Goal: Transaction & Acquisition: Book appointment/travel/reservation

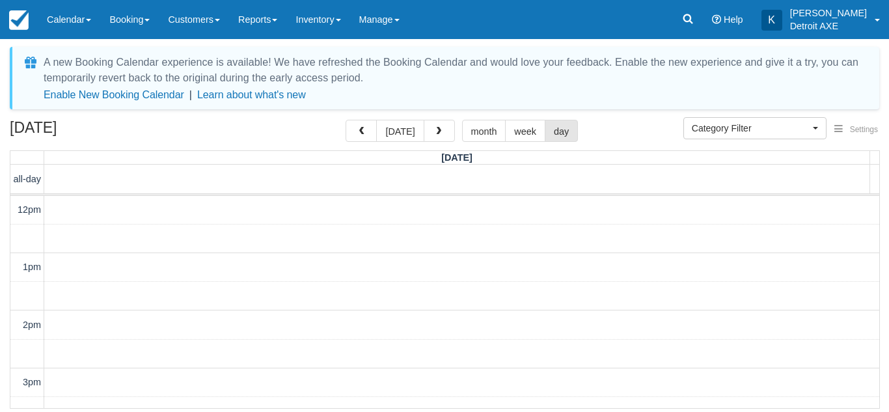
select select
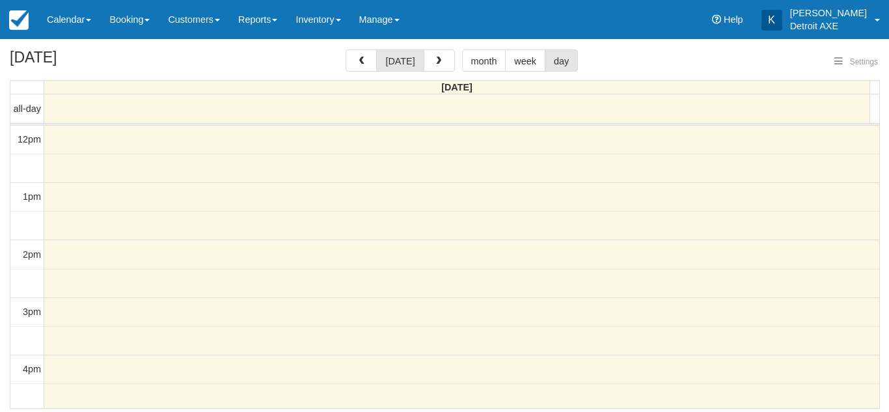
select select
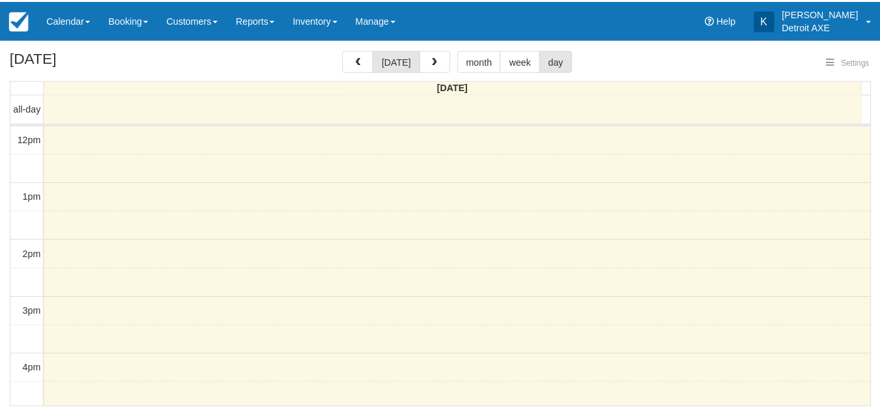
scroll to position [173, 0]
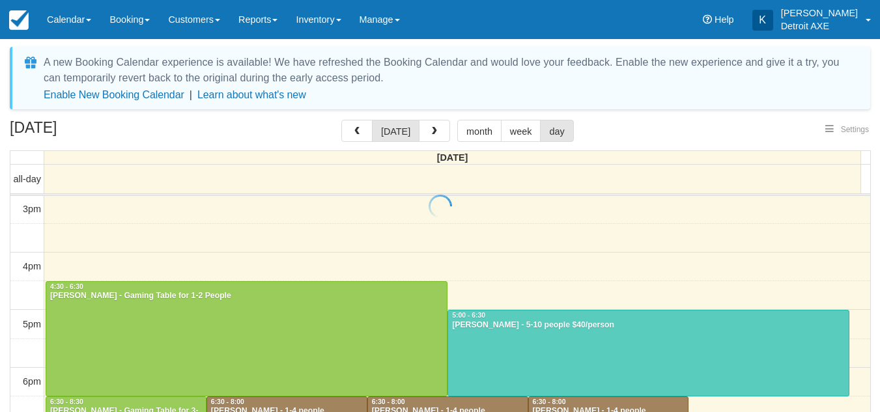
select select
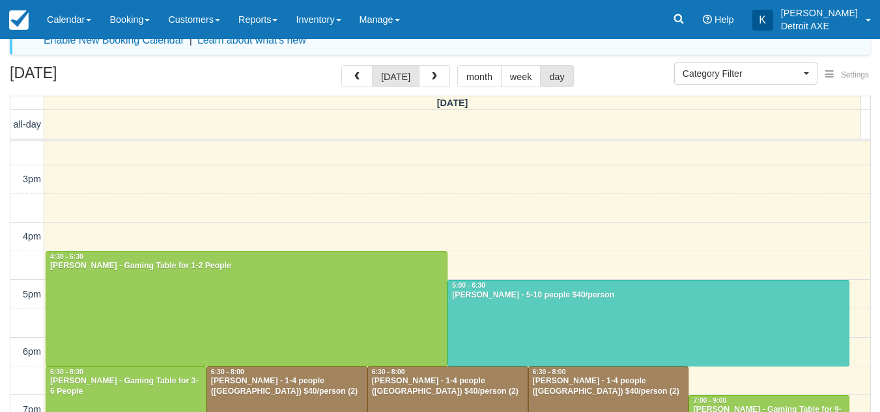
scroll to position [212, 0]
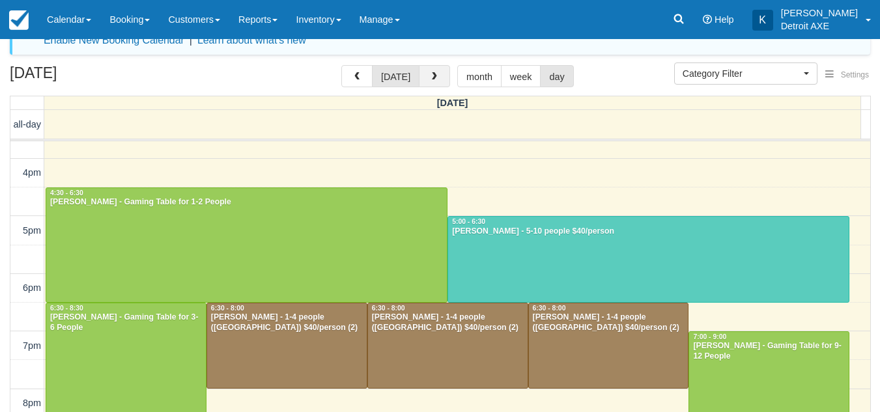
click at [436, 78] on span "button" at bounding box center [434, 76] width 9 height 9
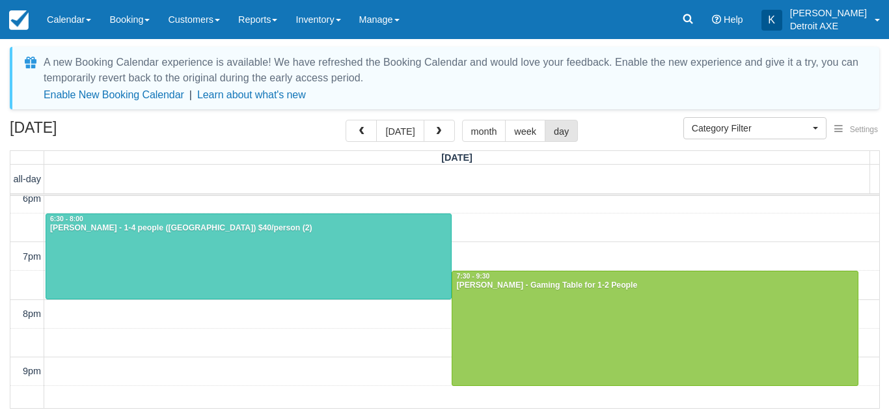
scroll to position [357, 0]
click at [436, 136] on span "button" at bounding box center [438, 131] width 9 height 9
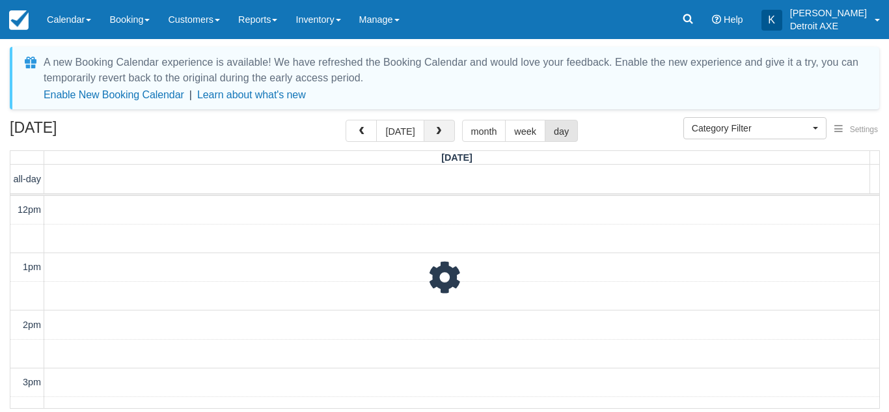
scroll to position [173, 0]
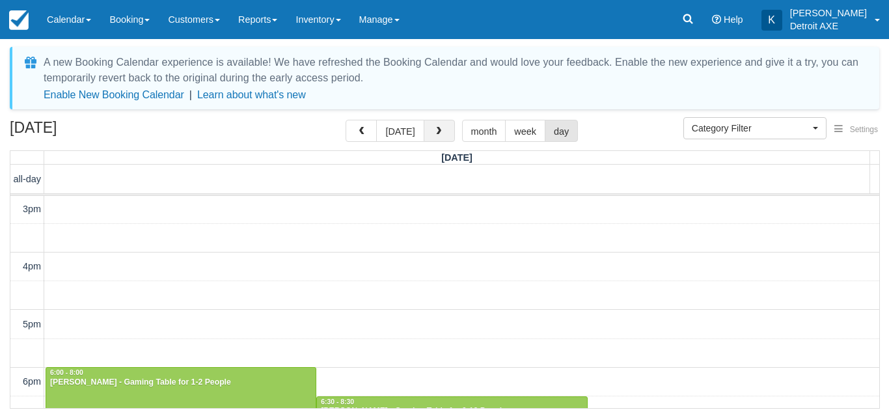
click at [436, 136] on span "button" at bounding box center [438, 131] width 9 height 9
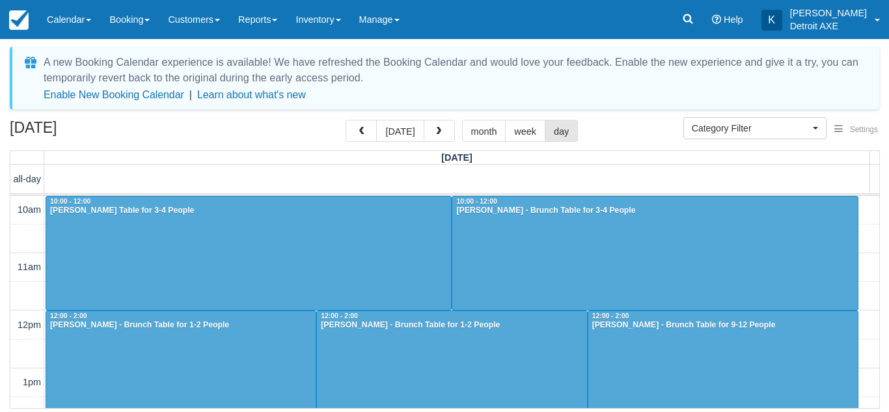
scroll to position [173, 0]
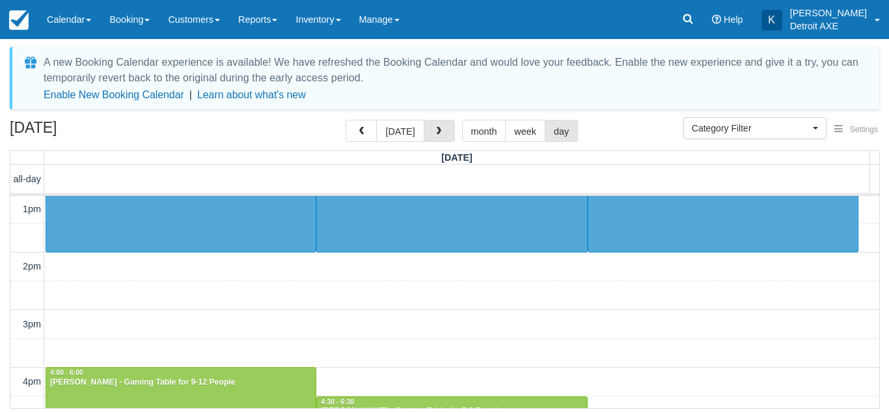
click at [436, 136] on span "button" at bounding box center [438, 131] width 9 height 9
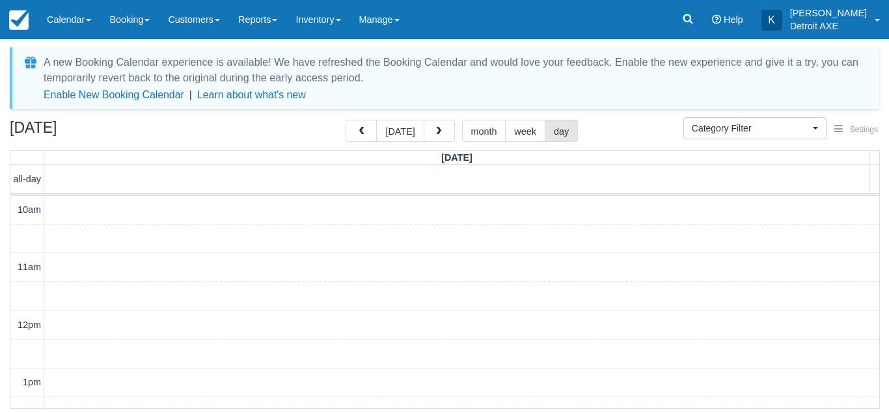
scroll to position [288, 0]
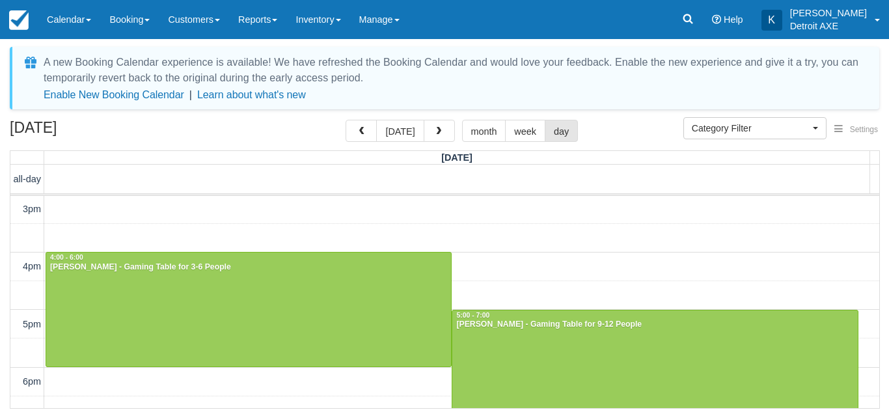
click at [436, 136] on span "button" at bounding box center [438, 131] width 9 height 9
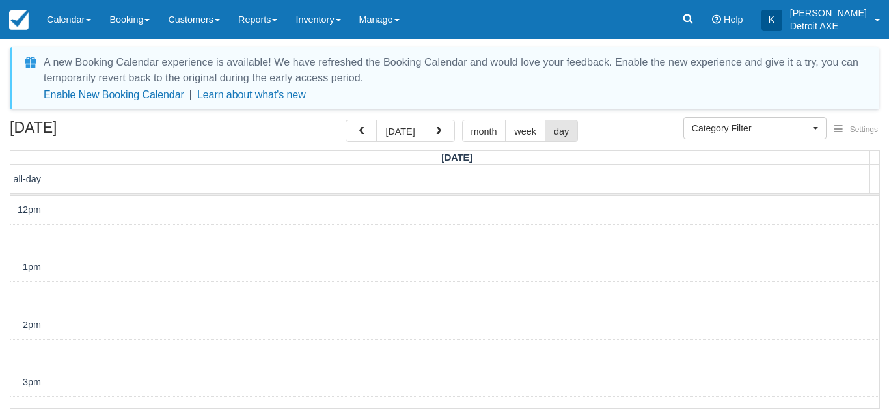
scroll to position [288, 0]
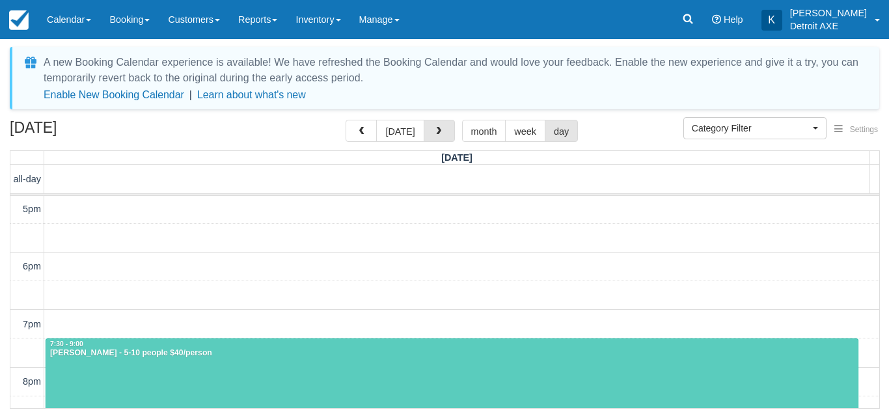
click at [436, 136] on span "button" at bounding box center [438, 131] width 9 height 9
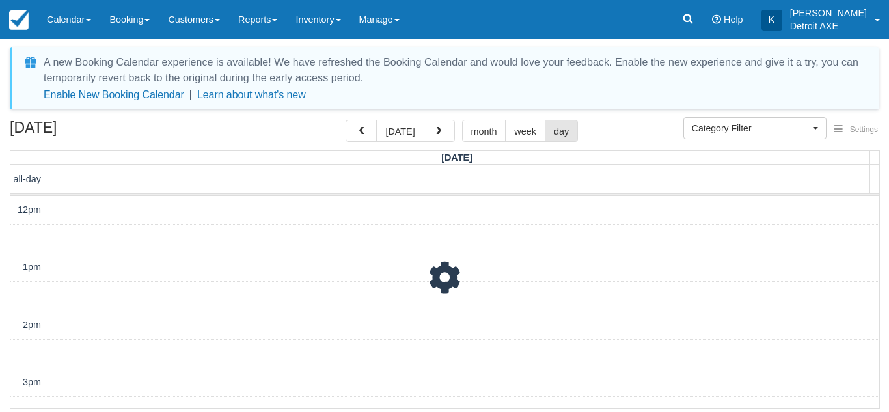
scroll to position [173, 0]
click at [436, 136] on span "button" at bounding box center [438, 131] width 9 height 9
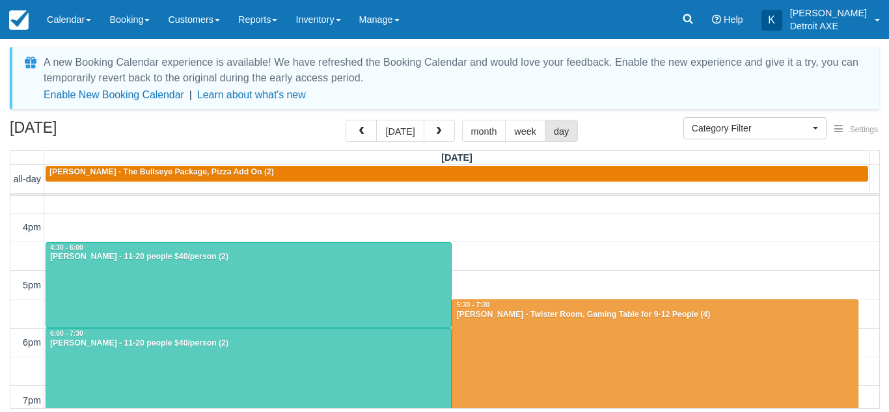
scroll to position [211, 0]
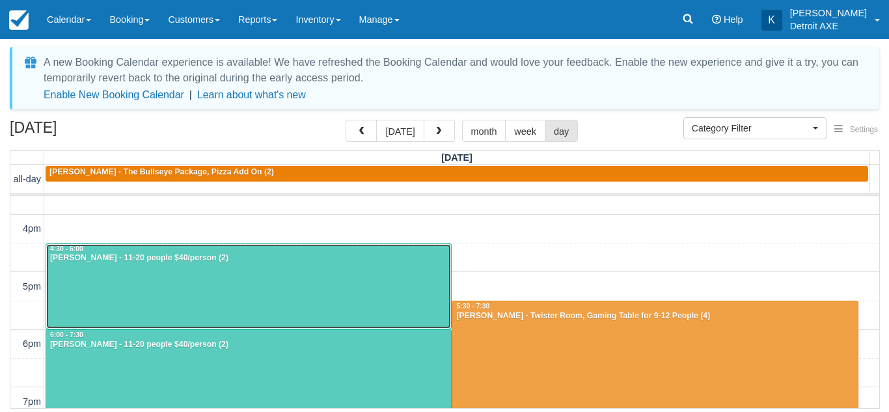
click at [196, 294] on div at bounding box center [248, 286] width 405 height 85
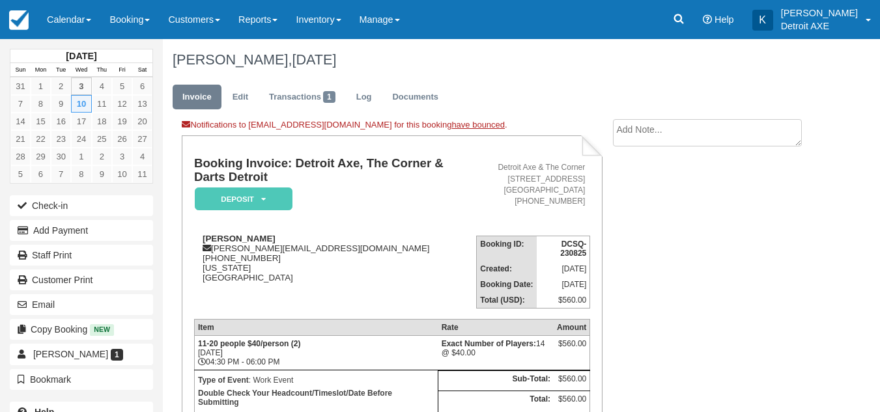
click at [196, 294] on td "[PERSON_NAME] Sajan [EMAIL_ADDRESS][DOMAIN_NAME] [PHONE_NUMBER] [US_STATE] [GEO…" at bounding box center [335, 266] width 282 height 83
click at [371, 100] on link "Log" at bounding box center [363, 97] width 35 height 25
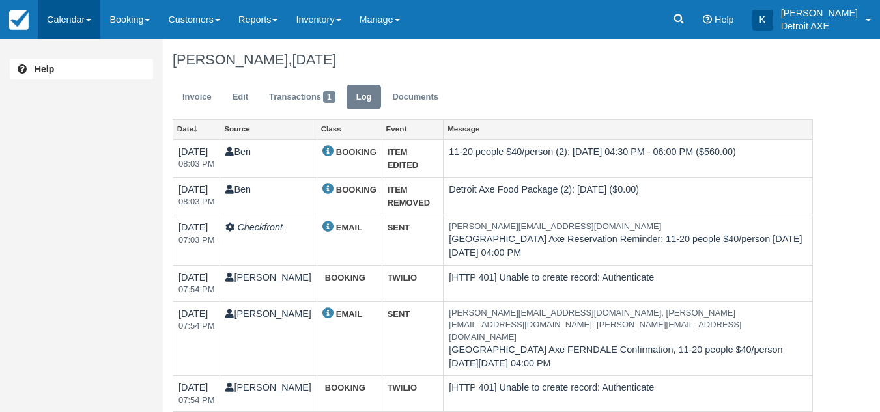
click at [68, 24] on link "Calendar" at bounding box center [69, 19] width 63 height 39
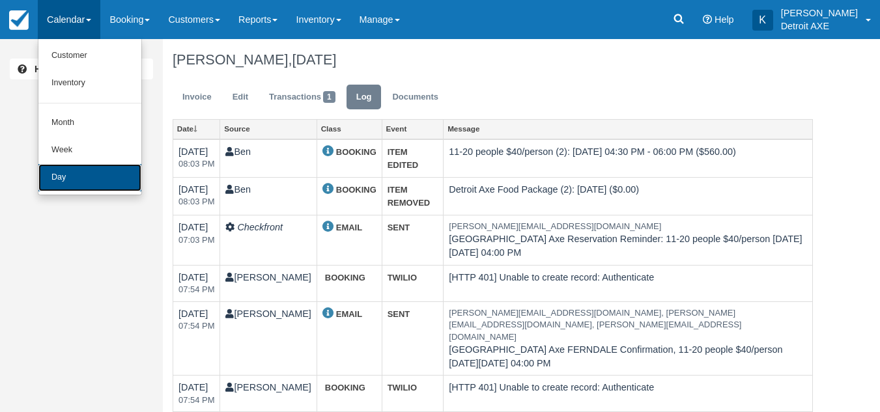
click at [74, 180] on link "Day" at bounding box center [89, 177] width 103 height 27
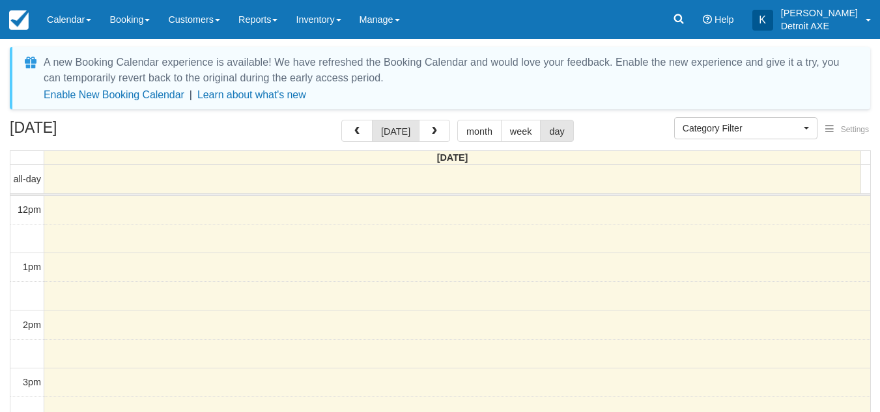
select select
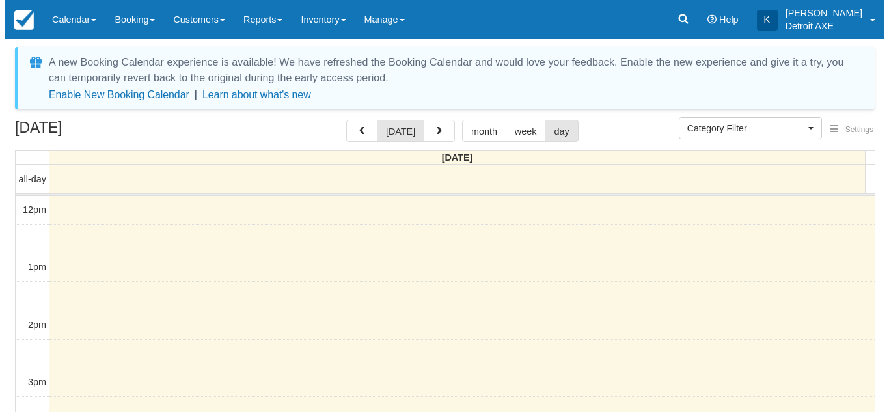
scroll to position [173, 0]
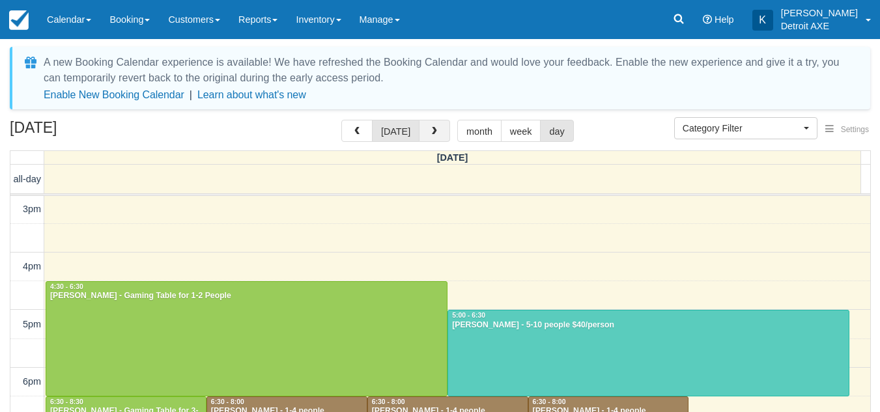
click at [421, 132] on button "button" at bounding box center [434, 131] width 31 height 22
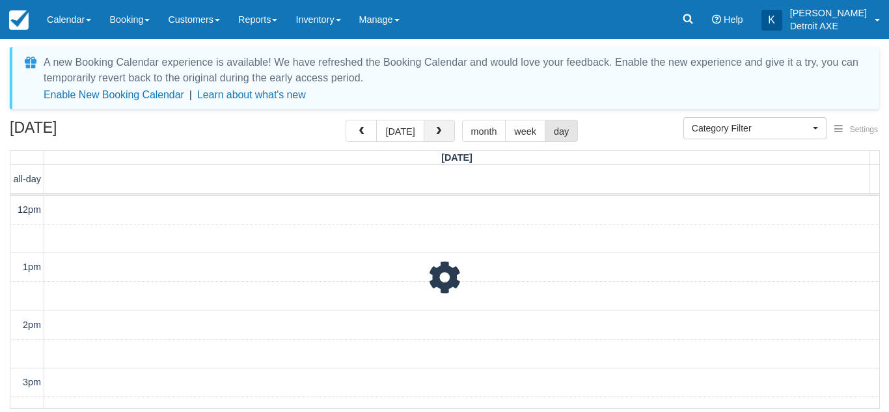
scroll to position [173, 0]
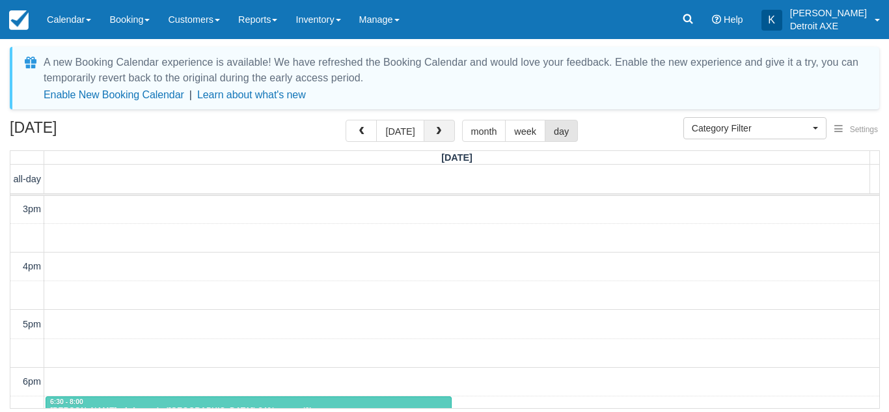
click at [434, 130] on span "button" at bounding box center [438, 131] width 9 height 9
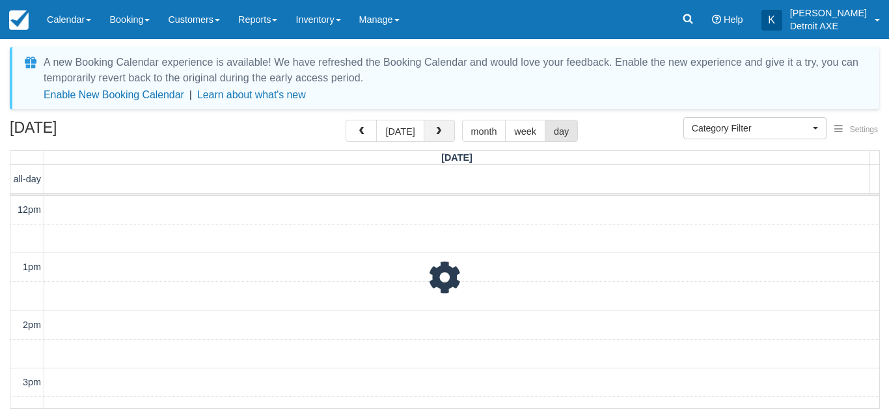
scroll to position [173, 0]
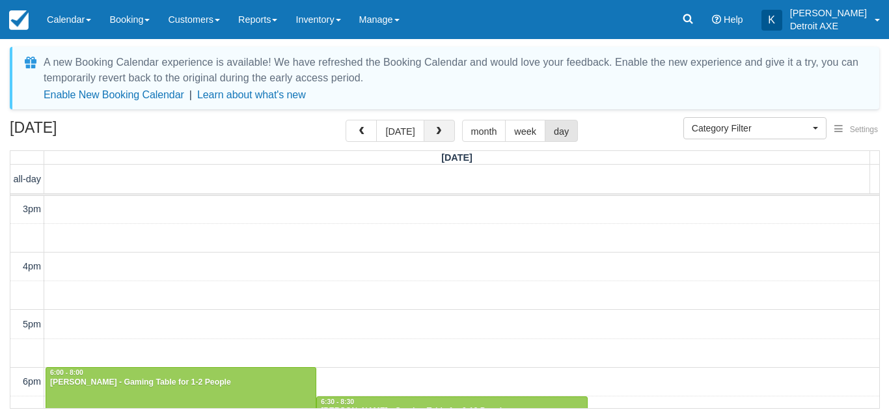
click at [434, 130] on span "button" at bounding box center [438, 131] width 9 height 9
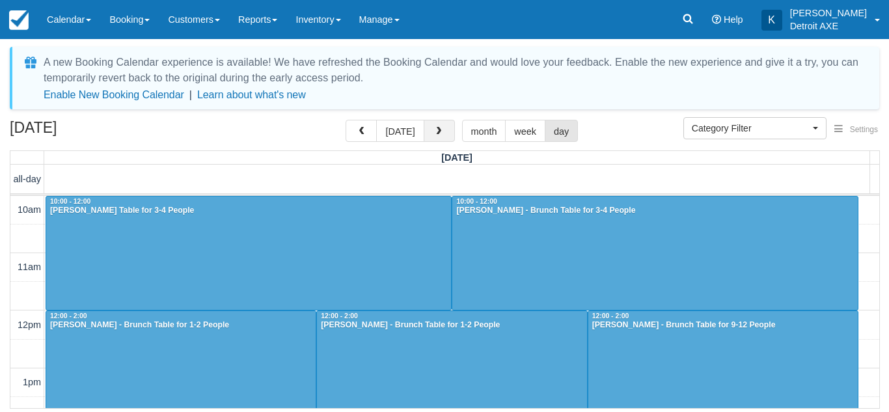
scroll to position [173, 0]
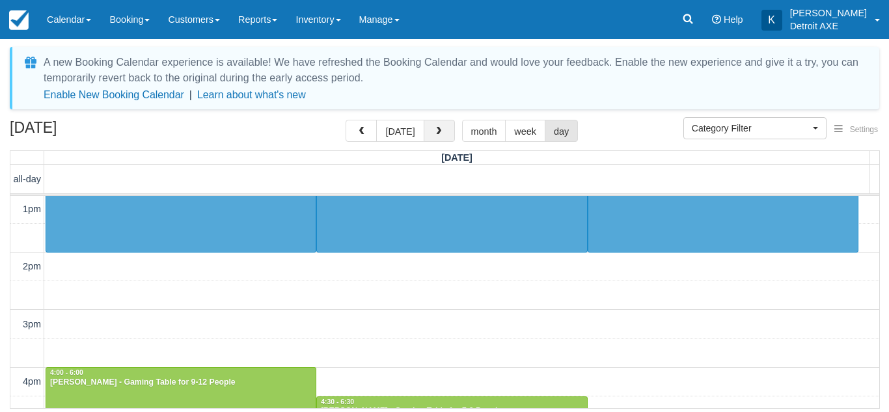
click at [441, 131] on button "button" at bounding box center [439, 131] width 31 height 22
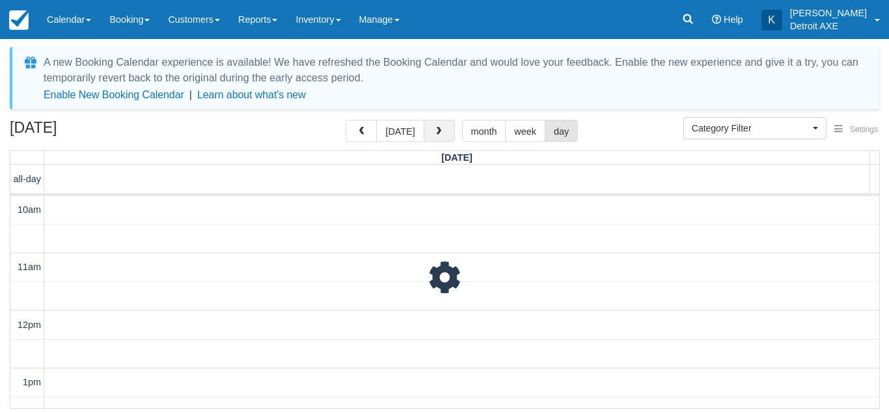
scroll to position [288, 0]
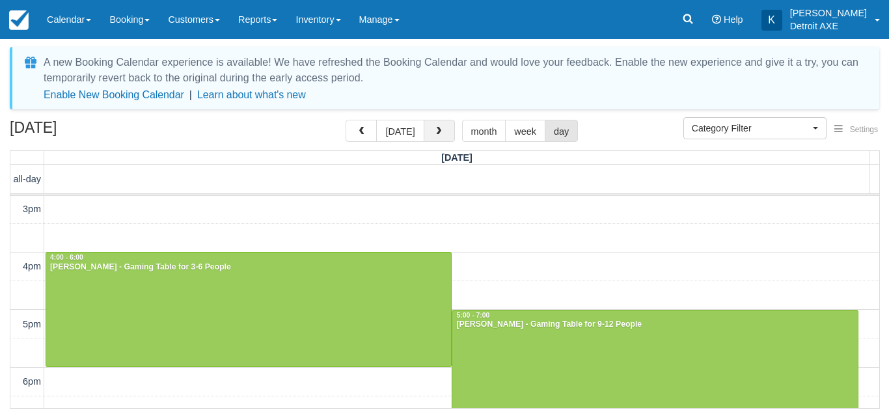
click at [441, 131] on button "button" at bounding box center [439, 131] width 31 height 22
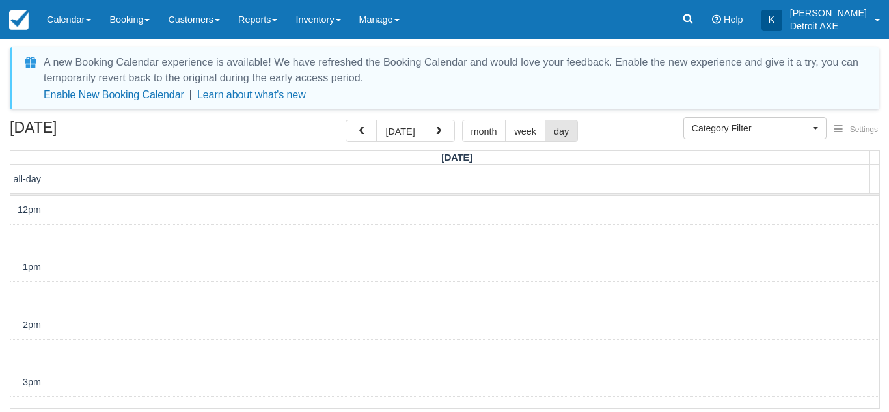
scroll to position [288, 0]
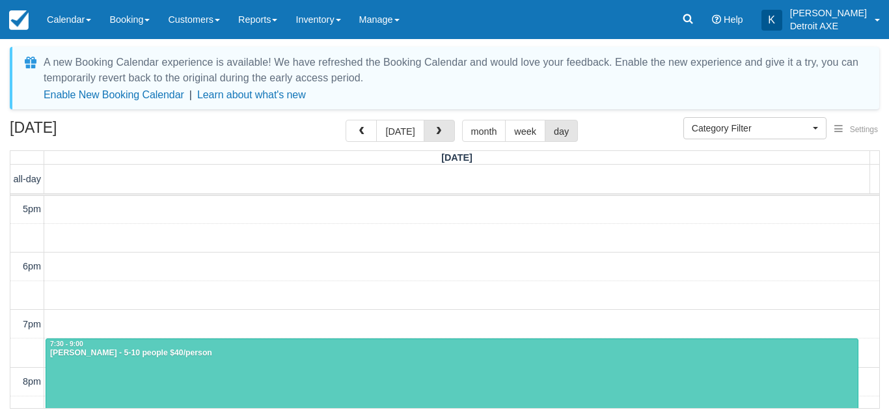
click at [441, 131] on button "button" at bounding box center [439, 131] width 31 height 22
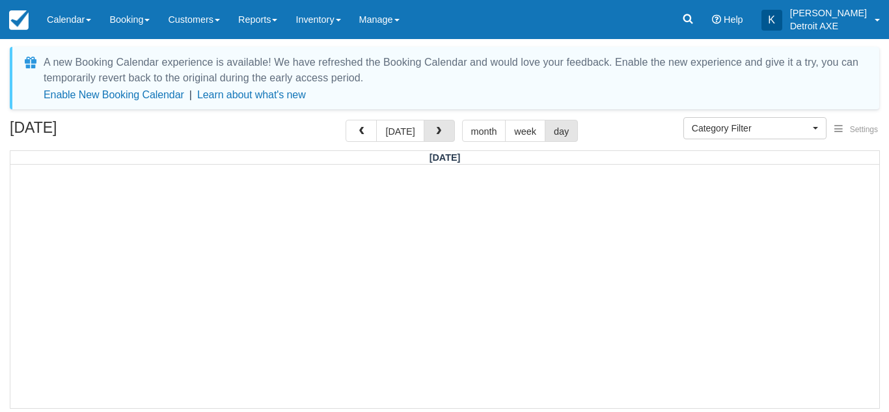
click at [441, 131] on button "button" at bounding box center [439, 131] width 31 height 22
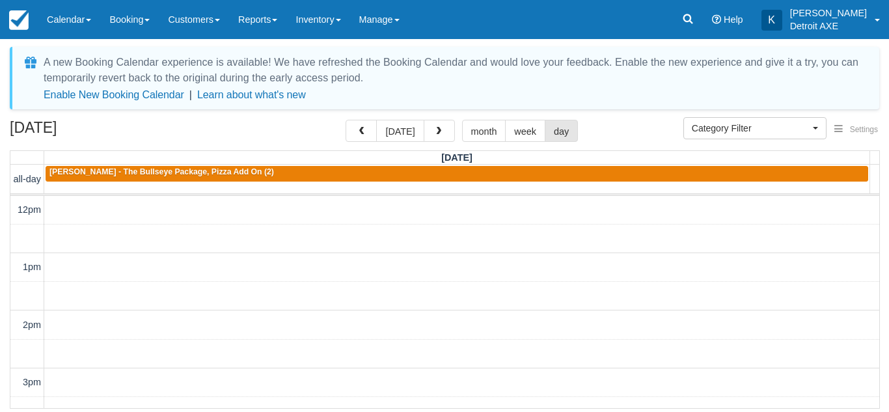
scroll to position [173, 0]
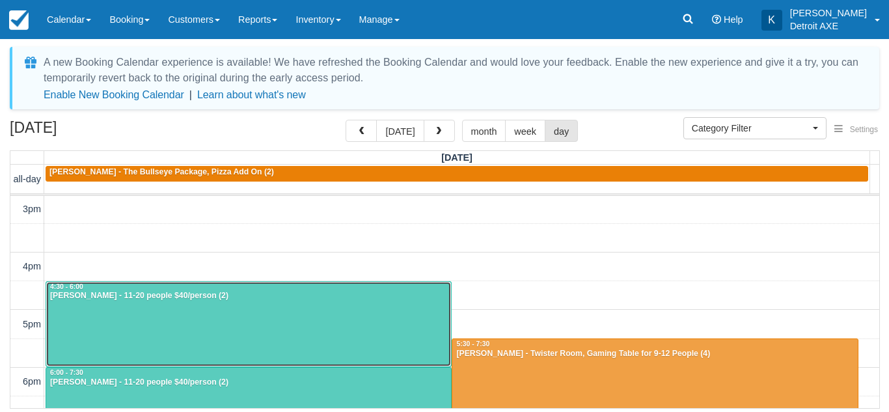
click at [398, 324] on div at bounding box center [248, 324] width 405 height 85
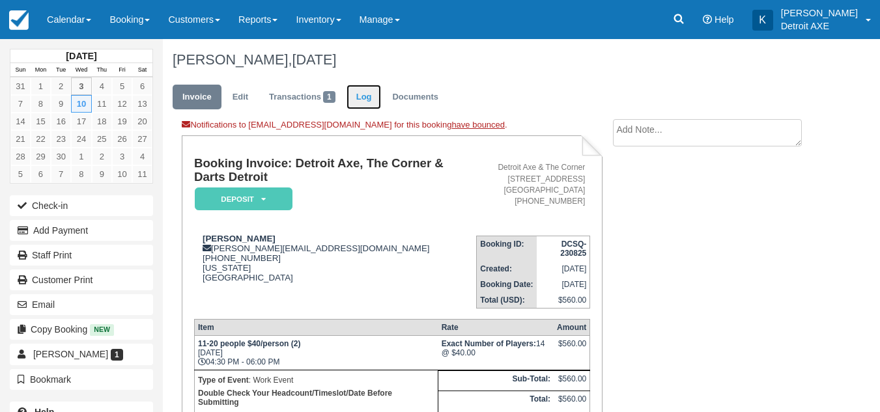
click at [372, 101] on link "Log" at bounding box center [363, 97] width 35 height 25
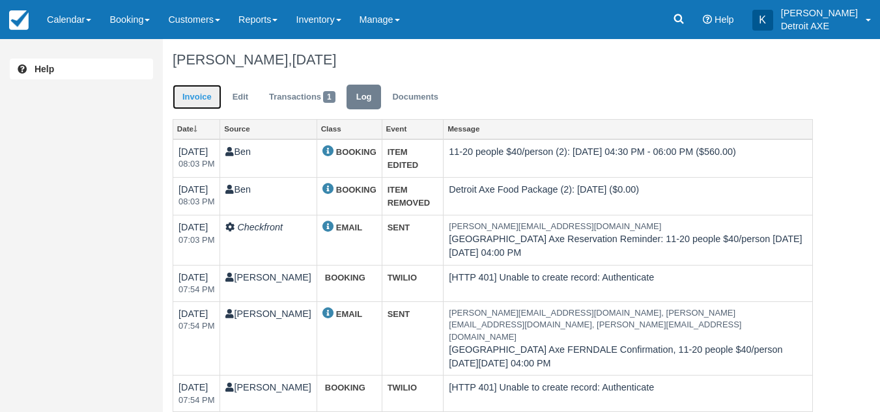
click at [204, 98] on link "Invoice" at bounding box center [197, 97] width 49 height 25
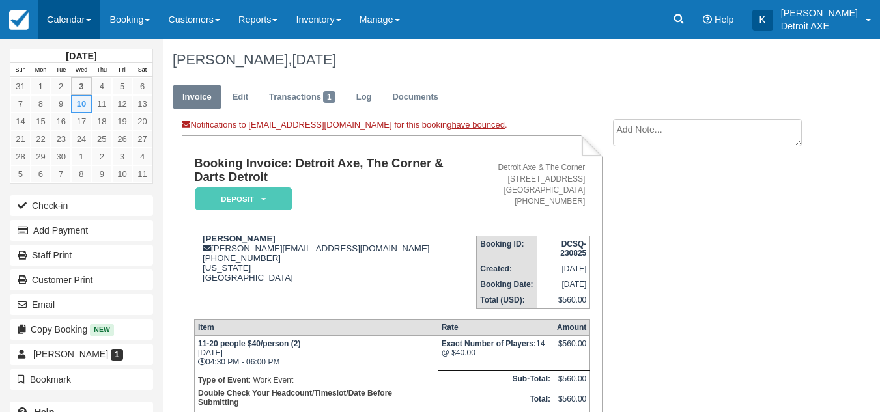
click at [69, 8] on link "Calendar" at bounding box center [69, 19] width 63 height 39
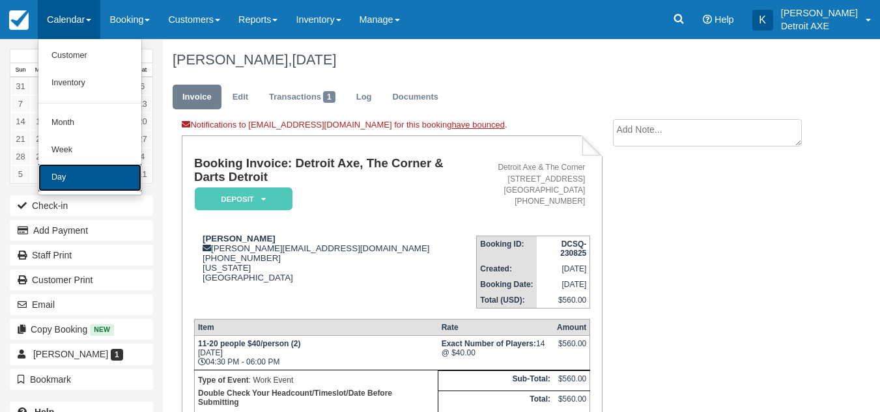
click at [57, 164] on link "Day" at bounding box center [89, 177] width 103 height 27
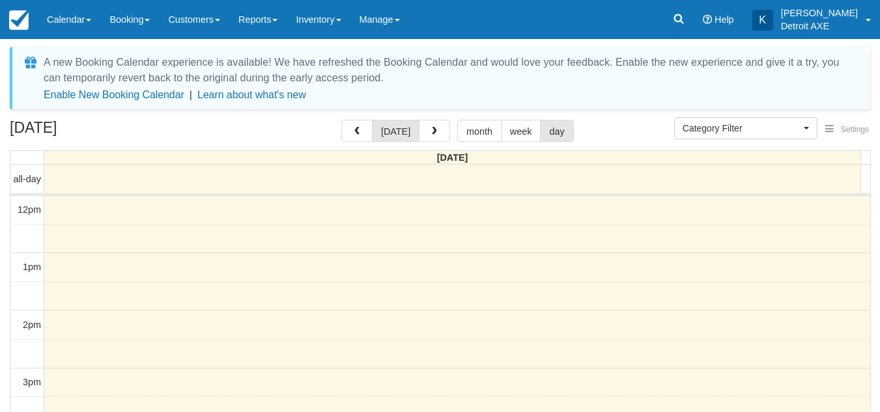
select select
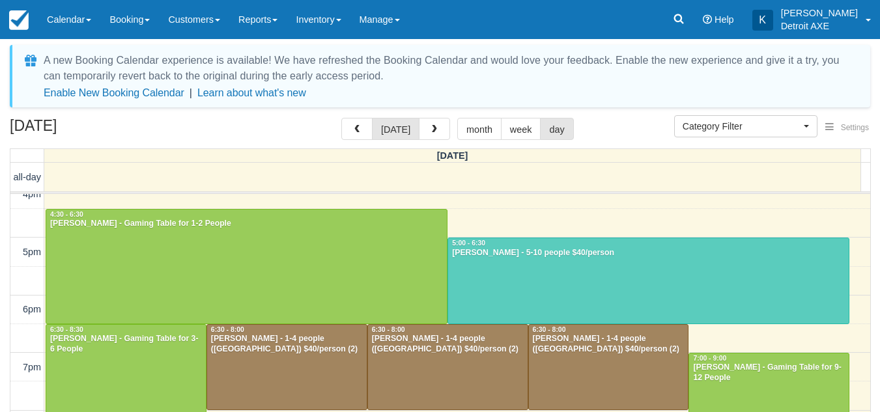
scroll to position [243, 0]
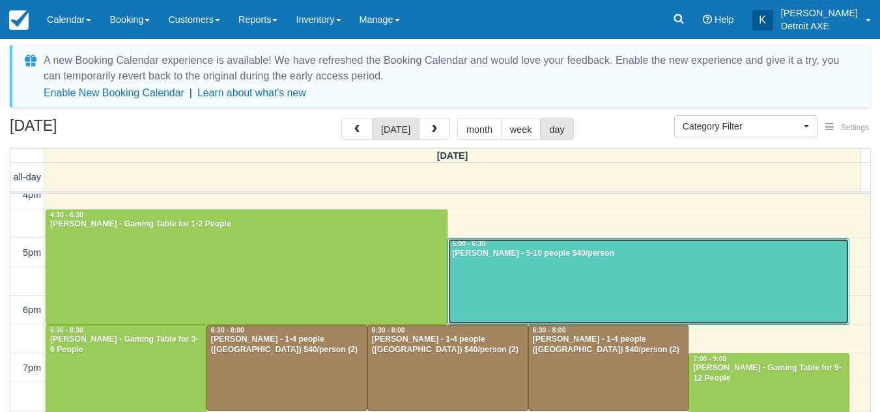
click at [526, 268] on div at bounding box center [648, 281] width 400 height 85
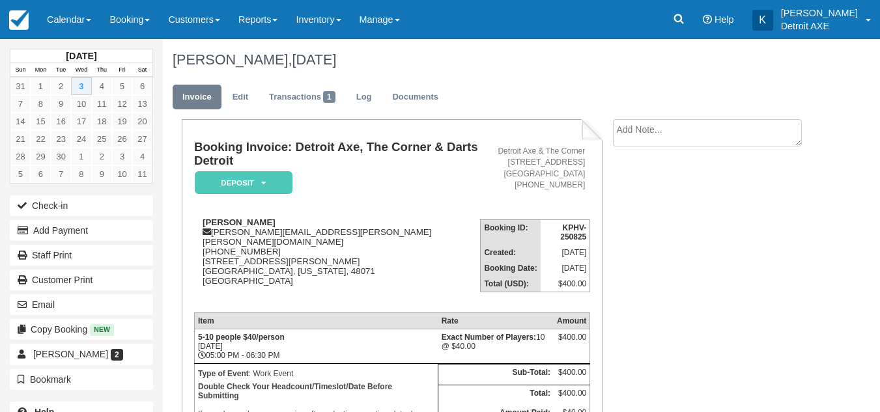
scroll to position [102, 0]
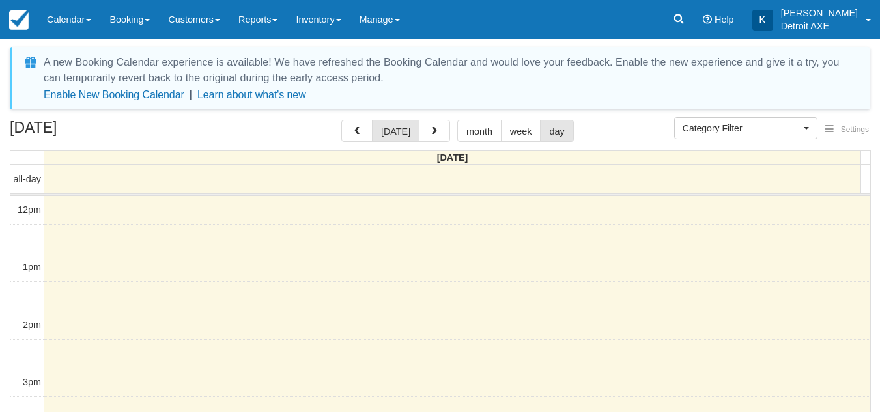
select select
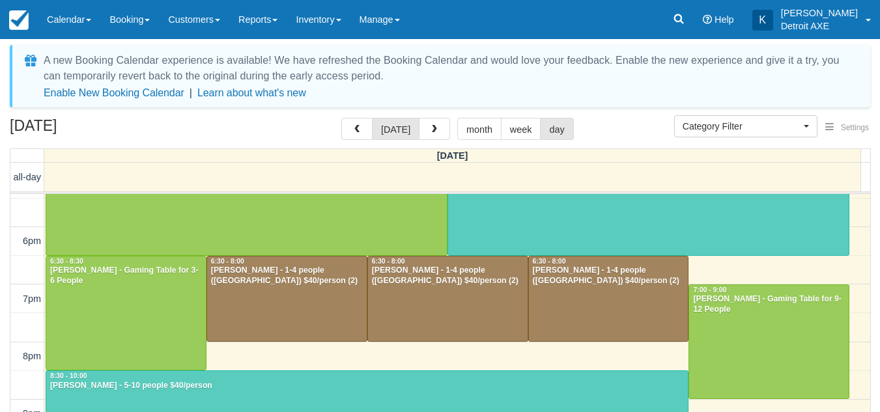
scroll to position [378, 0]
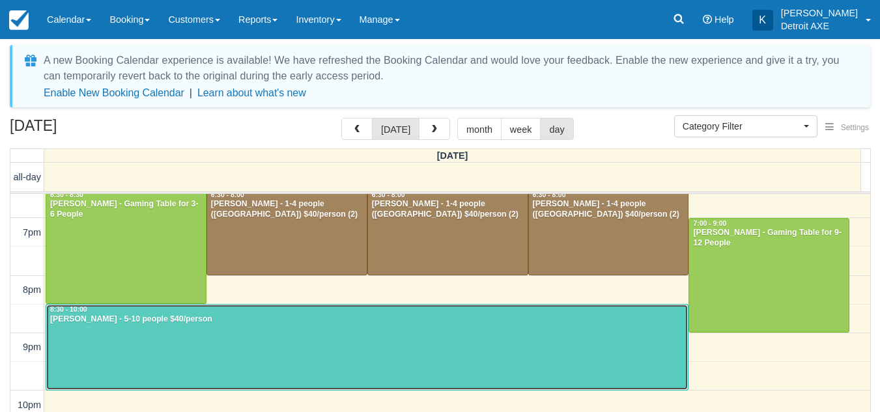
click at [309, 327] on div at bounding box center [366, 347] width 641 height 85
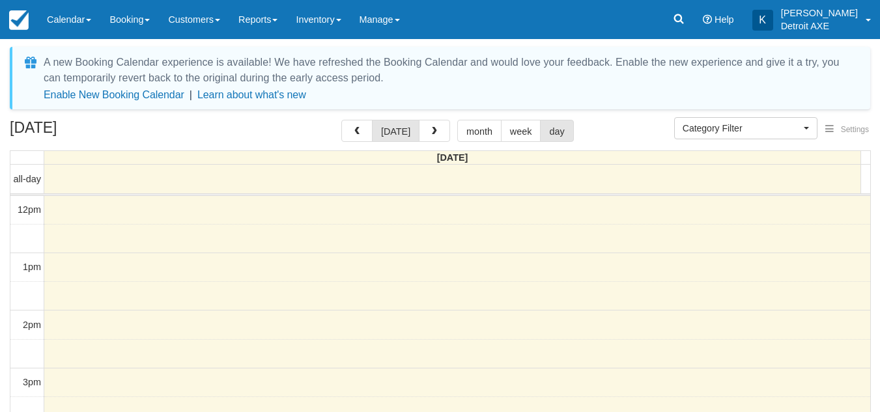
select select
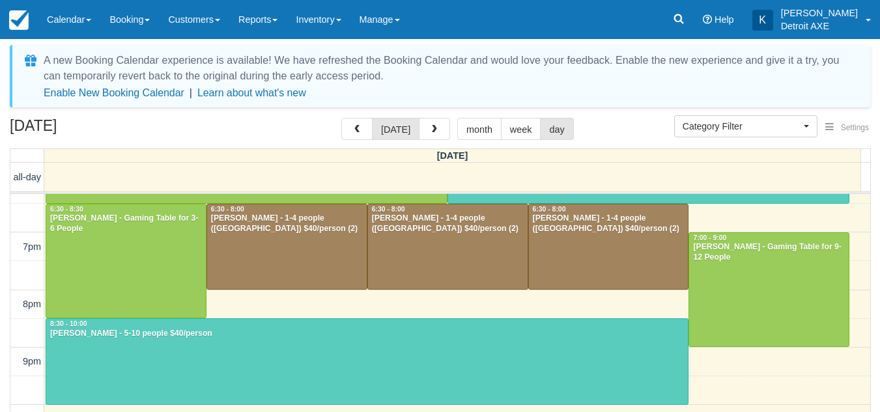
scroll to position [372, 0]
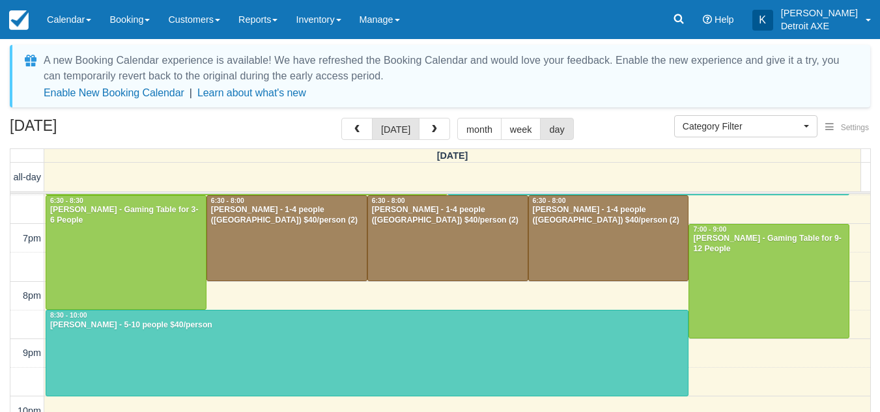
drag, startPoint x: 489, startPoint y: 309, endPoint x: 243, endPoint y: 128, distance: 305.3
click at [243, 128] on div "September 3, 2025 today month week day" at bounding box center [440, 132] width 860 height 28
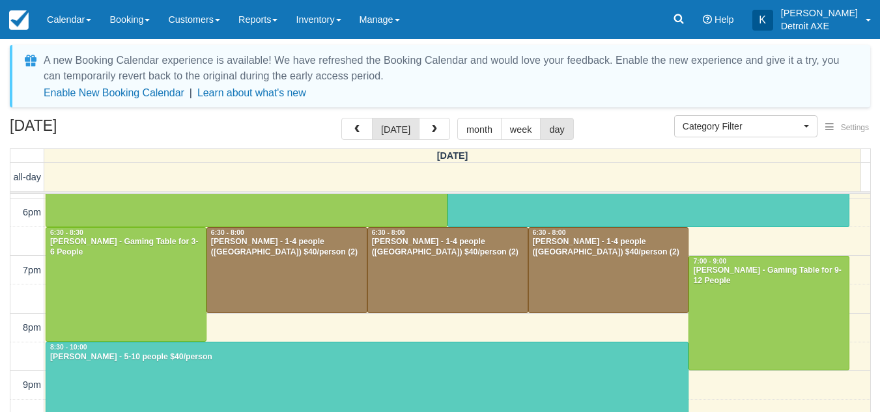
scroll to position [341, 0]
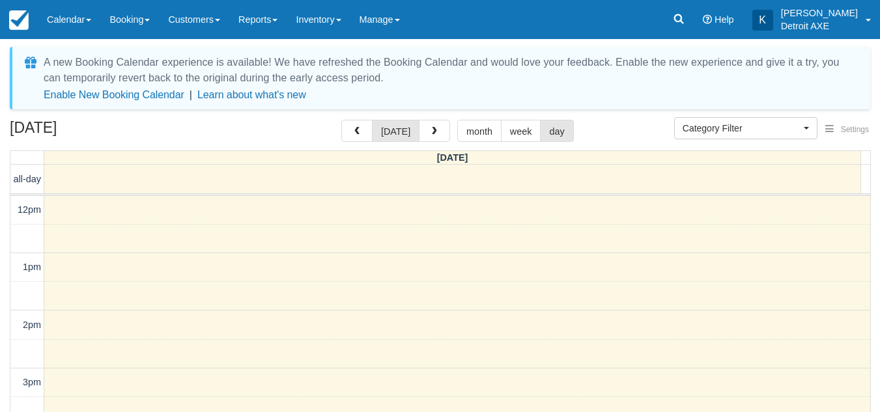
select select
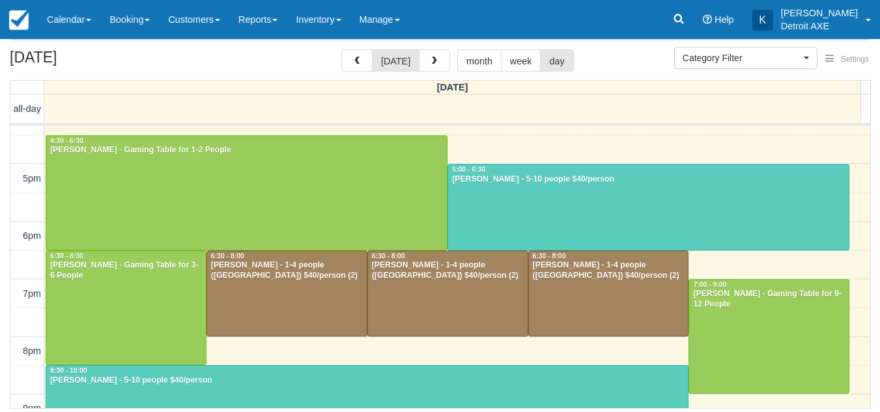
scroll to position [311, 0]
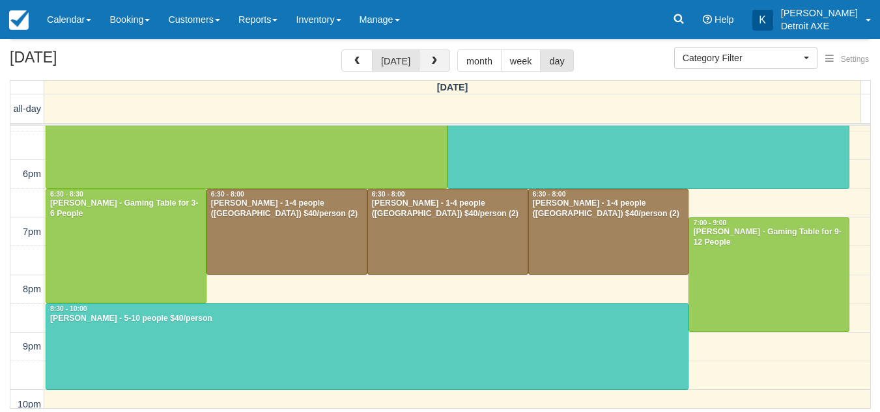
click at [433, 63] on span "button" at bounding box center [434, 61] width 9 height 9
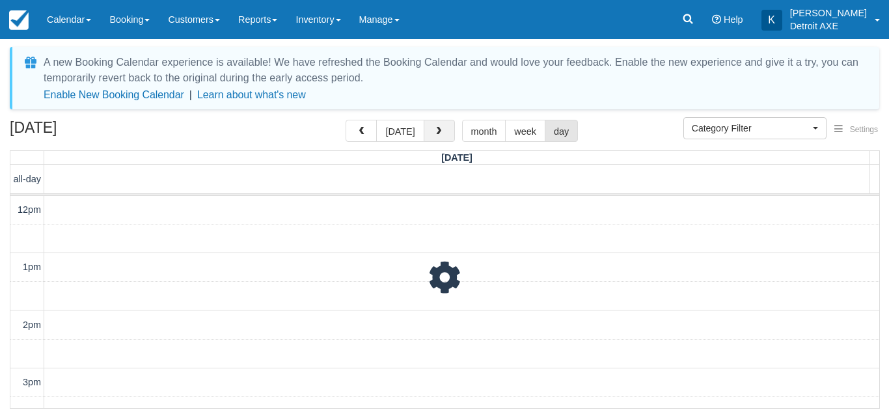
scroll to position [230, 0]
click at [433, 63] on div "A new Booking Calendar experience is available! We have refreshed the Booking C…" at bounding box center [454, 70] width 820 height 31
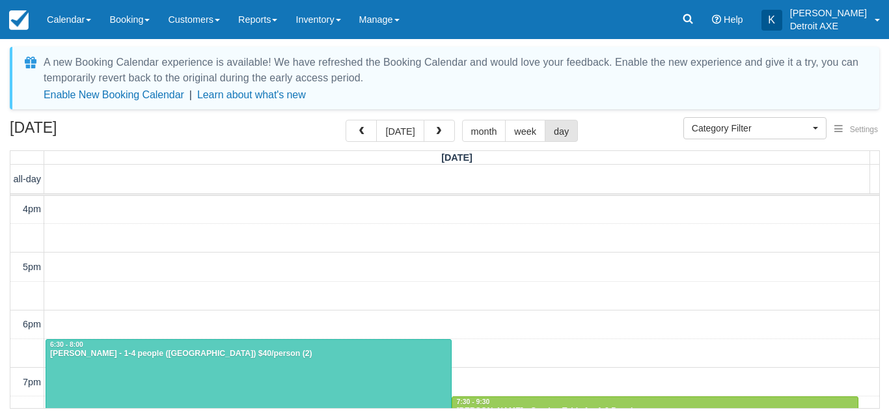
click at [449, 96] on div "Enable New Booking Calendar | Learn about what's new" at bounding box center [457, 95] width 826 height 13
click at [437, 133] on span "button" at bounding box center [438, 131] width 9 height 9
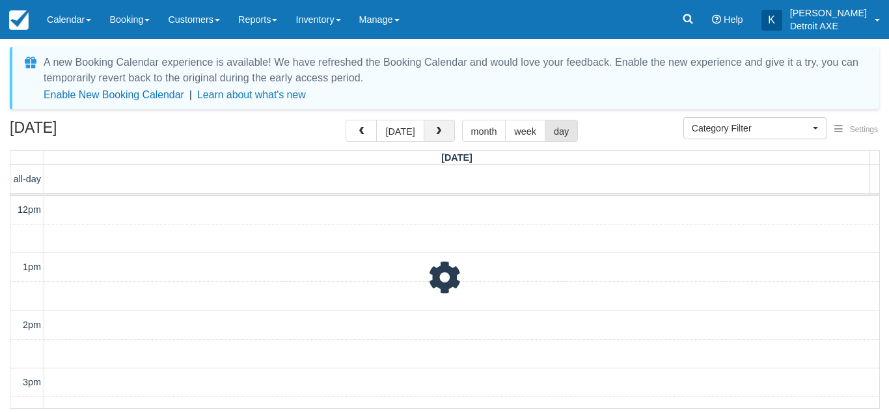
scroll to position [230, 0]
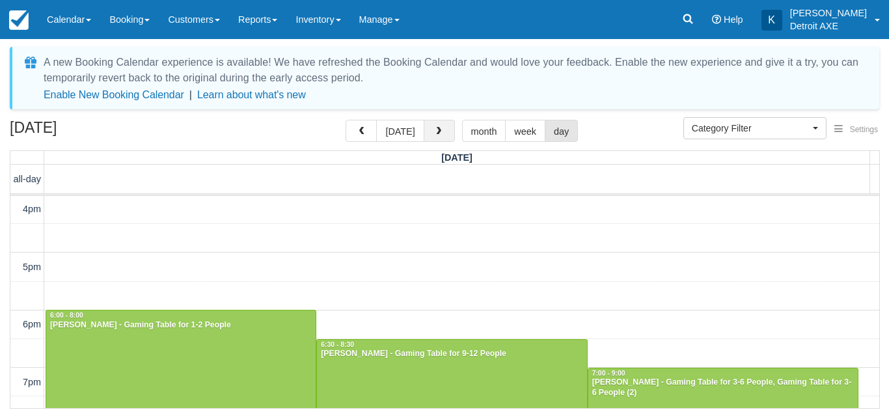
click at [437, 133] on span "button" at bounding box center [438, 131] width 9 height 9
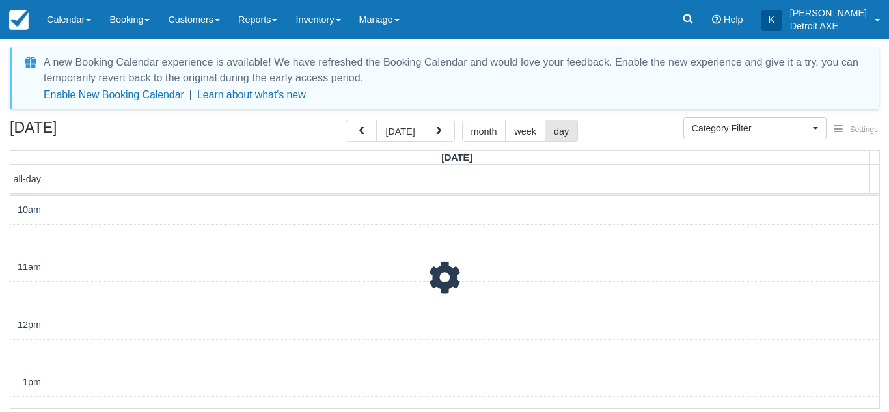
scroll to position [346, 0]
click at [437, 133] on span "button" at bounding box center [438, 131] width 9 height 9
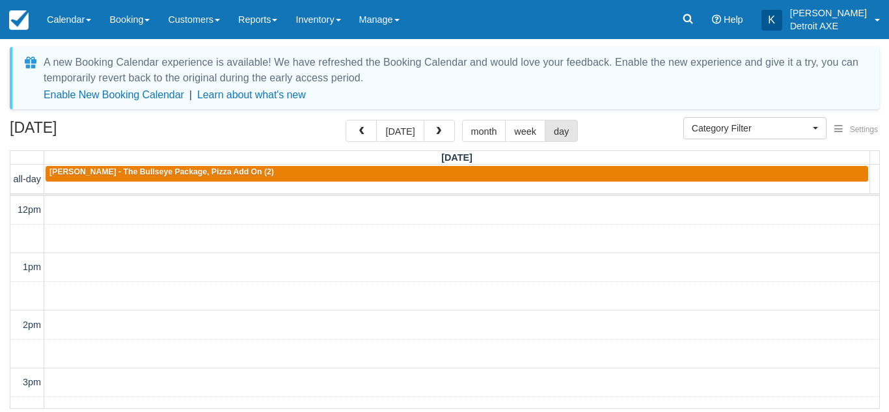
scroll to position [230, 0]
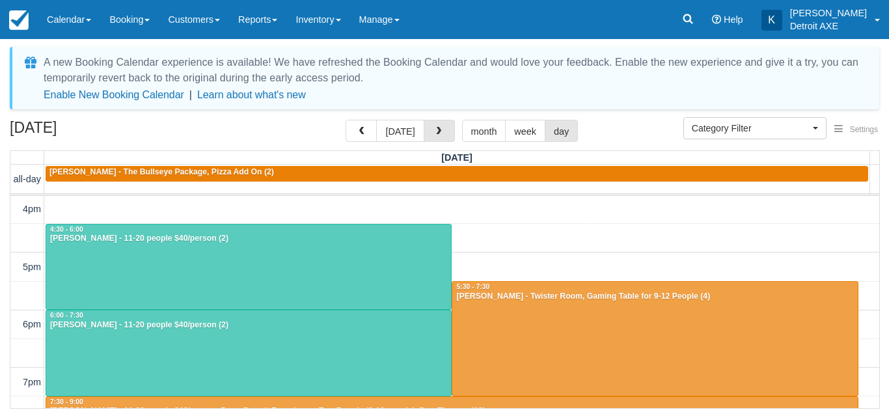
click at [437, 133] on span "button" at bounding box center [438, 131] width 9 height 9
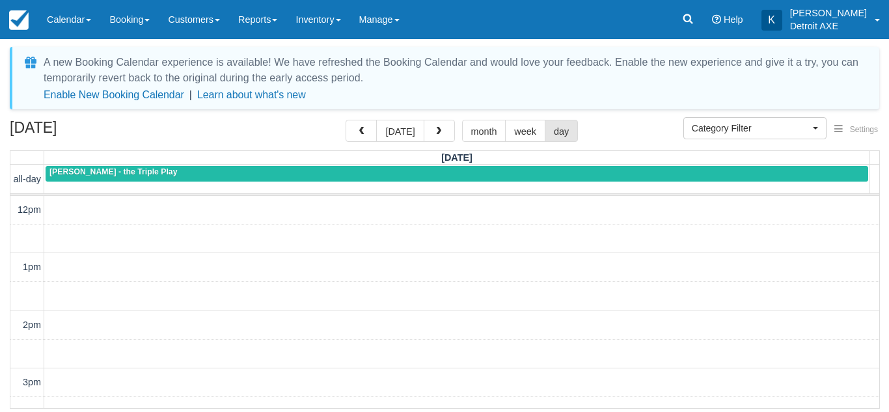
scroll to position [230, 0]
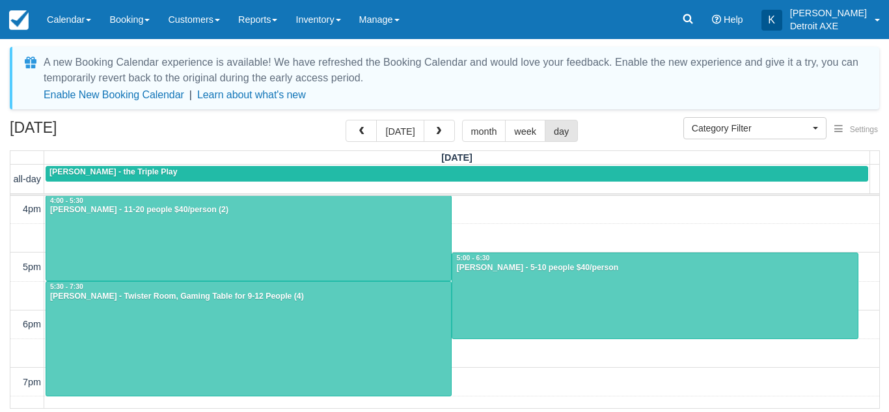
click at [437, 133] on span "button" at bounding box center [438, 131] width 9 height 9
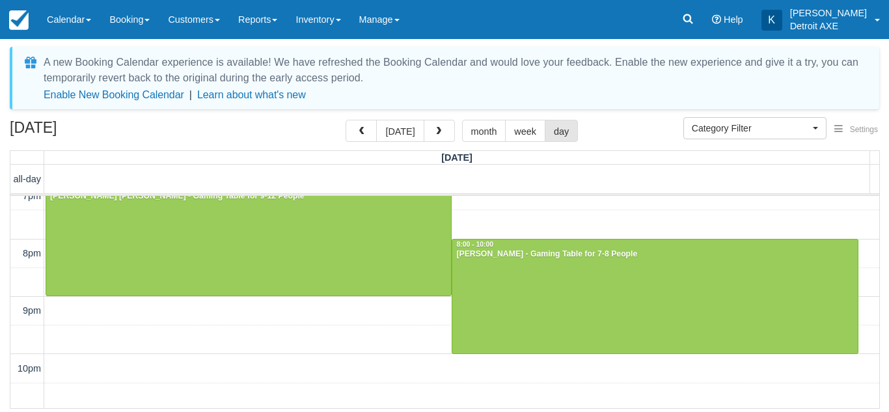
scroll to position [419, 0]
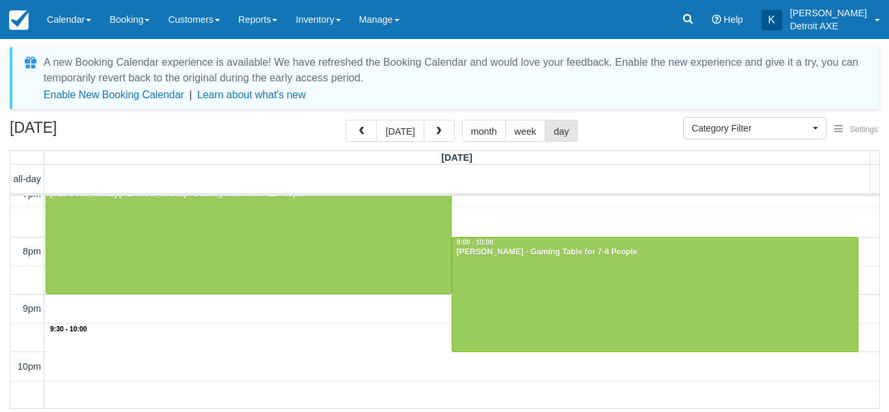
click at [395, 346] on div "12pm 1pm 2pm 3pm 4pm 5pm 6pm 7pm 8pm 9pm 10pm 11pm 9:30 - 10:00 7:00 - 9:00 Gri…" at bounding box center [444, 107] width 869 height 661
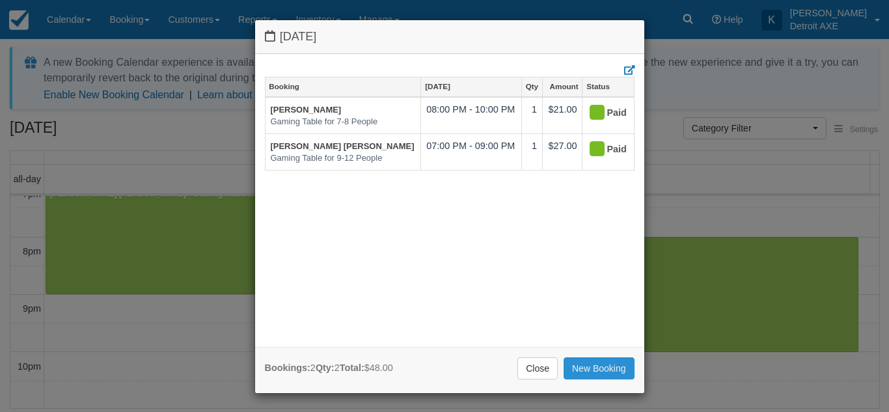
click at [588, 376] on link "New Booking" at bounding box center [599, 368] width 71 height 22
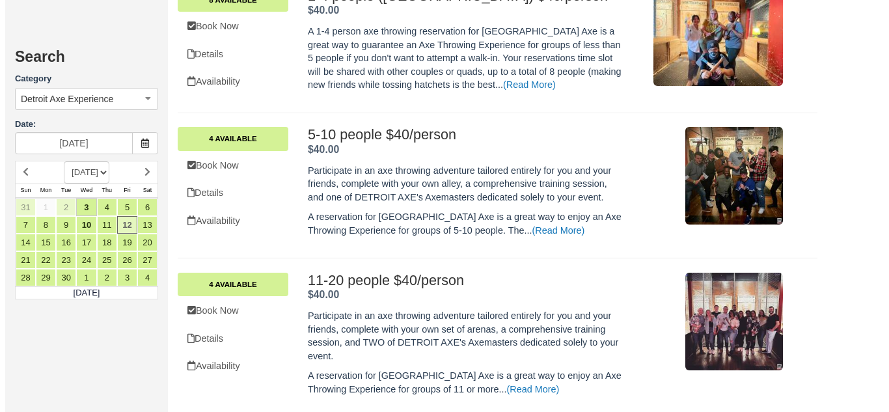
scroll to position [449, 0]
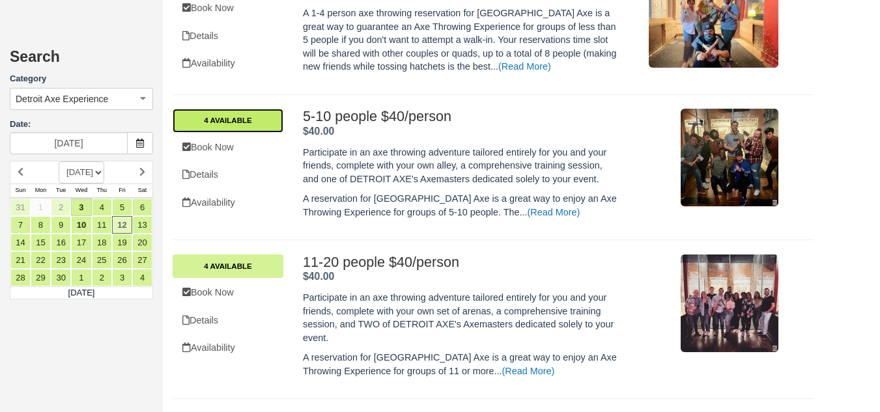
click at [271, 119] on link "4 Available" at bounding box center [228, 120] width 111 height 23
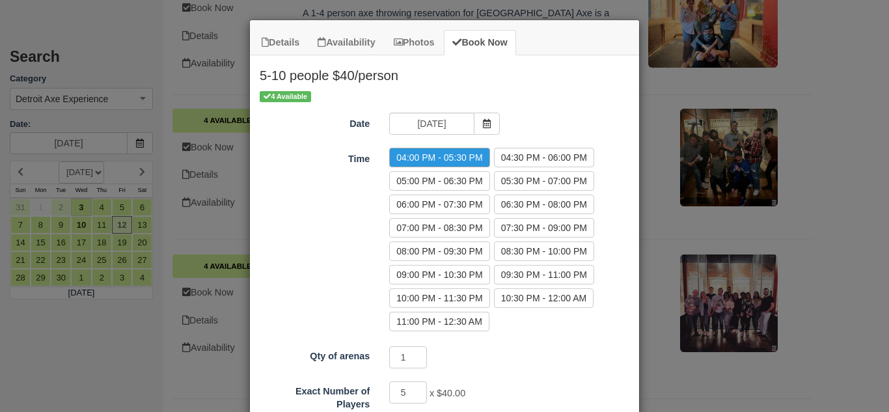
scroll to position [100, 0]
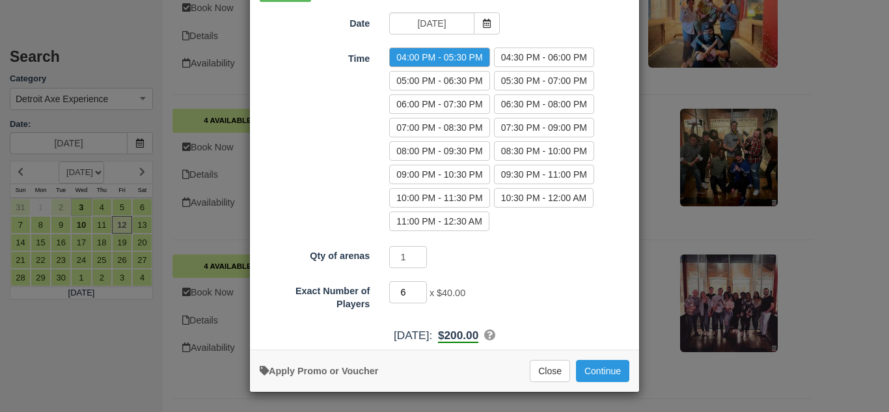
click at [417, 289] on input "6" at bounding box center [408, 292] width 38 height 22
click at [417, 289] on input "7" at bounding box center [408, 292] width 38 height 22
click at [417, 289] on input "8" at bounding box center [408, 292] width 38 height 22
click at [417, 289] on input "9" at bounding box center [408, 292] width 38 height 22
type input "10"
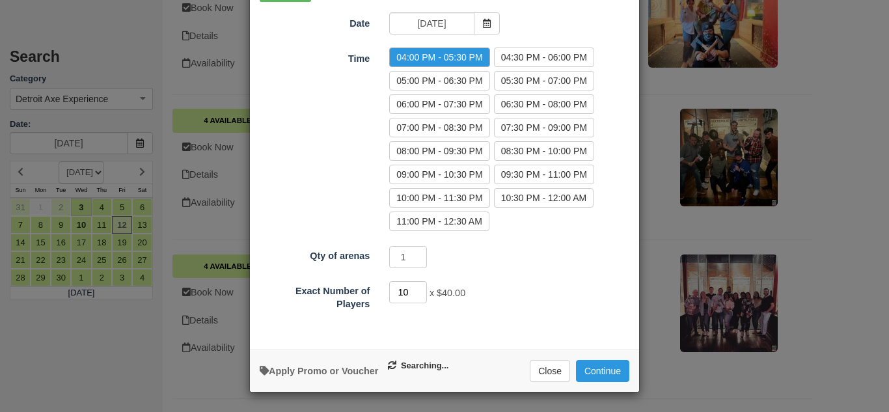
click at [417, 289] on input "10" at bounding box center [408, 292] width 38 height 22
click at [516, 234] on div "04:00 PM - 05:30 PM 04:30 PM - 06:00 PM 05:00 PM - 06:30 PM 05:30 PM - 07:00 PM…" at bounding box center [510, 142] width 260 height 188
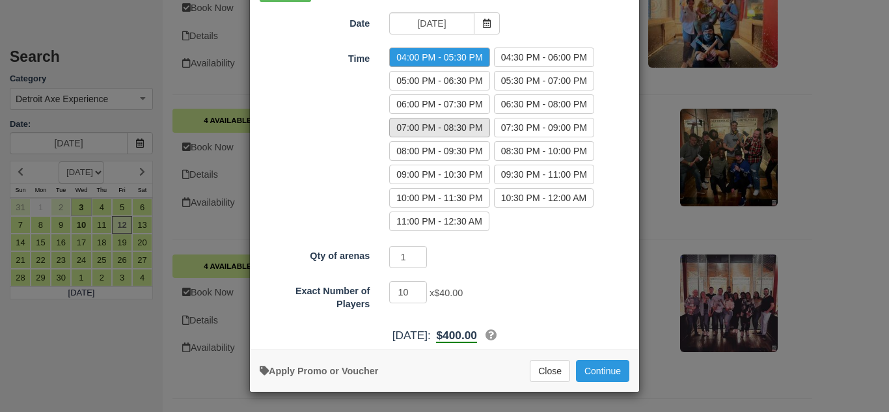
click at [456, 132] on label "07:00 PM - 08:30 PM" at bounding box center [439, 128] width 100 height 20
radio input "true"
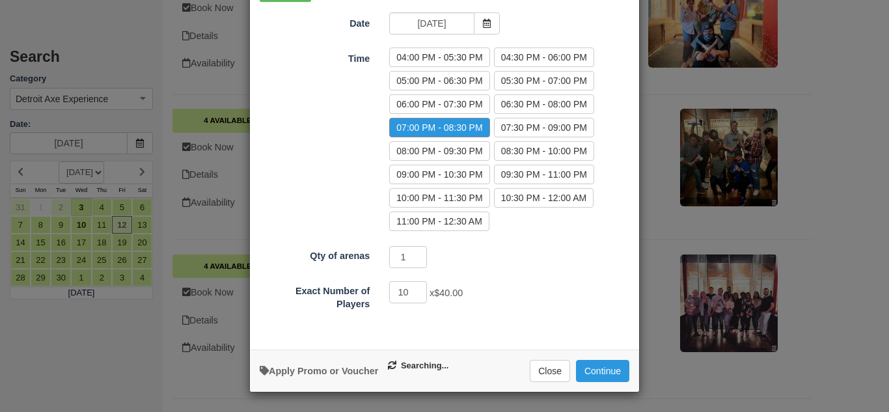
click at [561, 253] on div "1 Required.Maximum of 1" at bounding box center [493, 258] width 227 height 25
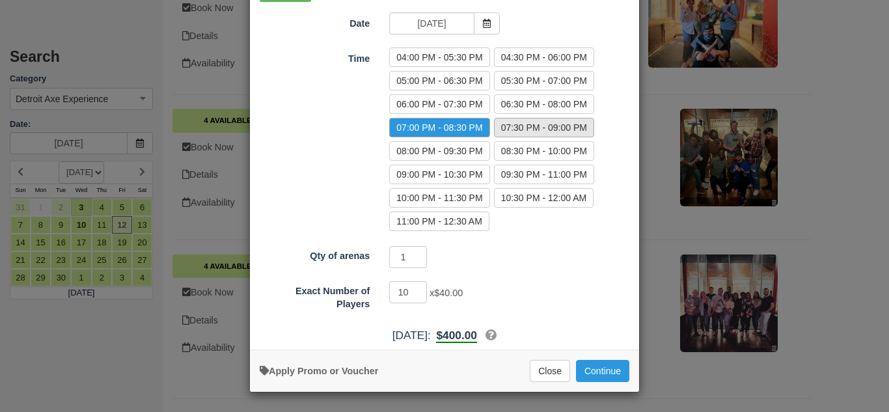
click at [527, 124] on label "07:30 PM - 09:00 PM" at bounding box center [544, 128] width 100 height 20
radio input "true"
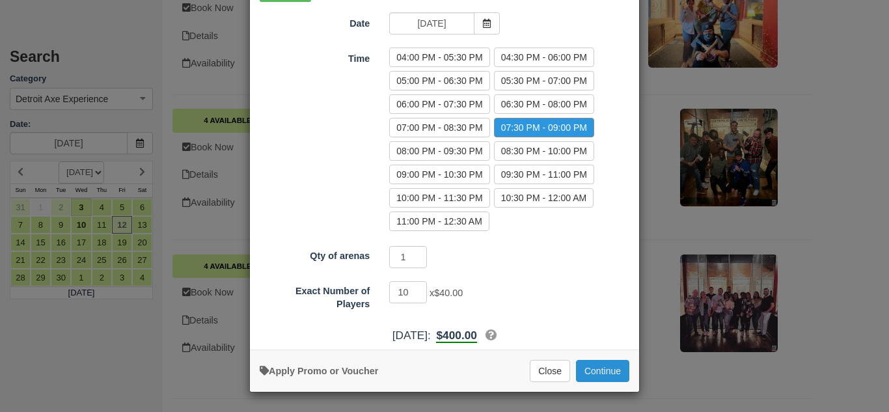
click at [593, 363] on button "Continue" at bounding box center [602, 371] width 53 height 22
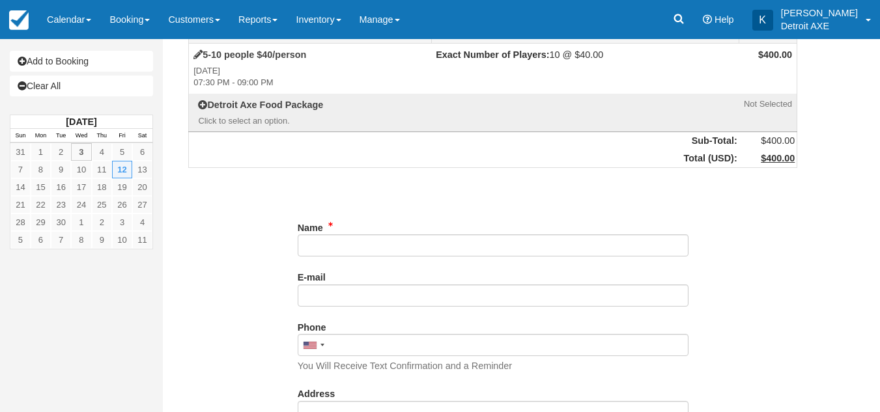
scroll to position [57, 0]
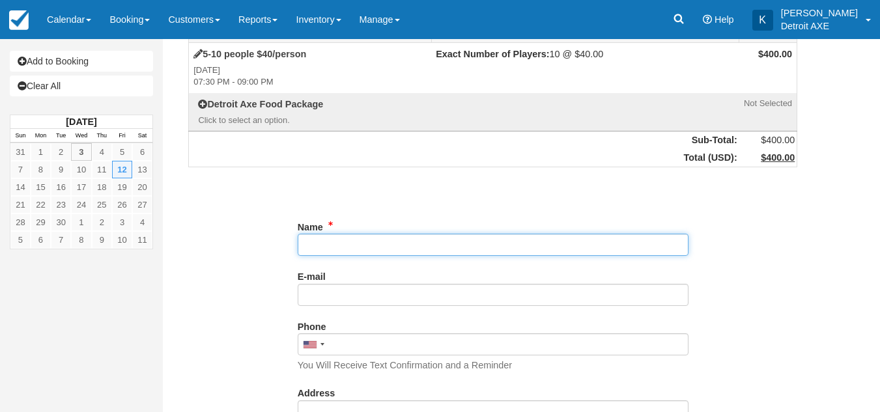
click at [495, 244] on input "Name" at bounding box center [493, 245] width 391 height 22
type input "[PERSON_NAME]"
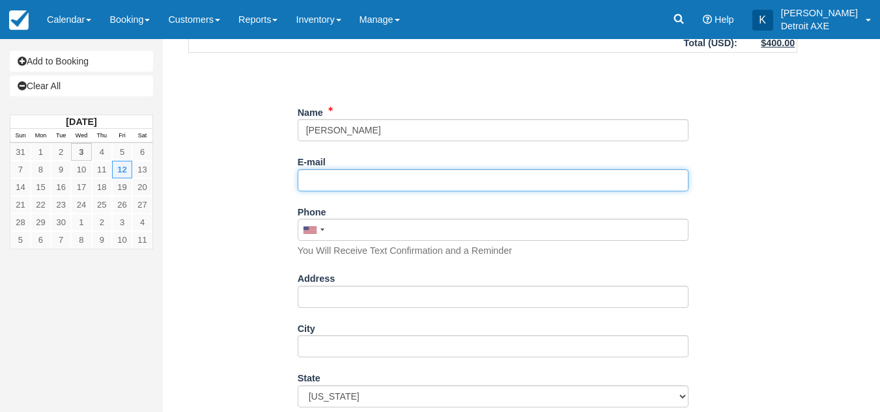
scroll to position [175, 0]
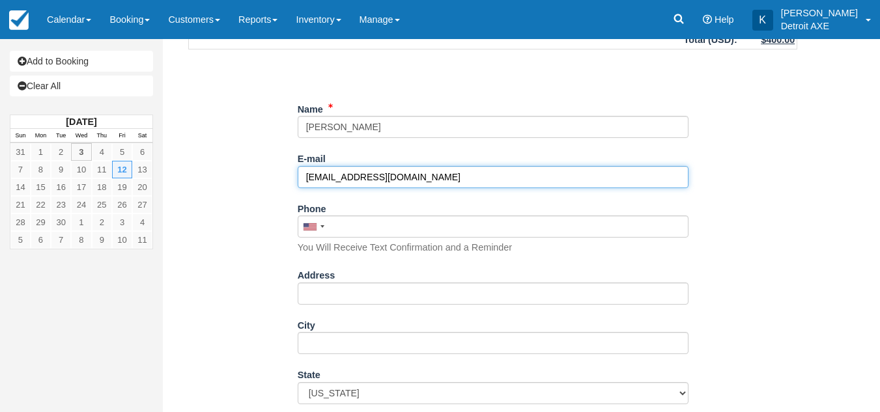
type input "[EMAIL_ADDRESS][DOMAIN_NAME]"
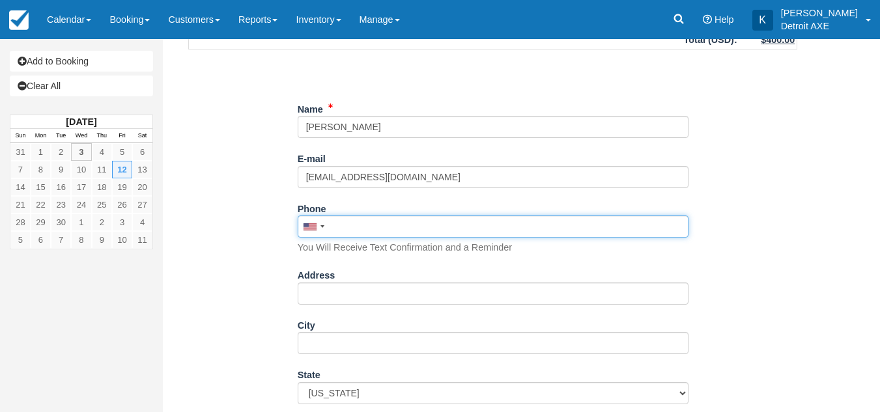
click at [353, 233] on input "Phone" at bounding box center [493, 226] width 391 height 22
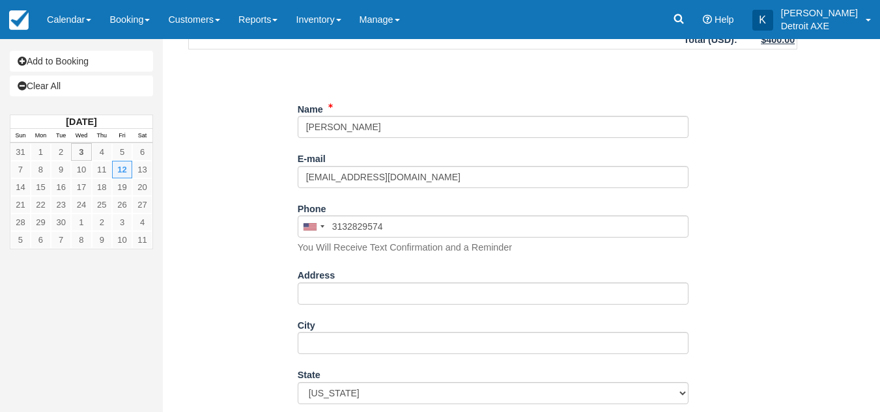
type input "(313) 282-9574"
click at [223, 250] on div "Item Rate Amount 5-10 people $40/person Fri Sep 12, 2025 07:30 PM - 09:00 PM Ex…" at bounding box center [493, 340] width 640 height 868
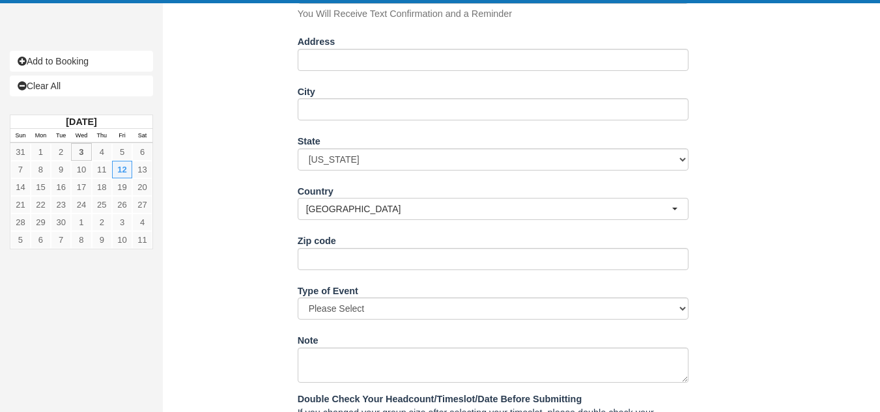
scroll to position [568, 0]
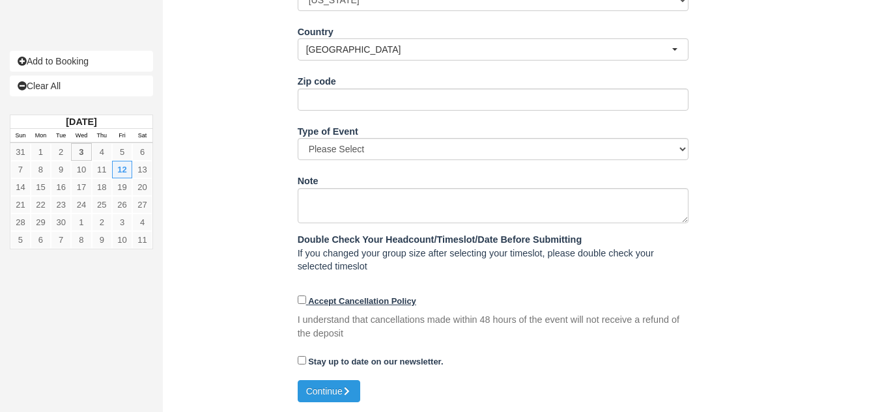
click at [327, 297] on strong "Accept Cancellation Policy" at bounding box center [362, 301] width 108 height 10
click at [306, 297] on input "Accept Cancellation Policy" at bounding box center [302, 300] width 8 height 8
checkbox input "true"
click at [309, 395] on button "Continue" at bounding box center [329, 391] width 63 height 22
type input "+13132829574"
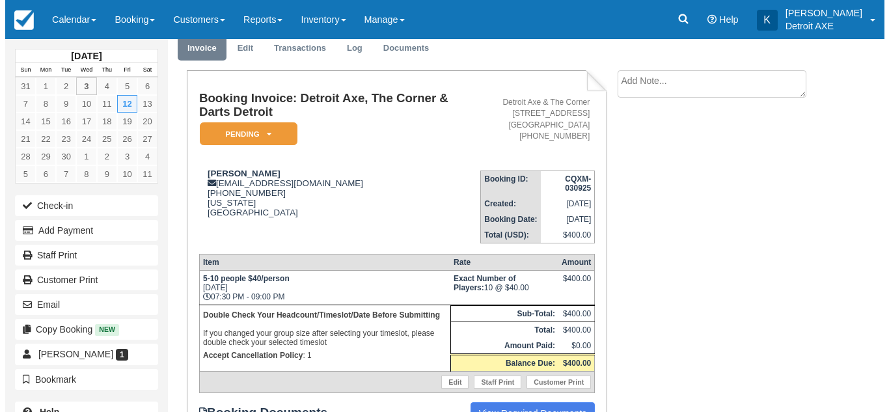
scroll to position [77, 0]
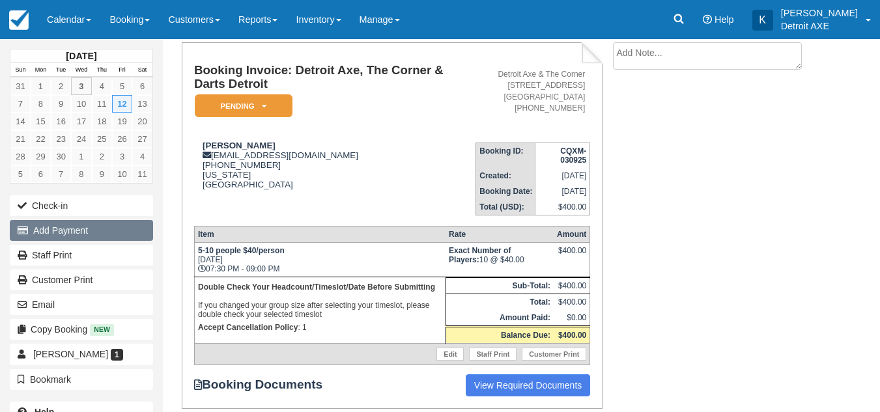
click at [97, 236] on button "Add Payment" at bounding box center [81, 230] width 143 height 21
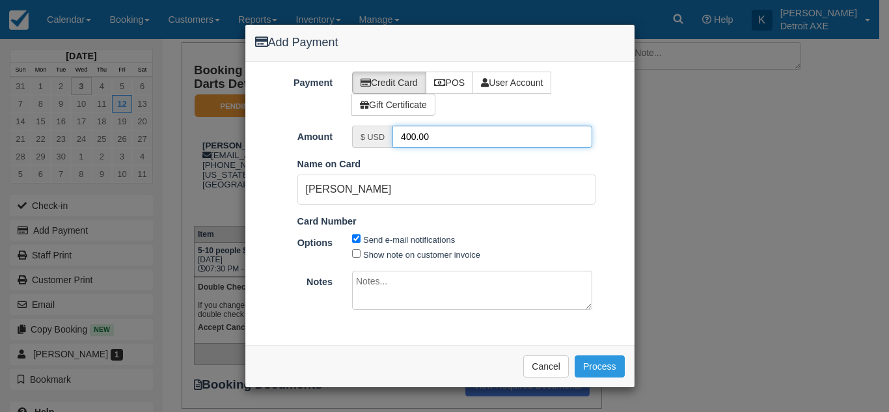
click at [439, 143] on input "400.00" at bounding box center [493, 137] width 200 height 22
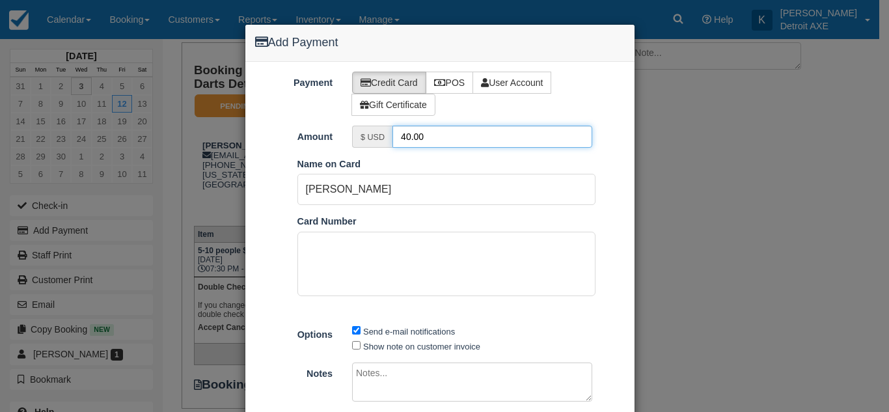
type input "40.00"
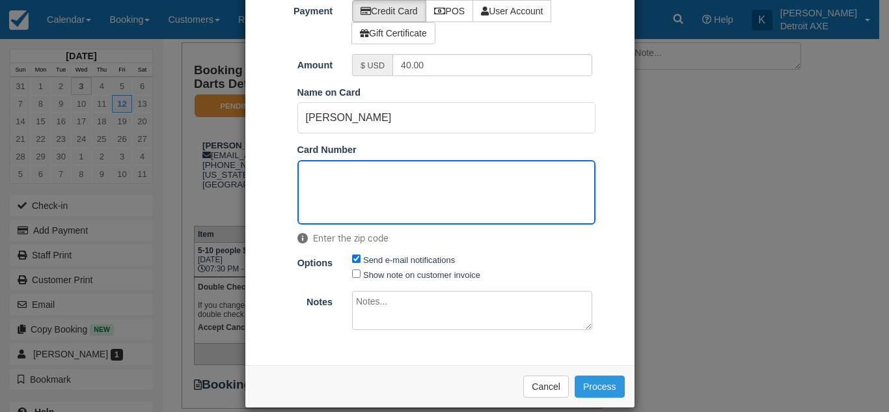
scroll to position [87, 0]
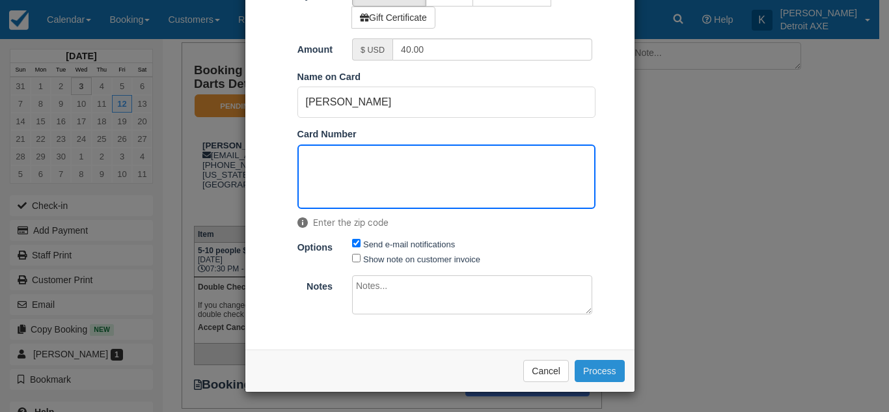
click at [592, 369] on button "Process" at bounding box center [600, 371] width 50 height 22
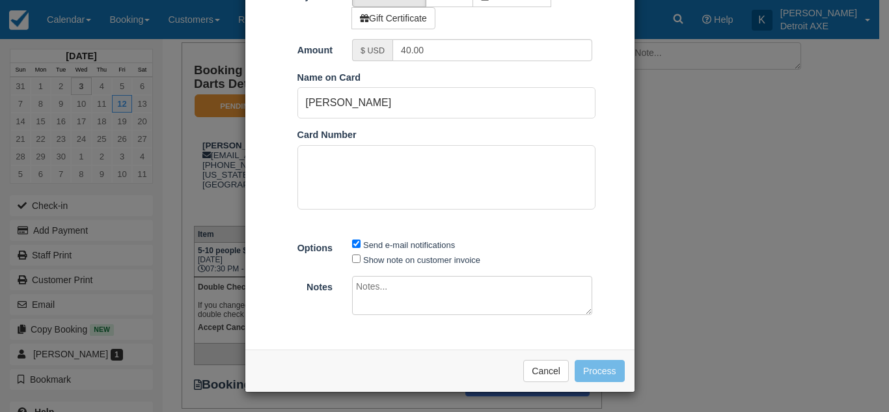
scroll to position [87, 0]
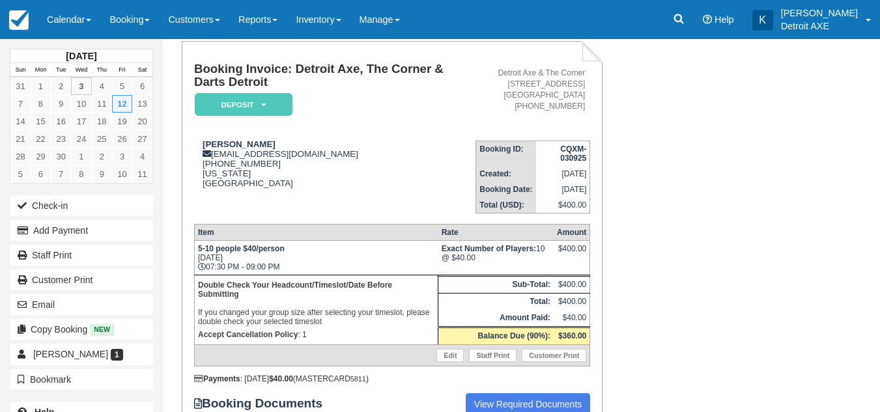
scroll to position [141, 0]
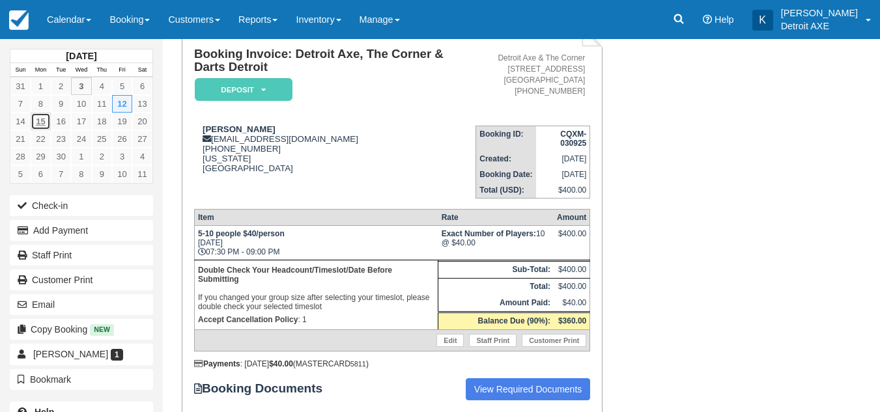
click at [44, 126] on link "15" at bounding box center [41, 122] width 20 height 18
click at [40, 123] on link "15" at bounding box center [41, 122] width 20 height 18
click at [63, 4] on link "Calendar" at bounding box center [69, 19] width 63 height 39
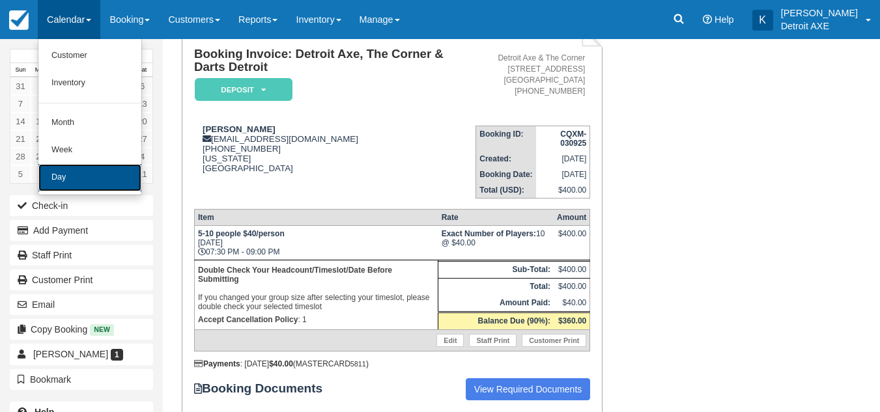
click at [87, 175] on link "Day" at bounding box center [89, 177] width 103 height 27
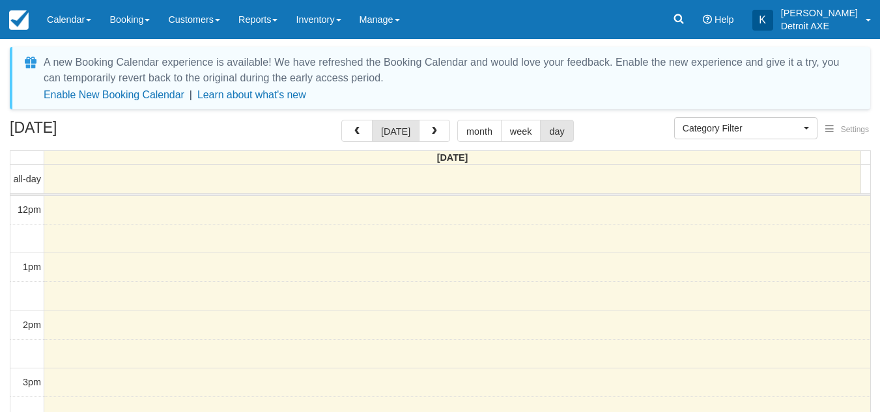
select select
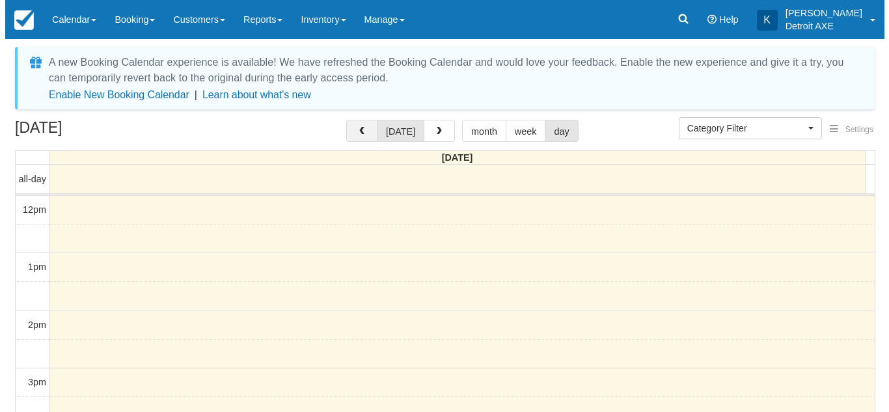
scroll to position [230, 0]
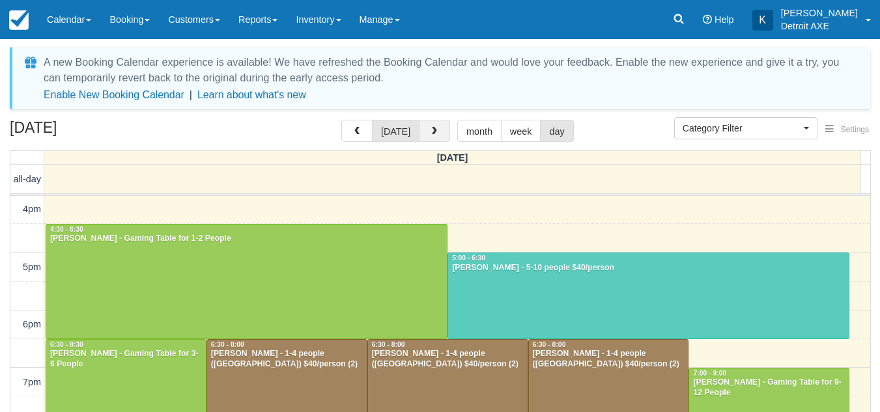
click at [437, 126] on button "button" at bounding box center [434, 131] width 31 height 22
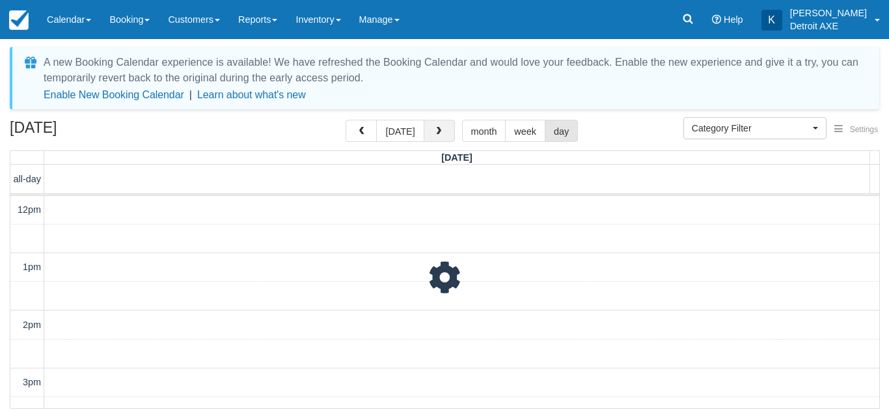
scroll to position [230, 0]
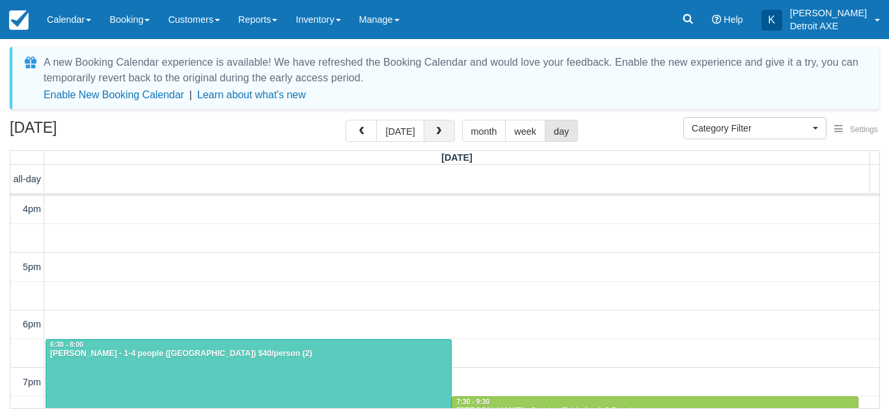
click at [434, 133] on span "button" at bounding box center [438, 131] width 9 height 9
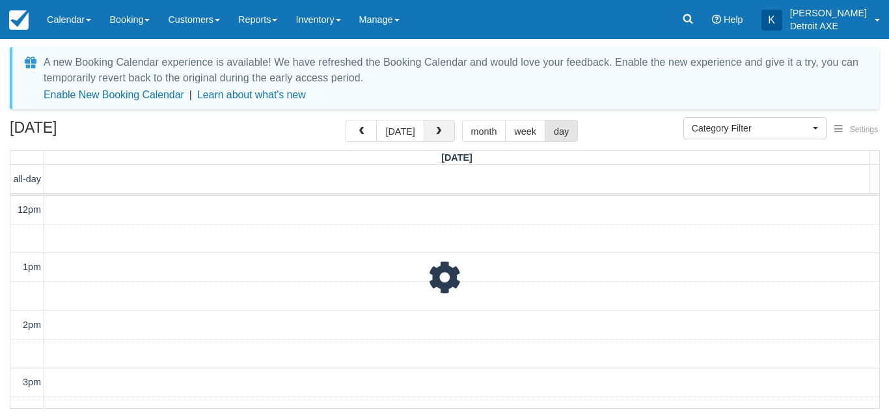
scroll to position [230, 0]
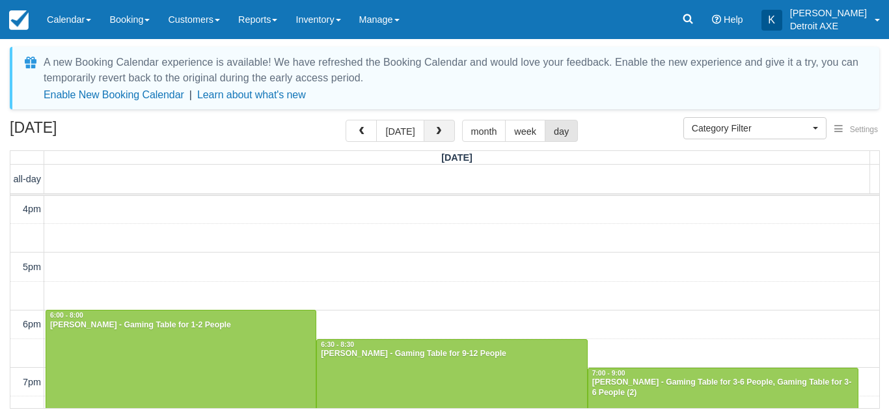
click at [434, 133] on span "button" at bounding box center [438, 131] width 9 height 9
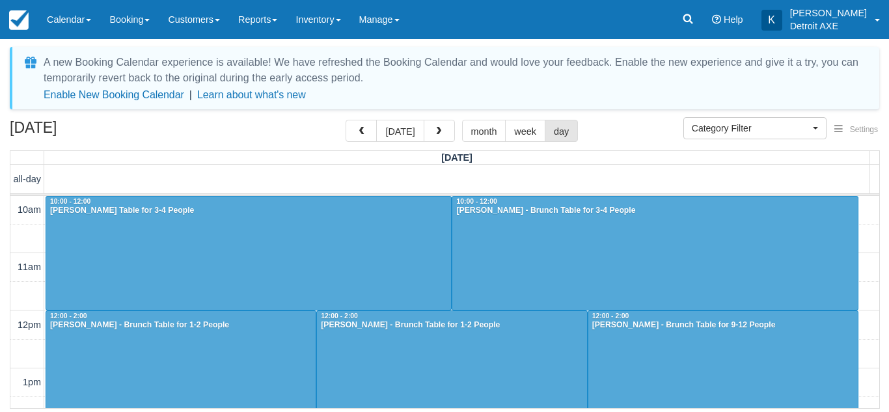
scroll to position [230, 0]
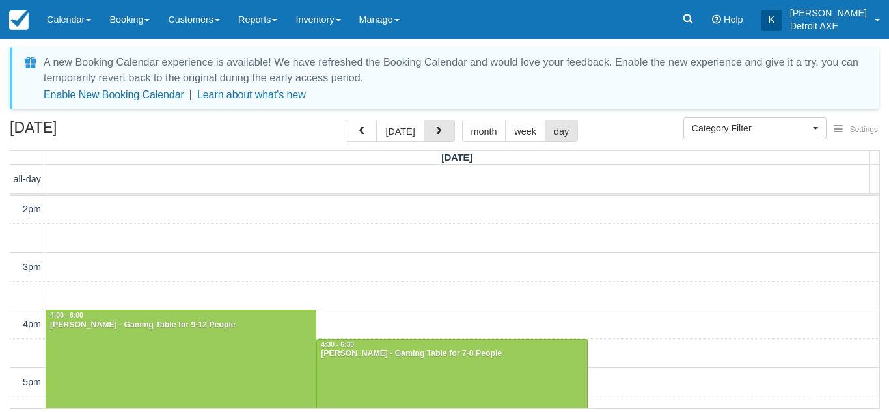
click at [436, 133] on span "button" at bounding box center [438, 131] width 9 height 9
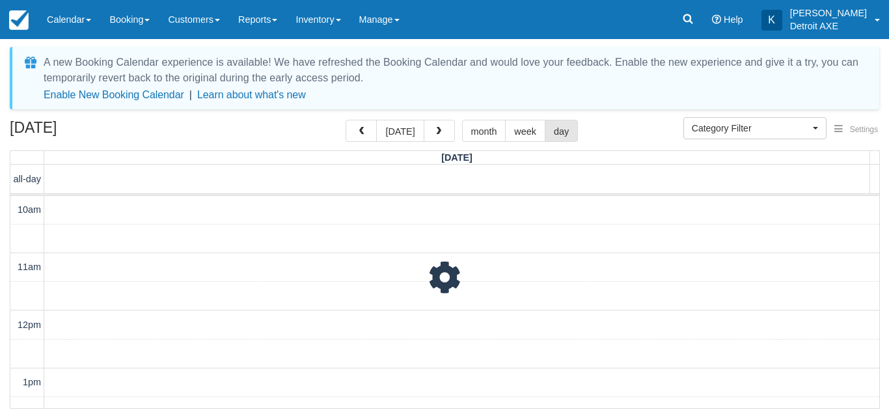
scroll to position [346, 0]
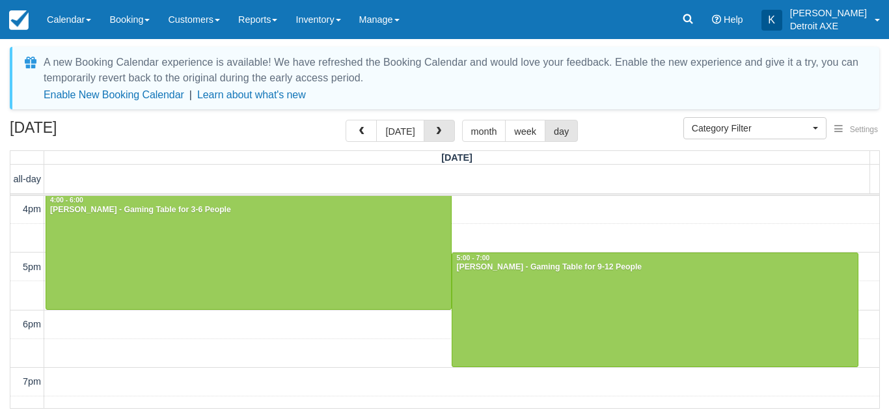
click at [436, 133] on span "button" at bounding box center [438, 131] width 9 height 9
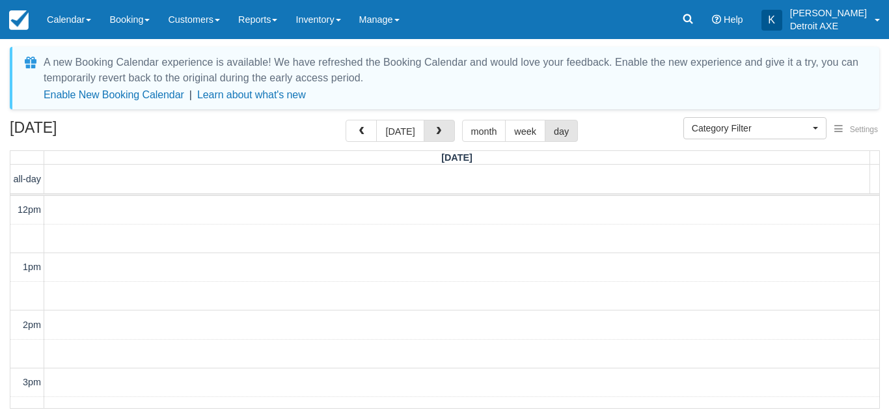
scroll to position [346, 0]
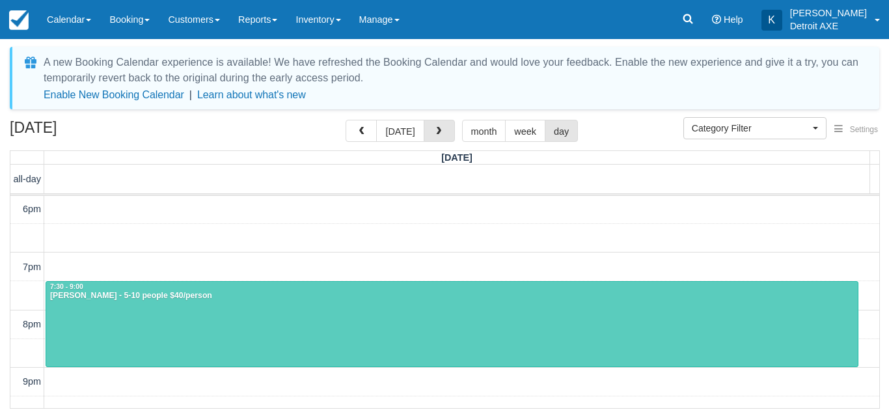
click at [436, 133] on span "button" at bounding box center [438, 131] width 9 height 9
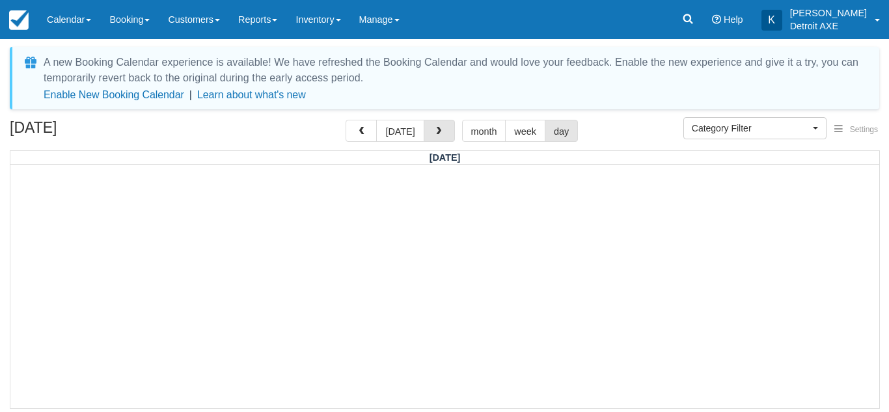
click at [436, 133] on span "button" at bounding box center [438, 131] width 9 height 9
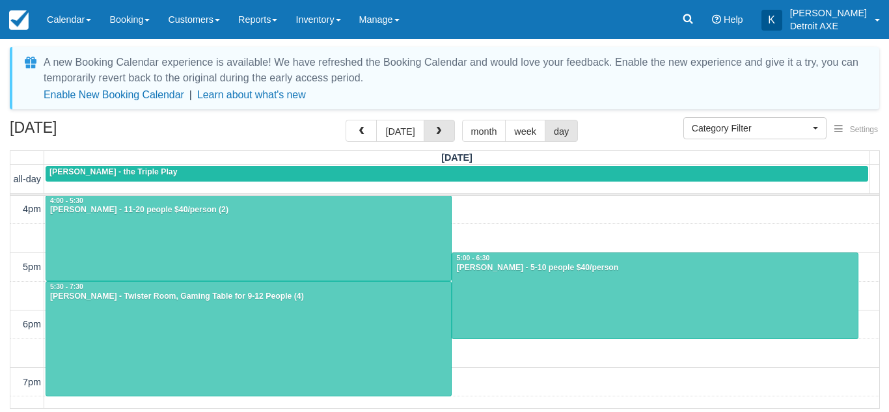
click at [436, 133] on span "button" at bounding box center [438, 131] width 9 height 9
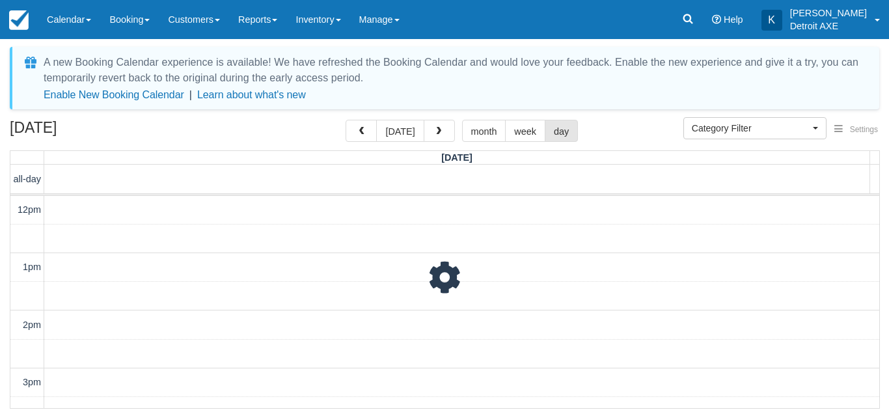
scroll to position [230, 0]
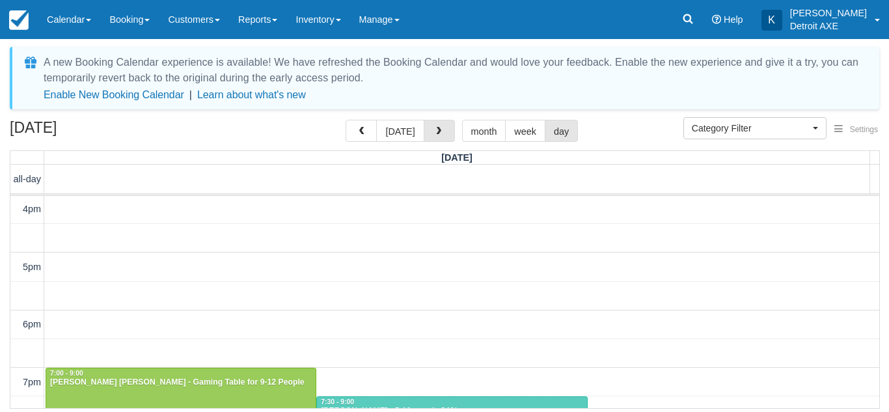
click at [436, 133] on span "button" at bounding box center [438, 131] width 9 height 9
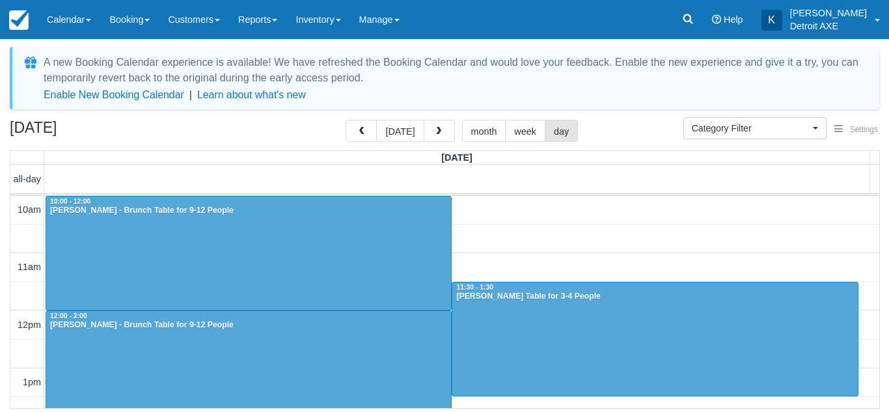
scroll to position [230, 0]
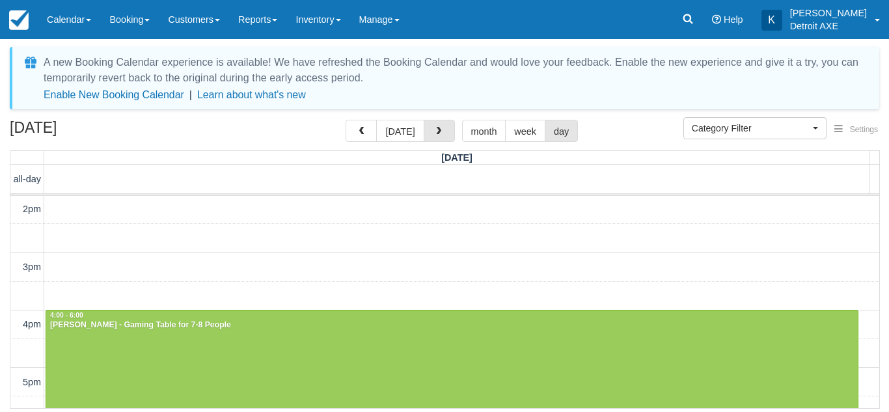
click at [436, 133] on span "button" at bounding box center [438, 131] width 9 height 9
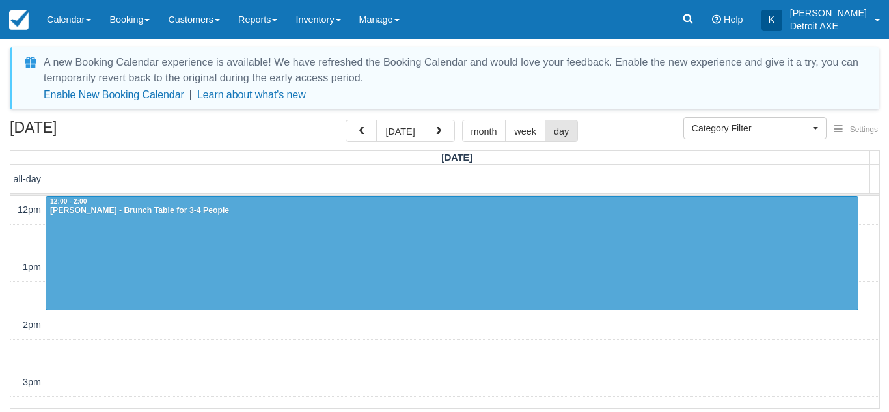
scroll to position [346, 0]
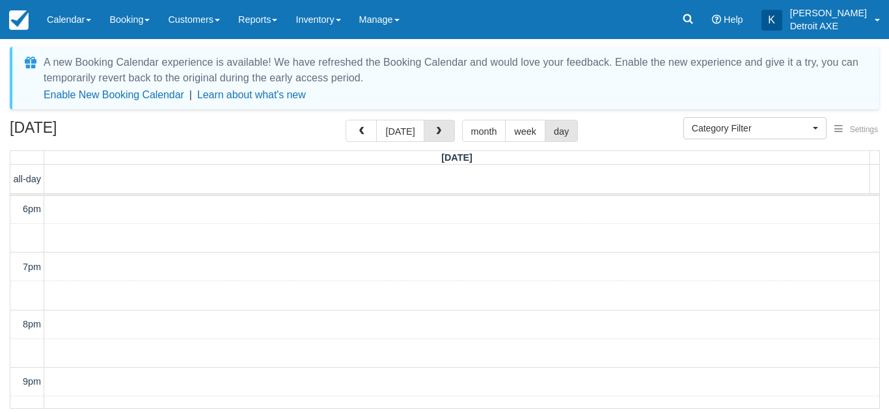
click at [436, 133] on span "button" at bounding box center [438, 131] width 9 height 9
click at [366, 133] on span "button" at bounding box center [361, 131] width 9 height 9
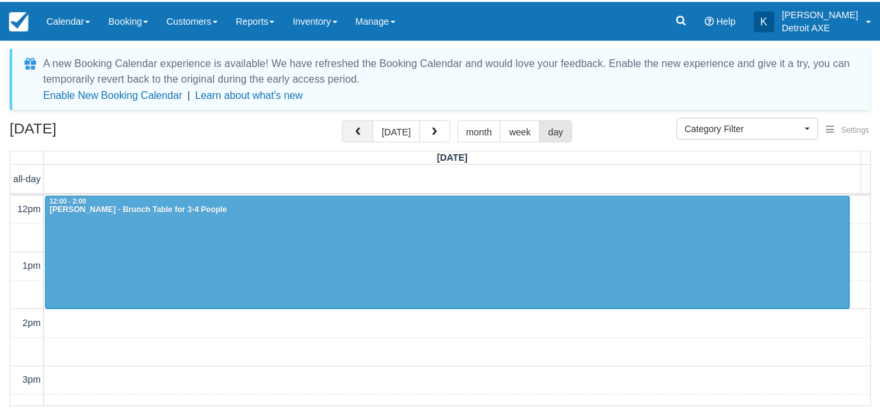
scroll to position [230, 0]
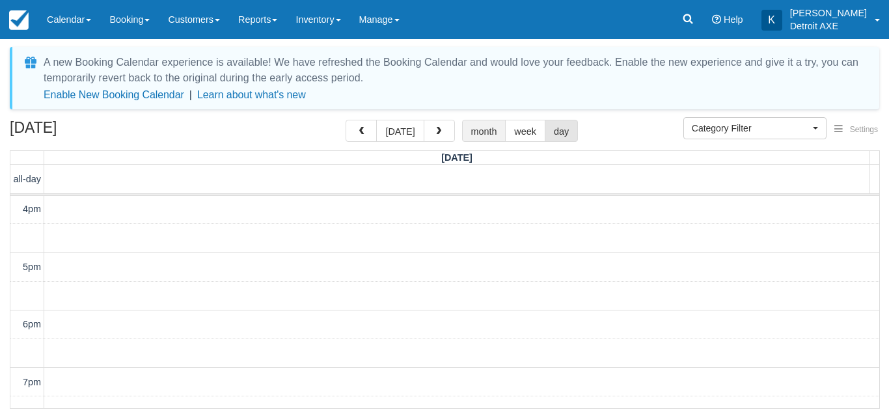
click at [473, 130] on button "month" at bounding box center [484, 131] width 44 height 22
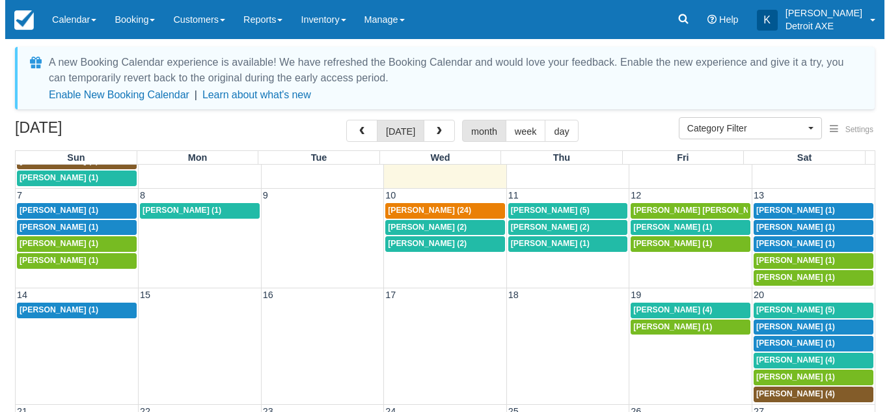
scroll to position [296, 0]
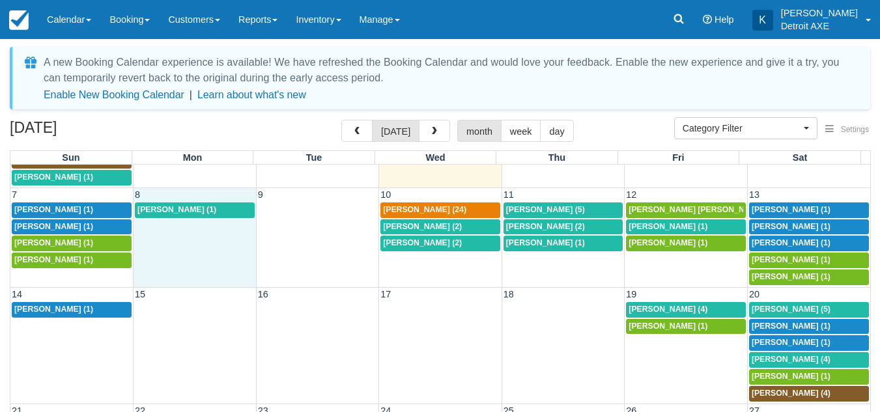
click at [234, 260] on td "7:30p JAN KUEHNE (1)" at bounding box center [194, 244] width 123 height 84
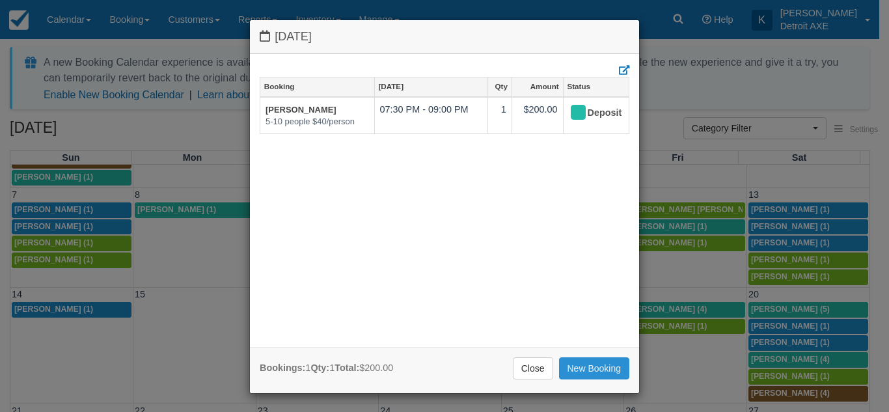
click at [583, 370] on link "New Booking" at bounding box center [594, 368] width 71 height 22
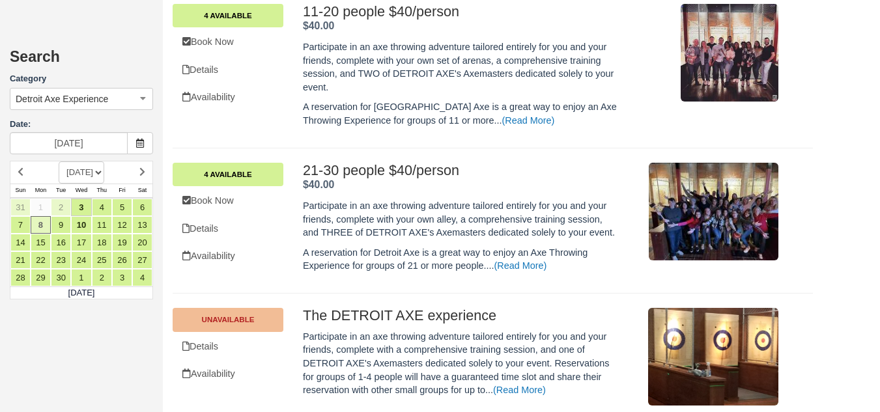
scroll to position [708, 0]
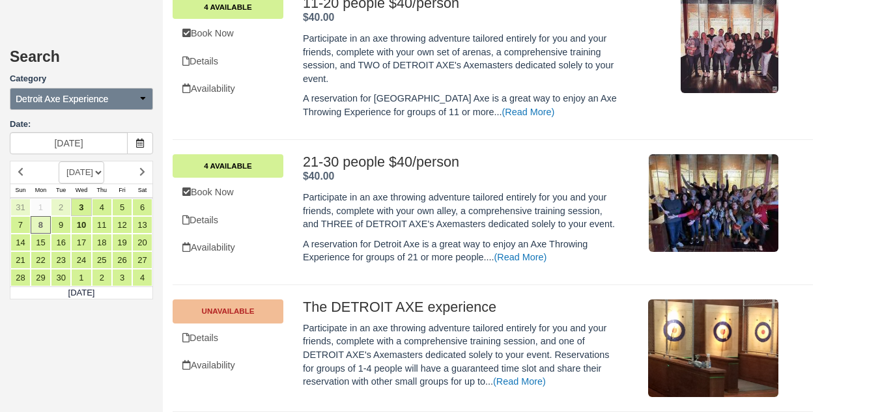
click at [126, 100] on button "Detroit Axe Experience" at bounding box center [81, 99] width 143 height 22
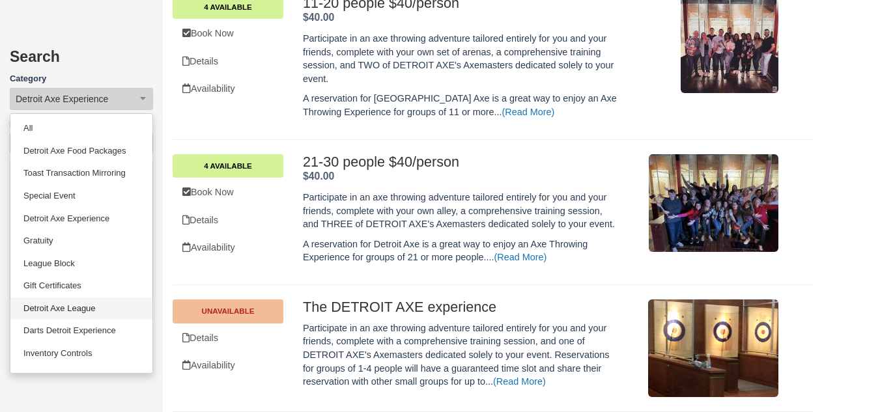
scroll to position [63, 0]
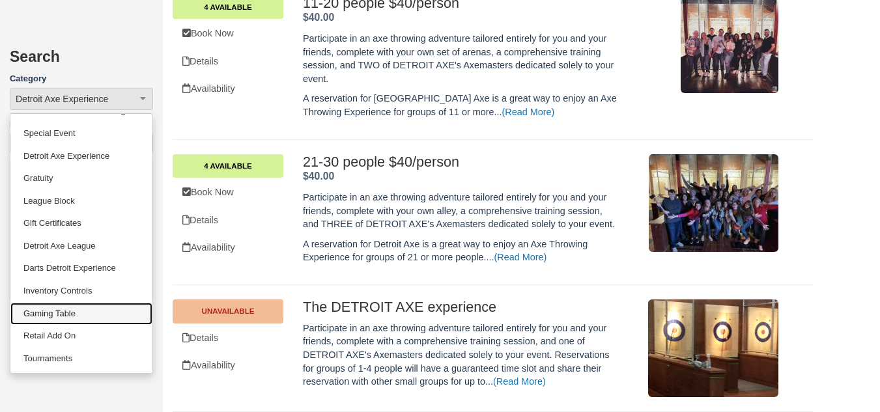
click at [87, 311] on link "Gaming Table" at bounding box center [81, 314] width 142 height 23
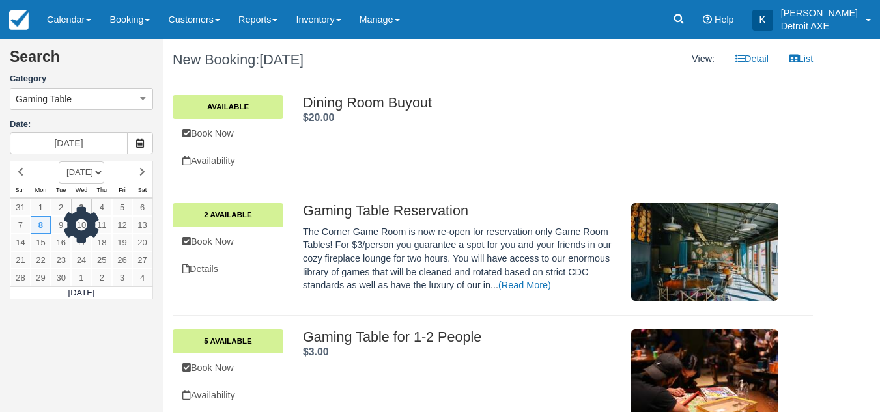
scroll to position [104, 0]
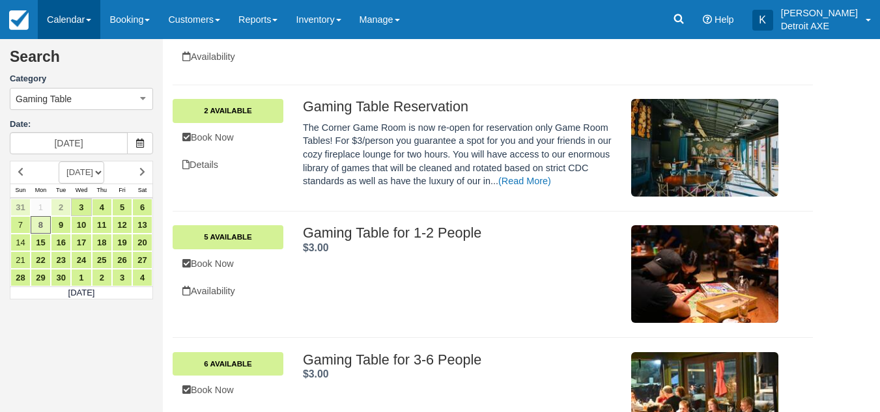
click at [53, 23] on link "Calendar" at bounding box center [69, 19] width 63 height 39
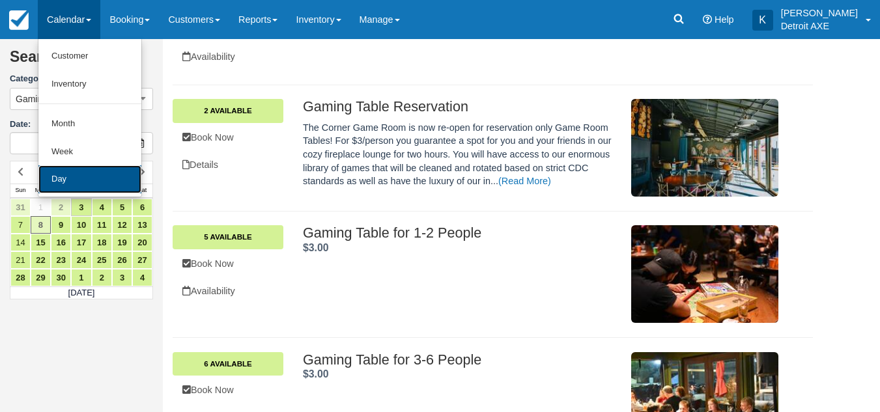
click at [59, 182] on link "Day" at bounding box center [89, 179] width 103 height 28
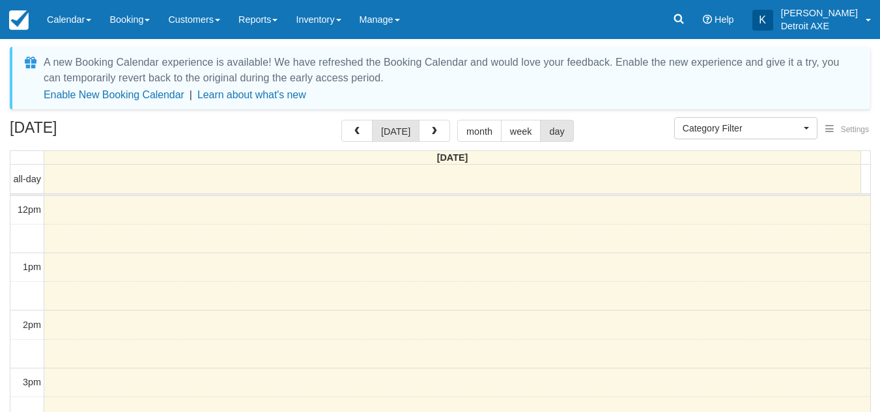
scroll to position [230, 0]
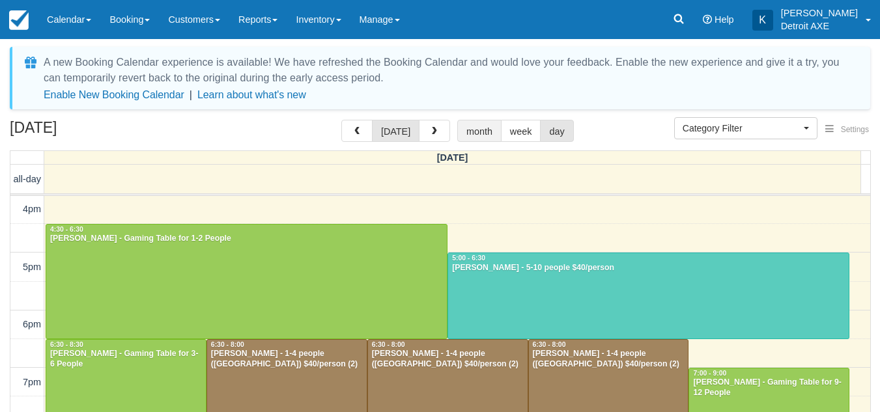
click at [479, 123] on button "month" at bounding box center [479, 131] width 44 height 22
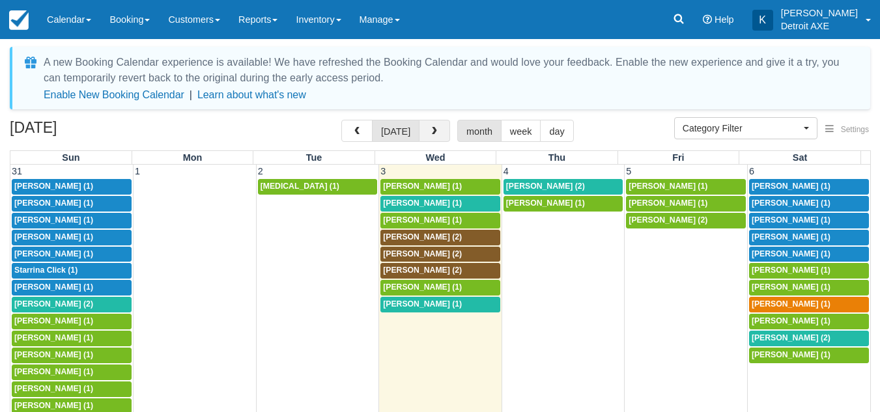
click at [438, 128] on button "button" at bounding box center [434, 131] width 31 height 22
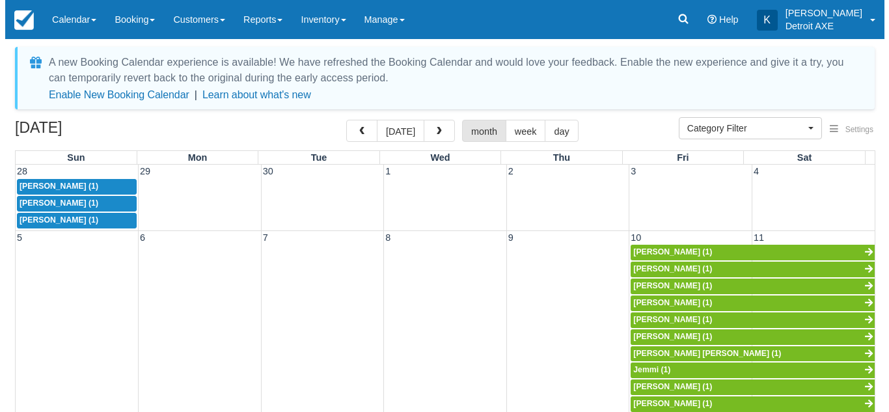
scroll to position [36, 0]
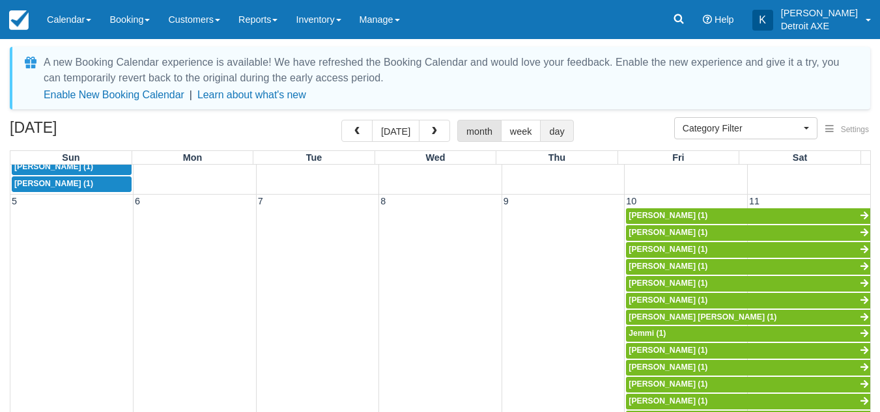
click at [554, 122] on button "day" at bounding box center [556, 131] width 33 height 22
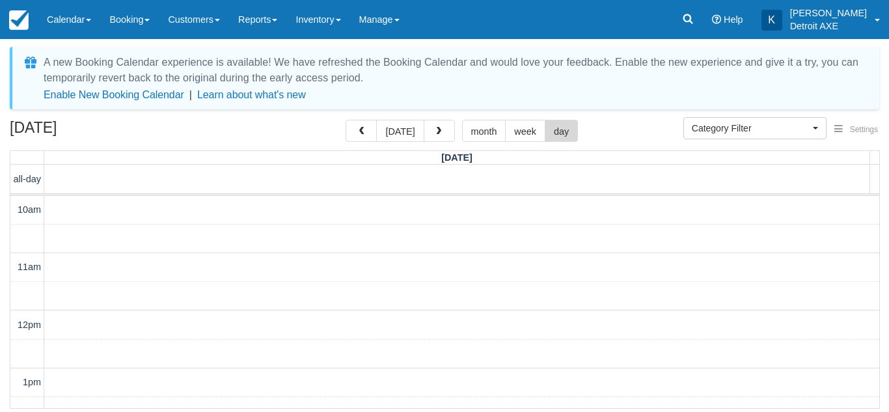
scroll to position [346, 0]
click at [439, 129] on span "button" at bounding box center [438, 131] width 9 height 9
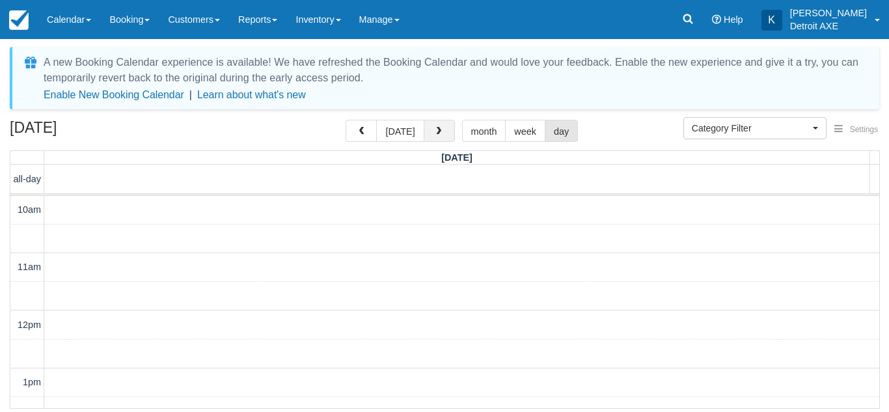
scroll to position [346, 0]
click at [439, 129] on span "button" at bounding box center [438, 131] width 9 height 9
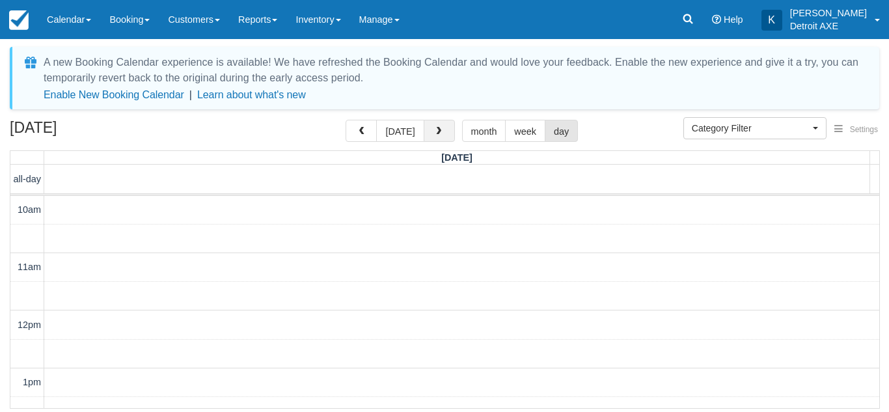
click at [439, 129] on span "button" at bounding box center [438, 131] width 9 height 9
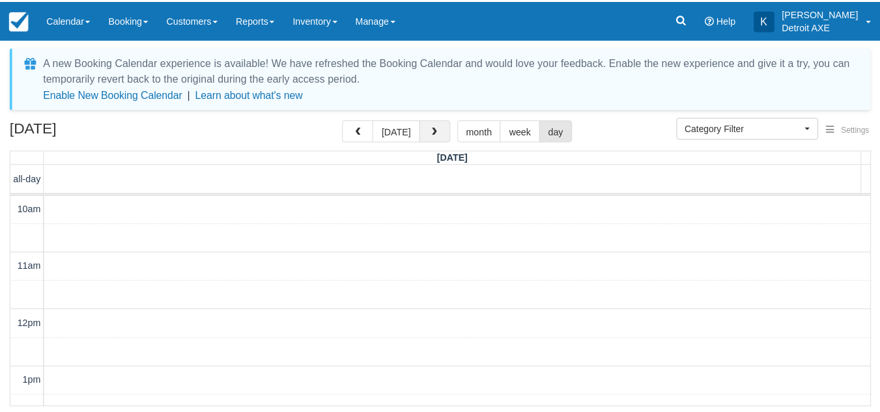
scroll to position [346, 0]
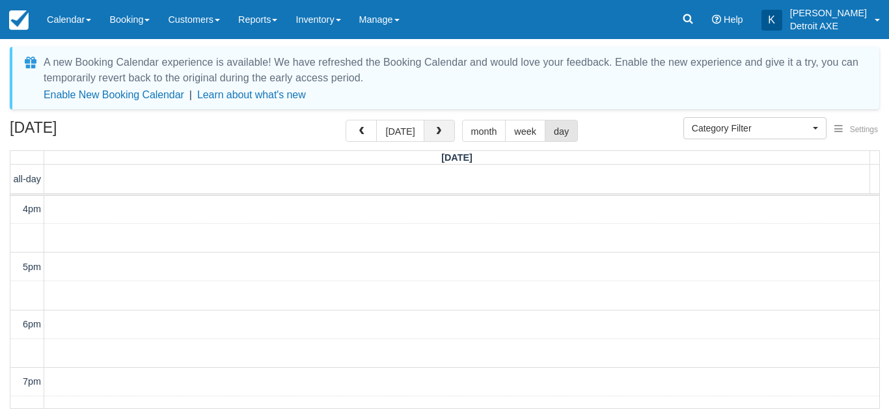
click at [439, 129] on span "button" at bounding box center [438, 131] width 9 height 9
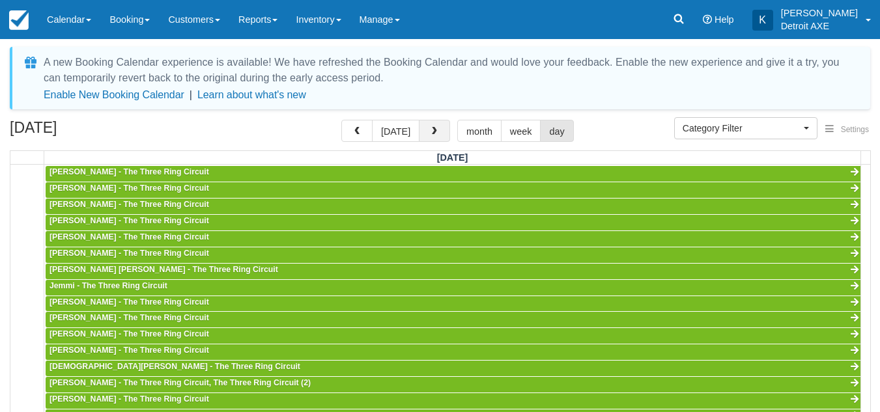
scroll to position [346, 0]
click at [439, 129] on button "button" at bounding box center [434, 131] width 31 height 22
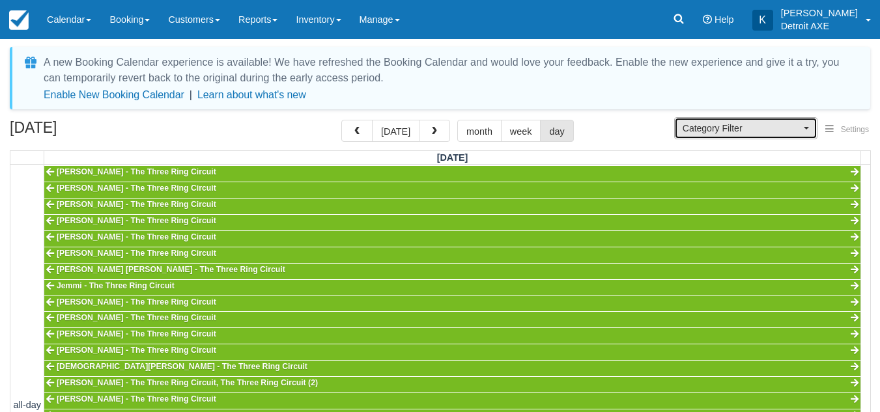
click at [736, 132] on span "Category Filter" at bounding box center [741, 128] width 118 height 13
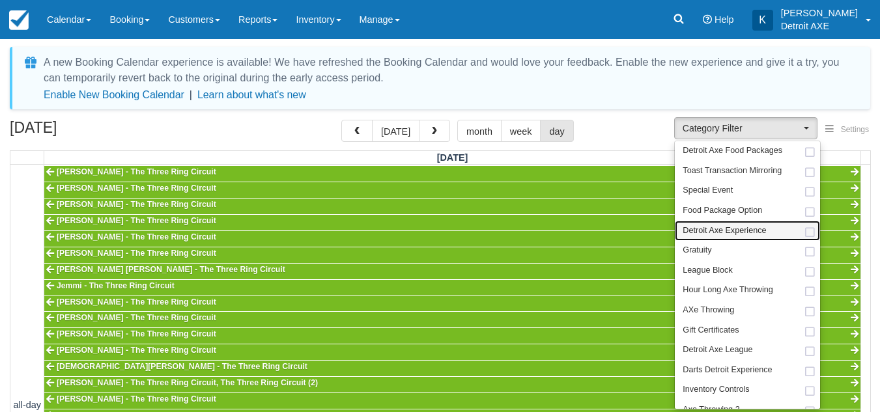
click at [702, 234] on span "Detroit Axe Experience" at bounding box center [723, 231] width 83 height 12
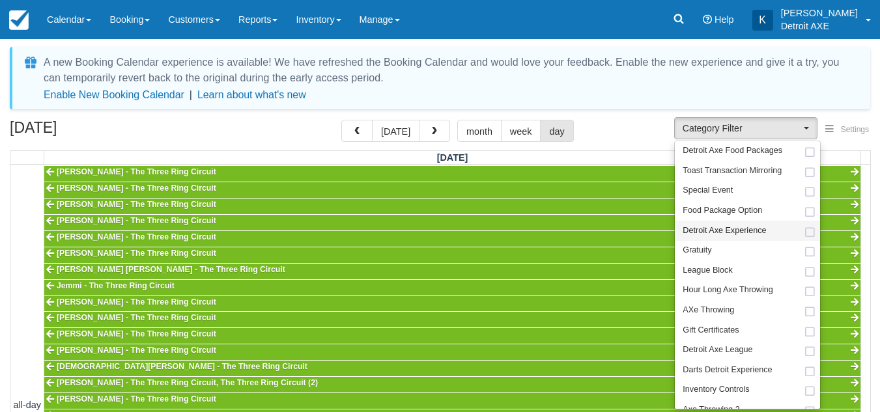
select select "14"
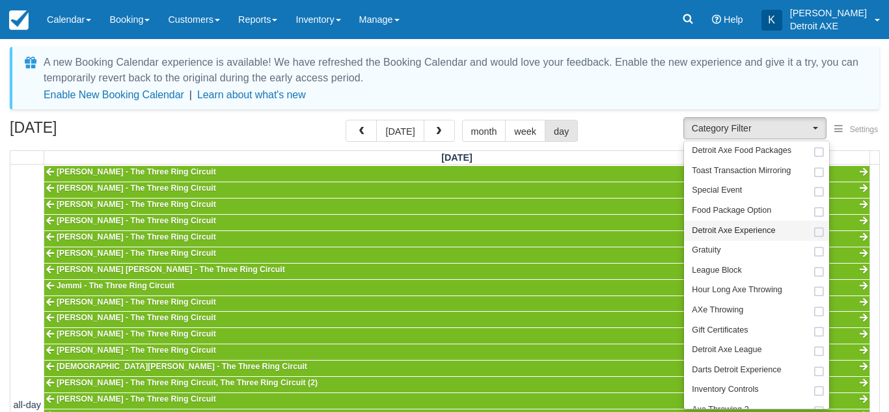
scroll to position [37, 0]
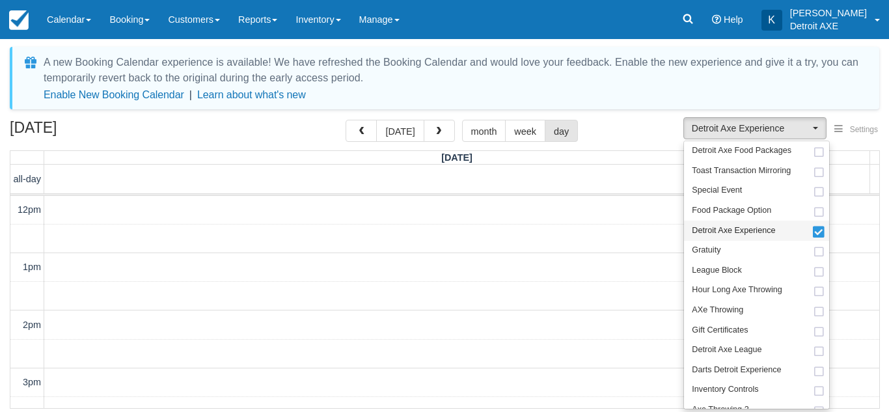
scroll to position [346, 0]
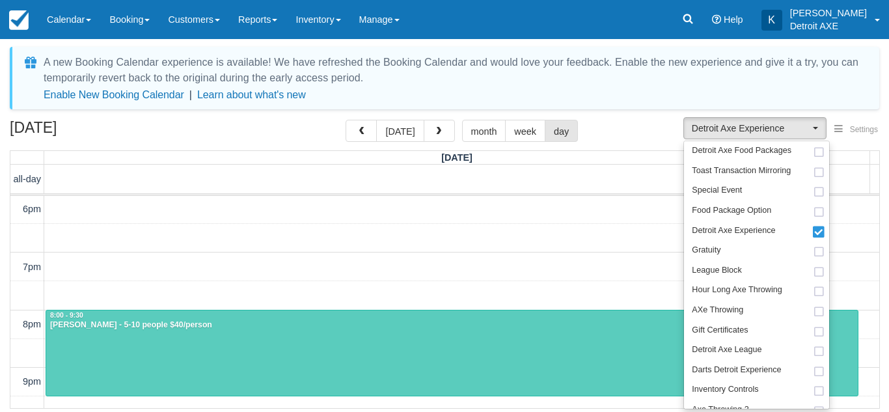
click at [649, 110] on div "A new Booking Calendar experience is available! We have refreshed the Booking C…" at bounding box center [445, 229] width 870 height 365
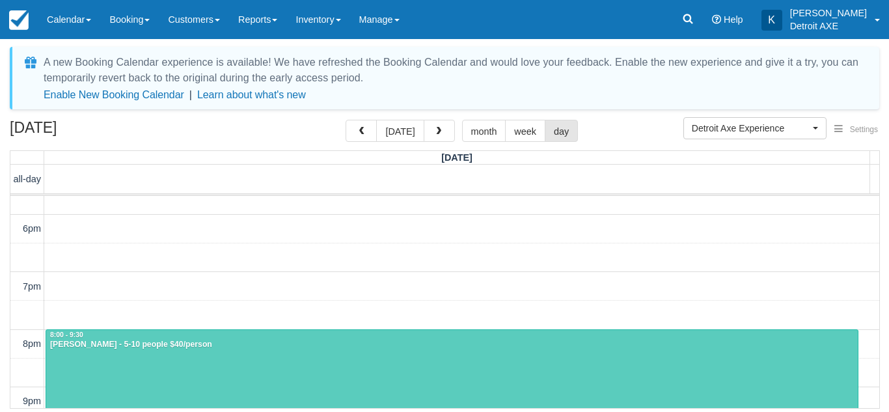
scroll to position [326, 0]
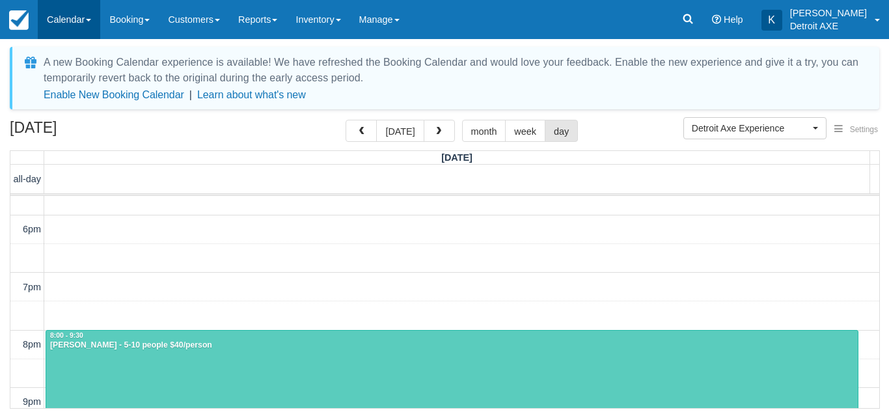
click at [54, 14] on link "Calendar" at bounding box center [69, 19] width 63 height 39
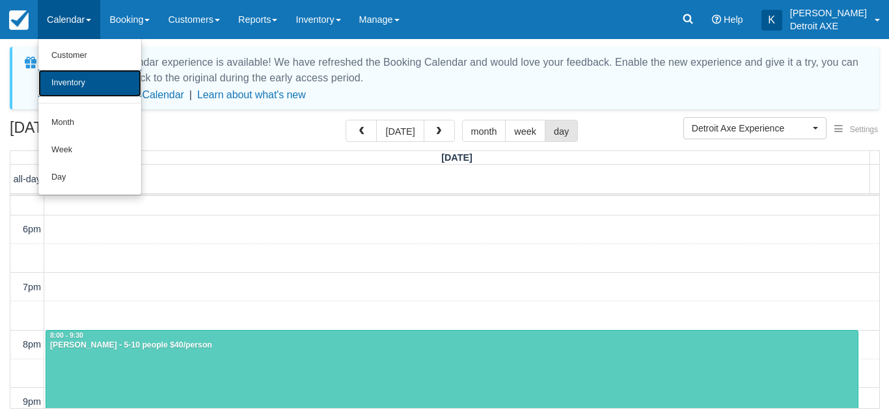
click at [85, 79] on link "Inventory" at bounding box center [89, 83] width 103 height 27
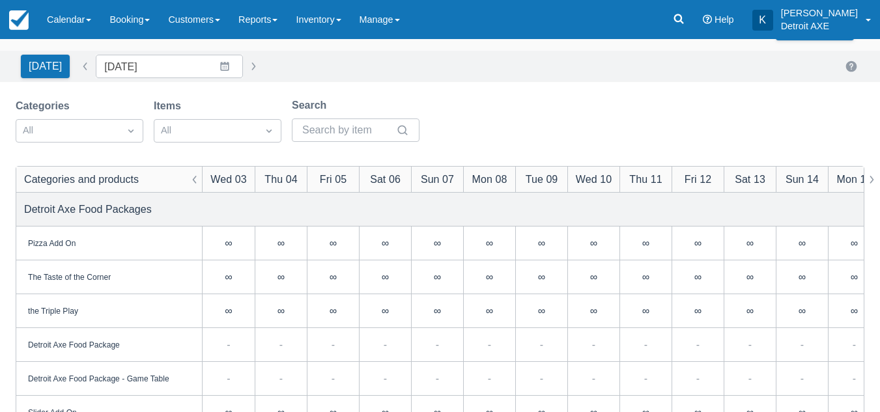
scroll to position [35, 0]
click at [167, 64] on input "[DATE]" at bounding box center [169, 66] width 147 height 23
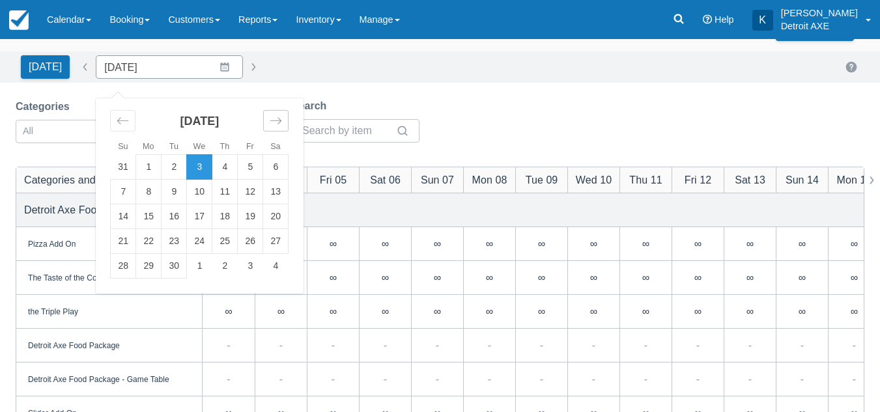
click at [273, 123] on icon "Move forward to switch to the next month." at bounding box center [276, 121] width 12 height 12
click at [264, 193] on td "11" at bounding box center [275, 192] width 25 height 25
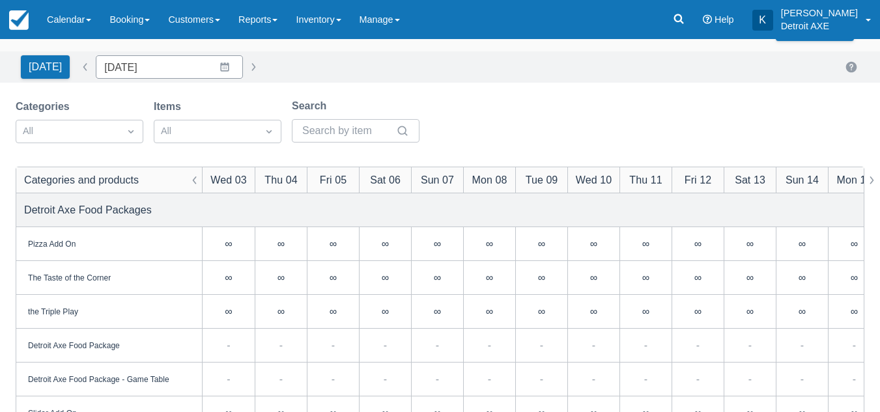
type input "10/11/25"
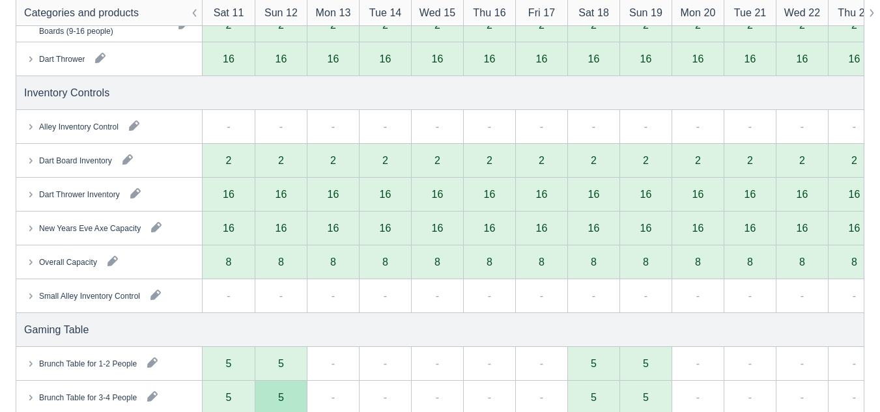
scroll to position [1168, 0]
click at [70, 126] on div "Alley Inventory Control" at bounding box center [78, 126] width 79 height 12
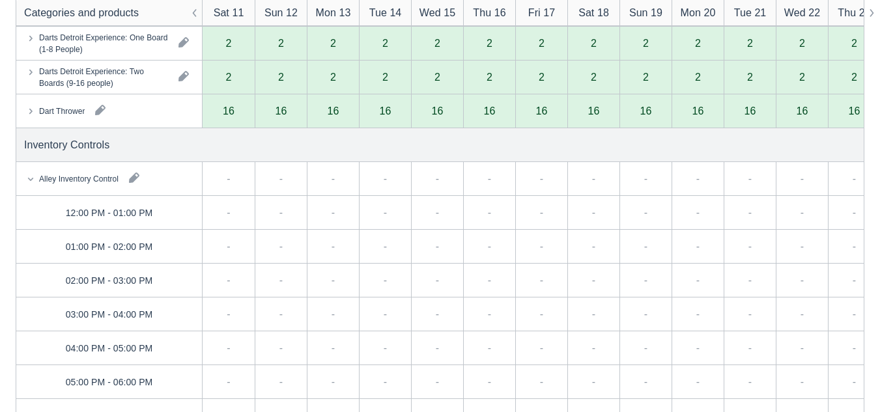
scroll to position [1106, 0]
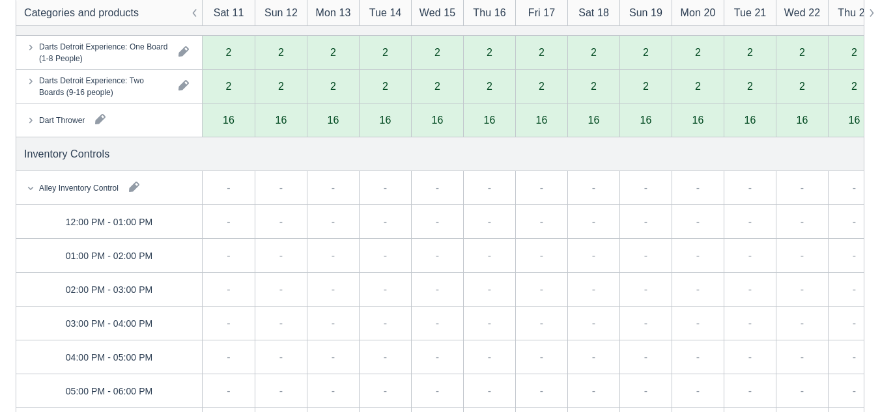
click at [51, 180] on div "Alley Inventory Control" at bounding box center [109, 187] width 186 height 33
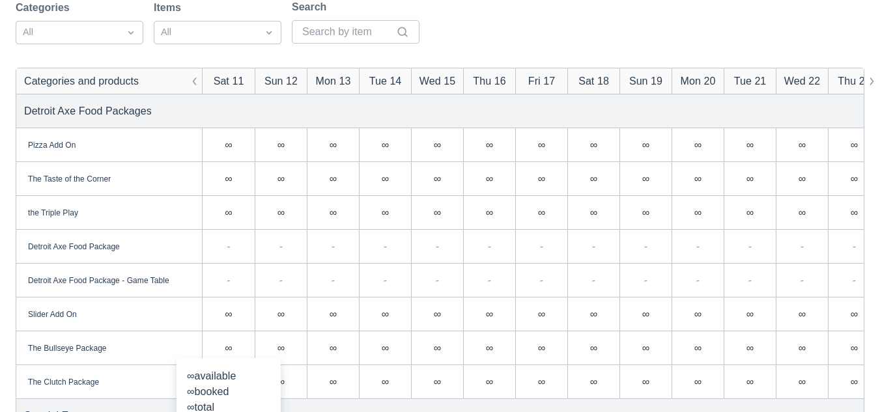
scroll to position [120, 0]
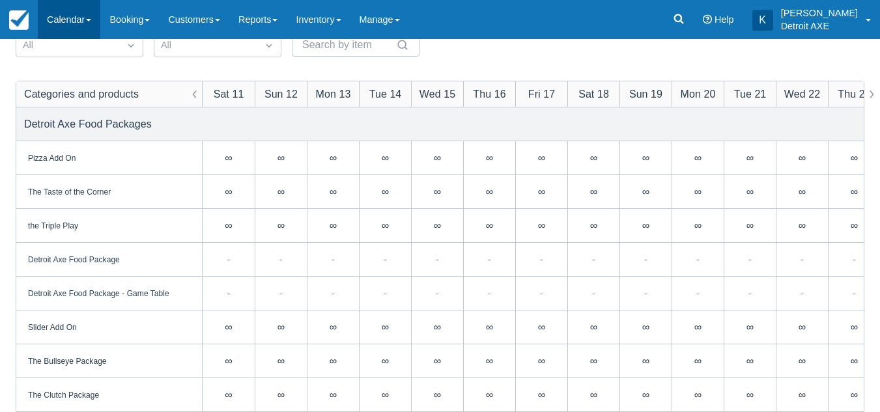
click at [74, 6] on link "Calendar" at bounding box center [69, 19] width 63 height 39
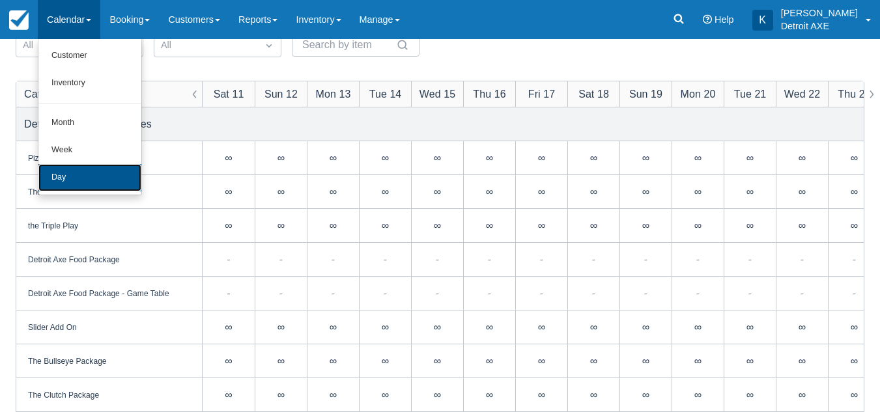
click at [66, 184] on link "Day" at bounding box center [89, 177] width 103 height 27
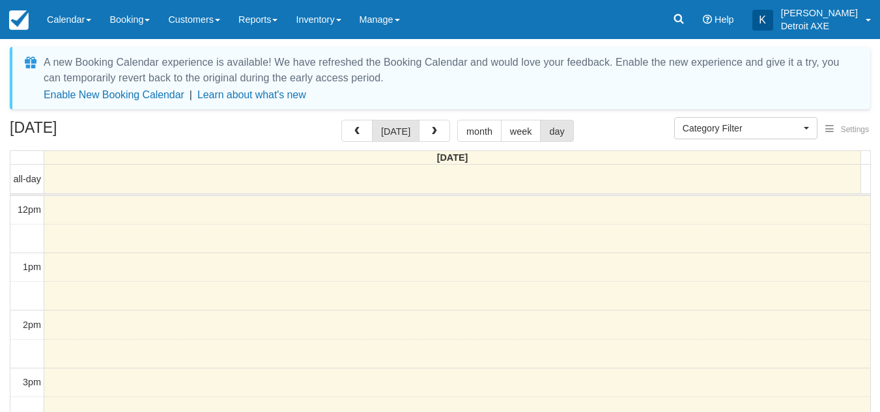
select select
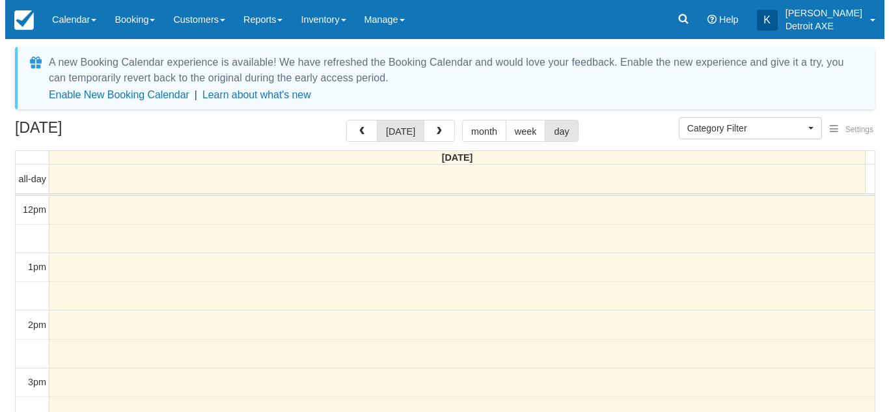
scroll to position [230, 0]
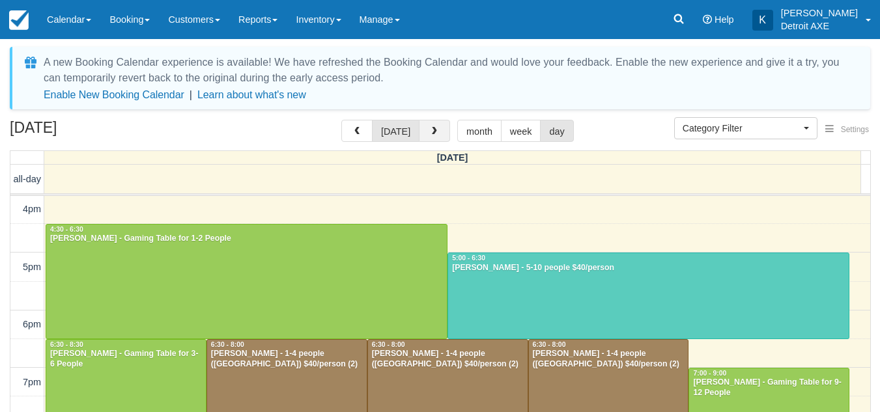
click at [431, 135] on span "button" at bounding box center [434, 131] width 9 height 9
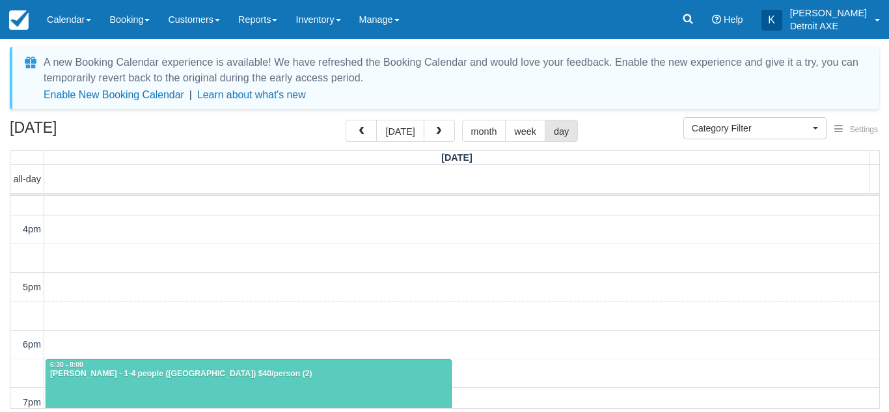
scroll to position [210, 0]
click at [313, 242] on div "12pm 1pm 2pm 3pm 4pm 5pm 6pm 7pm 8pm 9pm 10pm 11pm 4:00 - 4:30 6:30 - 8:00 [PER…" at bounding box center [444, 316] width 869 height 661
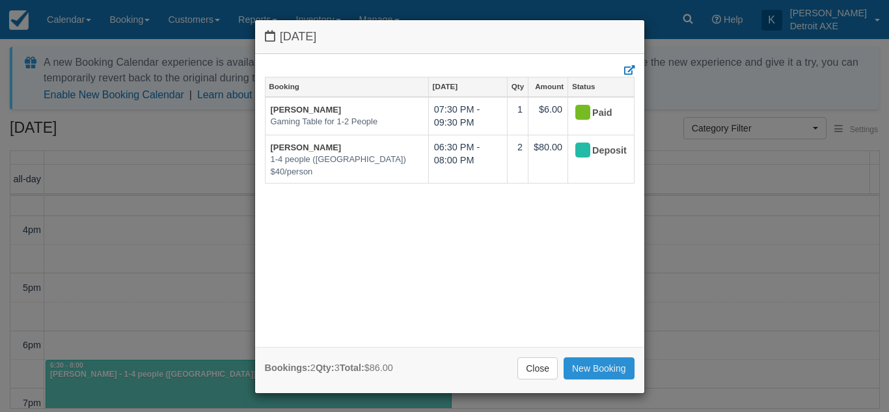
click at [610, 370] on link "New Booking" at bounding box center [599, 368] width 71 height 22
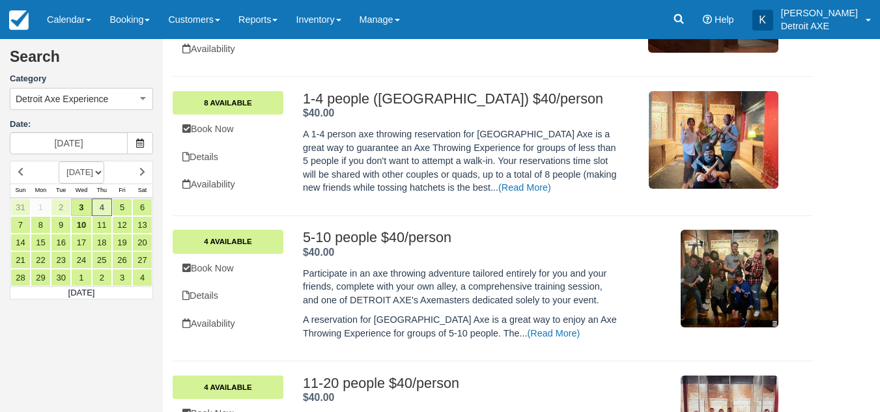
scroll to position [329, 0]
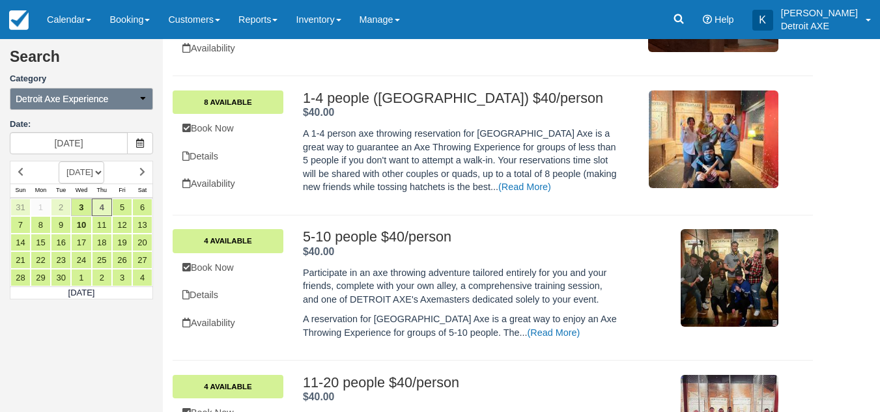
click at [72, 91] on button "Detroit Axe Experience" at bounding box center [81, 99] width 143 height 22
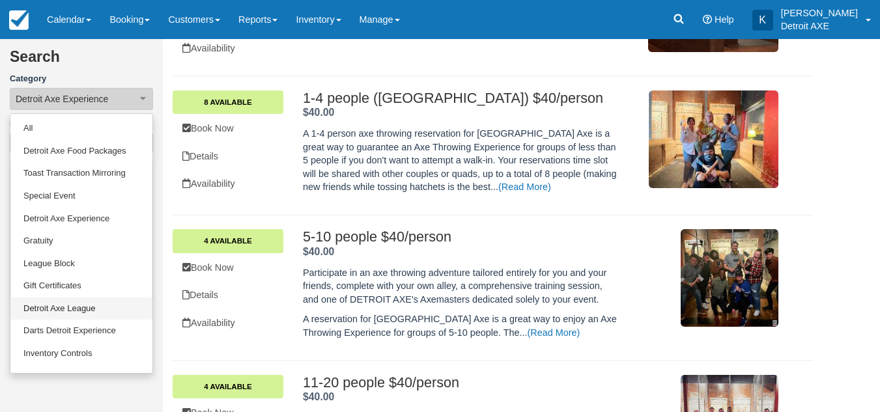
scroll to position [63, 0]
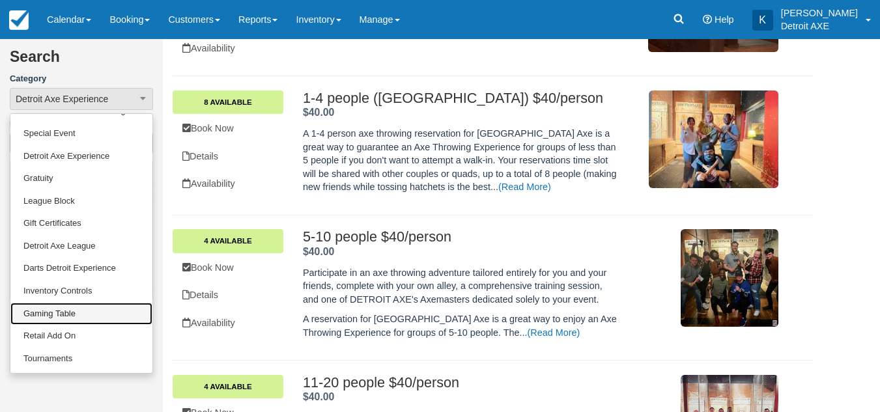
click at [77, 313] on link "Gaming Table" at bounding box center [81, 314] width 142 height 23
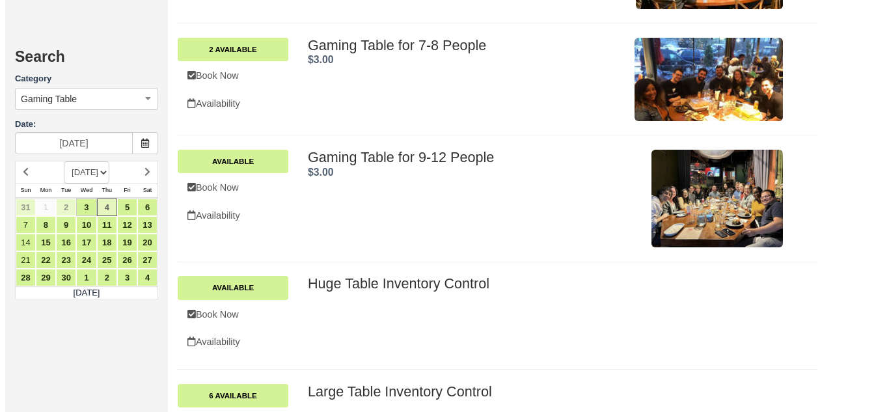
scroll to position [546, 0]
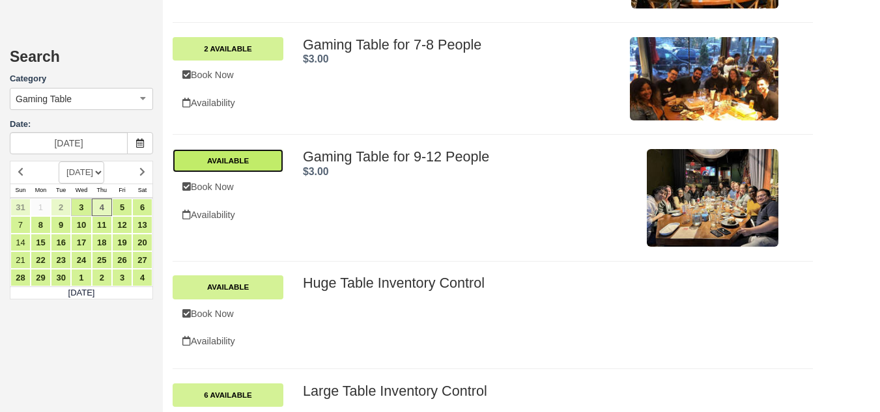
click at [256, 158] on link "Available" at bounding box center [228, 160] width 111 height 23
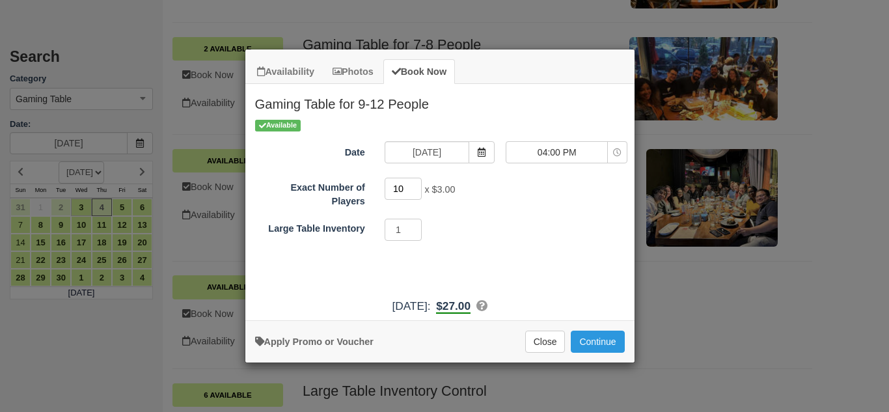
click at [413, 185] on input "10" at bounding box center [404, 189] width 38 height 22
click at [413, 185] on input "11" at bounding box center [404, 189] width 38 height 22
type input "12"
click at [413, 185] on input "12" at bounding box center [404, 189] width 38 height 22
click at [611, 341] on button "Continue" at bounding box center [597, 342] width 53 height 22
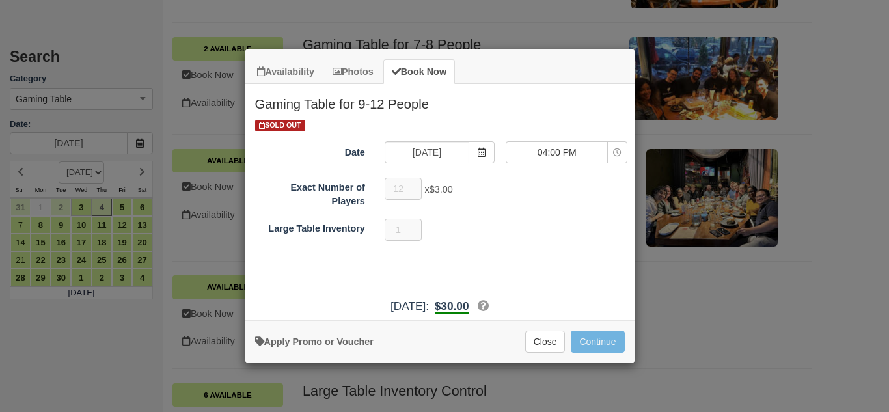
select select "0"
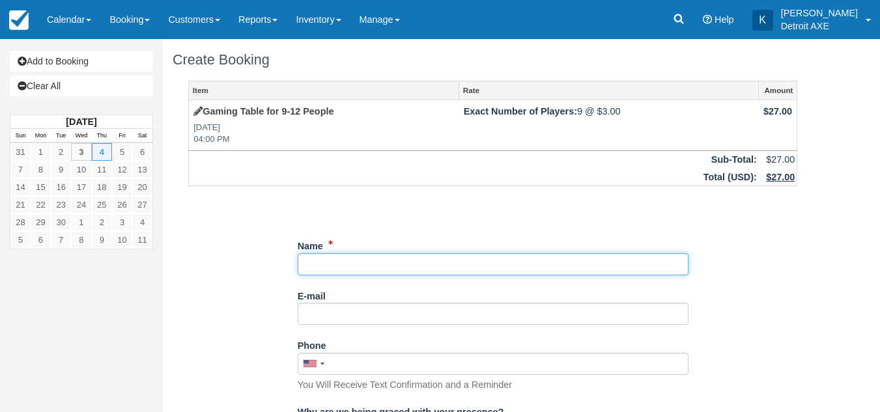
click at [529, 271] on input "Name" at bounding box center [493, 264] width 391 height 22
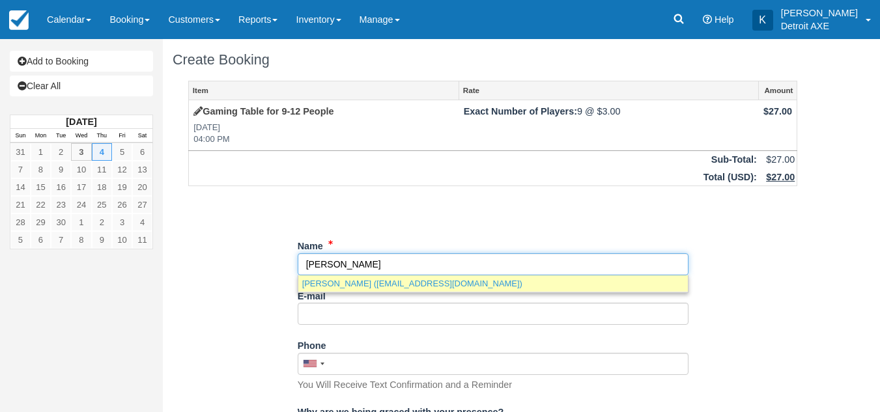
click at [348, 281] on link "[PERSON_NAME] ([EMAIL_ADDRESS][DOMAIN_NAME])" at bounding box center [492, 283] width 389 height 16
type input "[PERSON_NAME]"
type input "[EMAIL_ADDRESS][DOMAIN_NAME]"
type input "[PHONE_NUMBER]"
type input "[STREET_ADDRESS]"
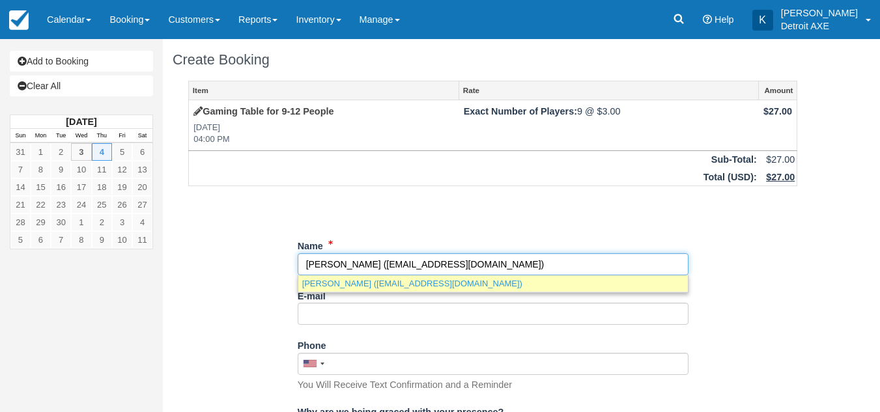
type input "Pleasant Ridge"
type input "48069"
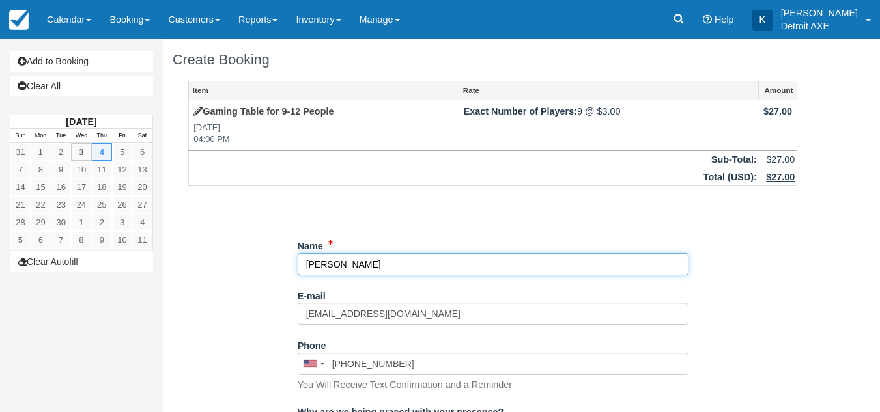
select select "MI"
type input "[PERSON_NAME]"
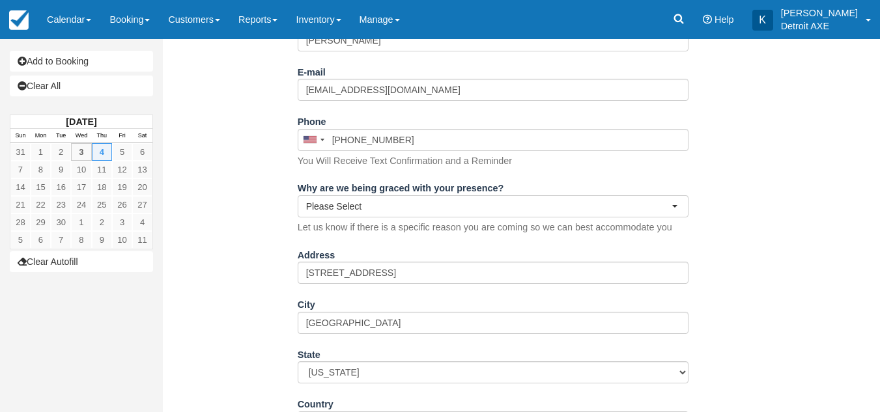
scroll to position [547, 0]
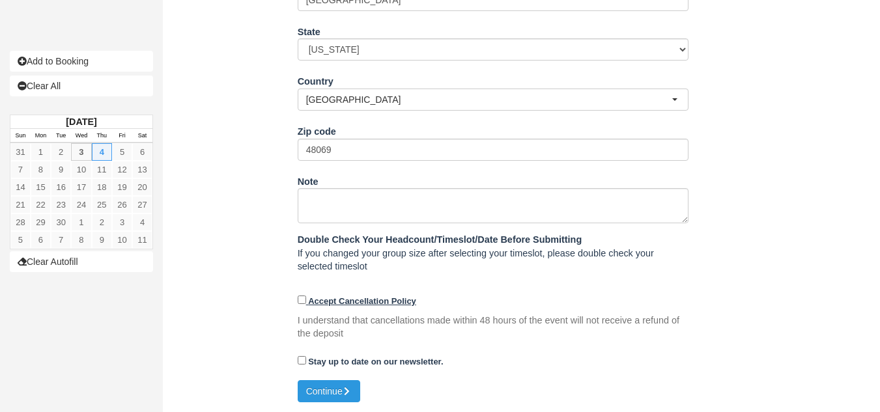
drag, startPoint x: 296, startPoint y: 294, endPoint x: 304, endPoint y: 303, distance: 12.0
click at [304, 303] on input "Accept Cancellation Policy" at bounding box center [302, 300] width 8 height 8
checkbox input "true"
click at [318, 393] on button "Continue" at bounding box center [329, 391] width 63 height 22
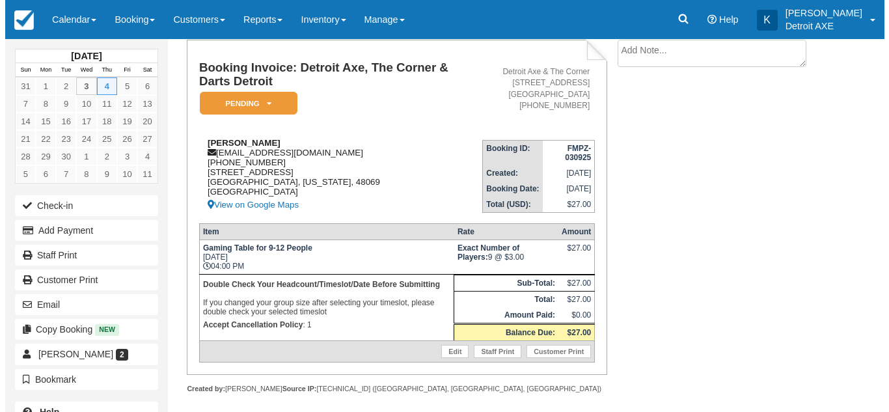
scroll to position [90, 0]
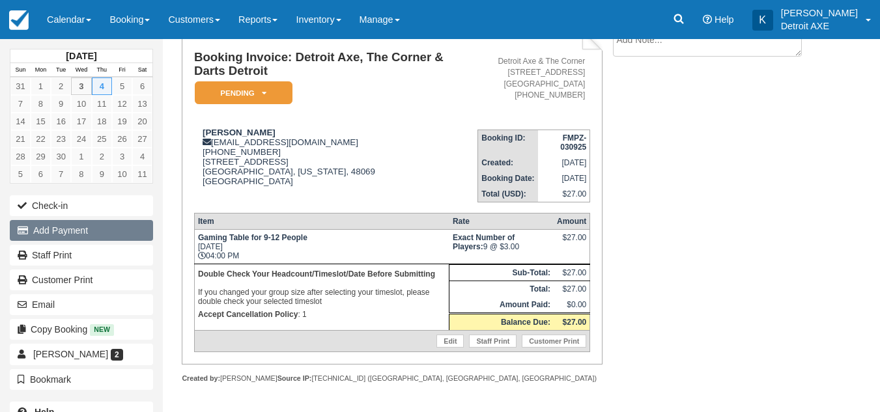
click at [66, 227] on button "Add Payment" at bounding box center [81, 230] width 143 height 21
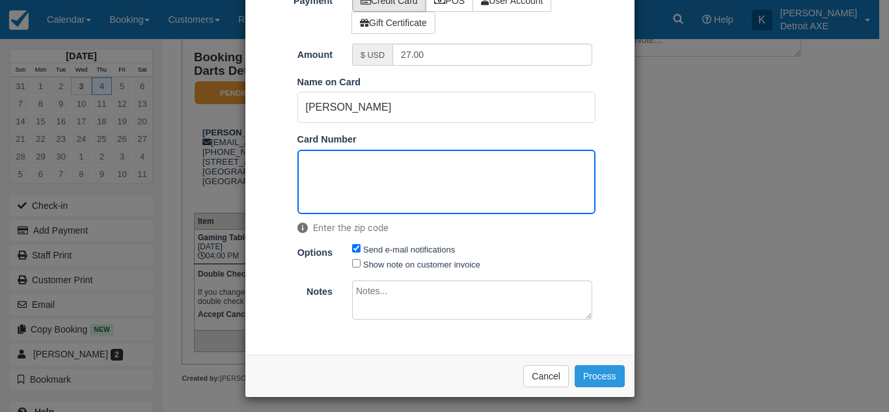
scroll to position [83, 0]
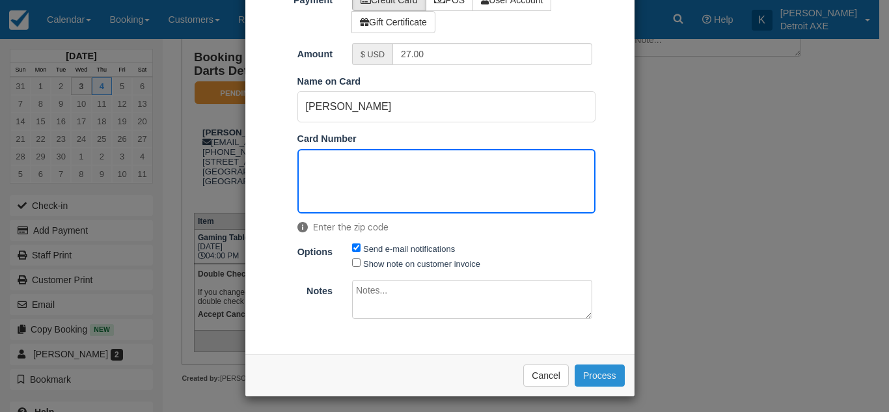
click at [592, 375] on button "Process" at bounding box center [600, 376] width 50 height 22
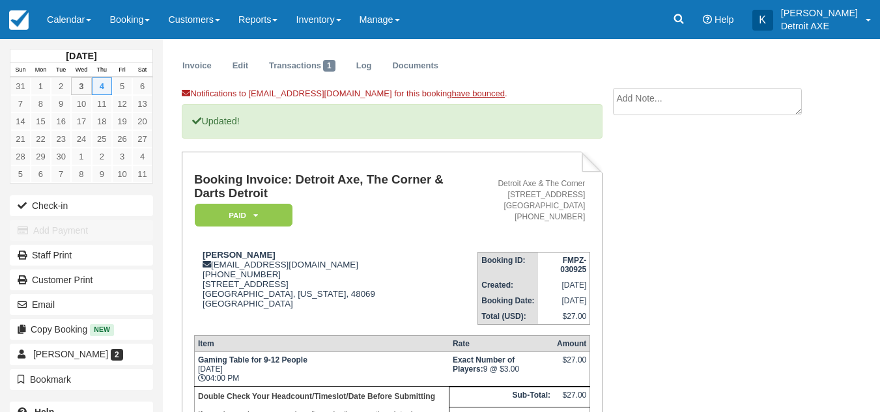
scroll to position [30, 0]
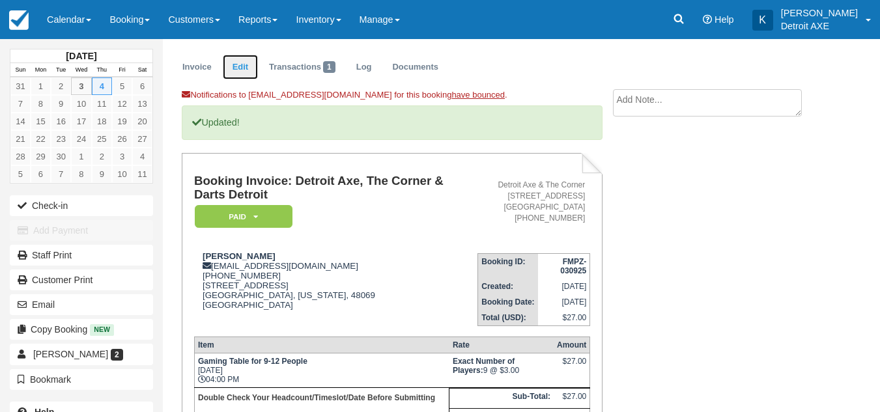
click at [236, 72] on link "Edit" at bounding box center [240, 67] width 35 height 25
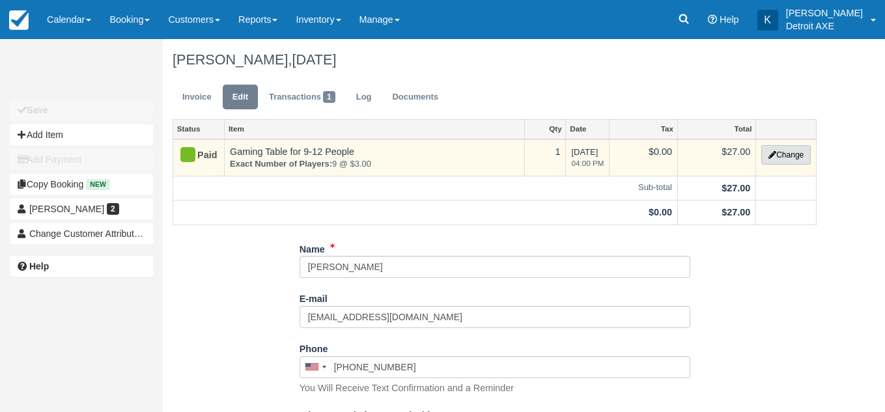
click at [783, 150] on button "Change" at bounding box center [785, 155] width 49 height 20
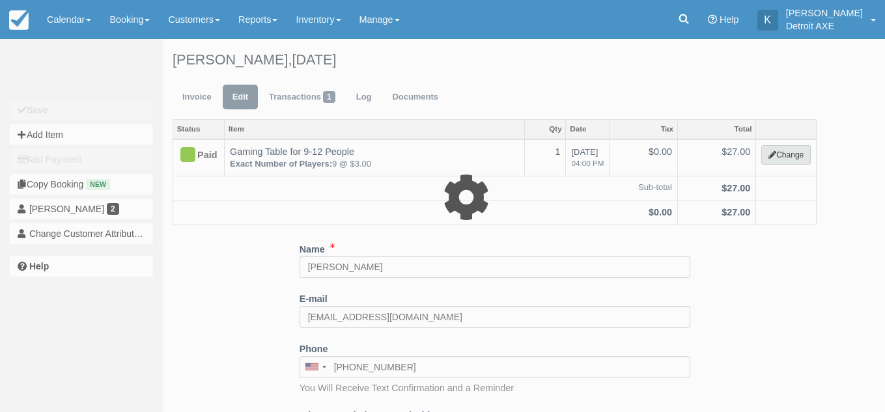
select select "6"
type input "27.00"
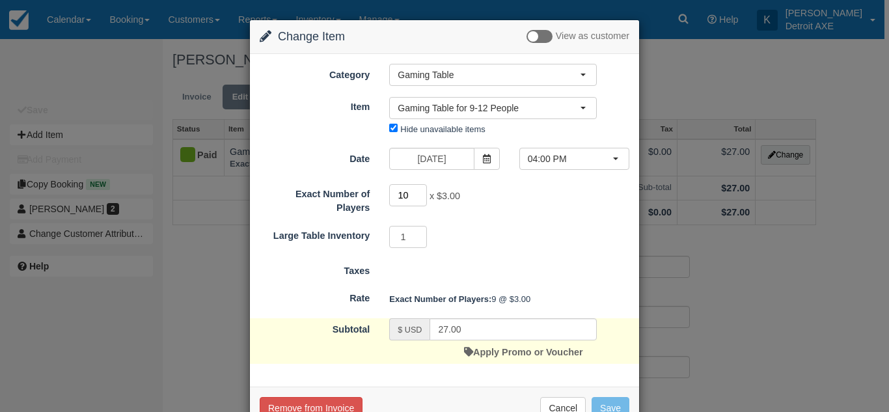
click at [418, 195] on input "10" at bounding box center [408, 195] width 38 height 22
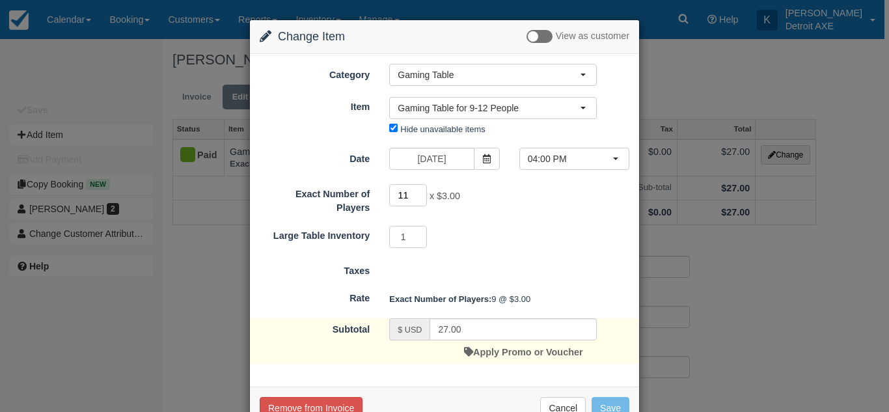
click at [418, 195] on input "11" at bounding box center [408, 195] width 38 height 22
type input "12"
click at [418, 195] on input "12" at bounding box center [408, 195] width 38 height 22
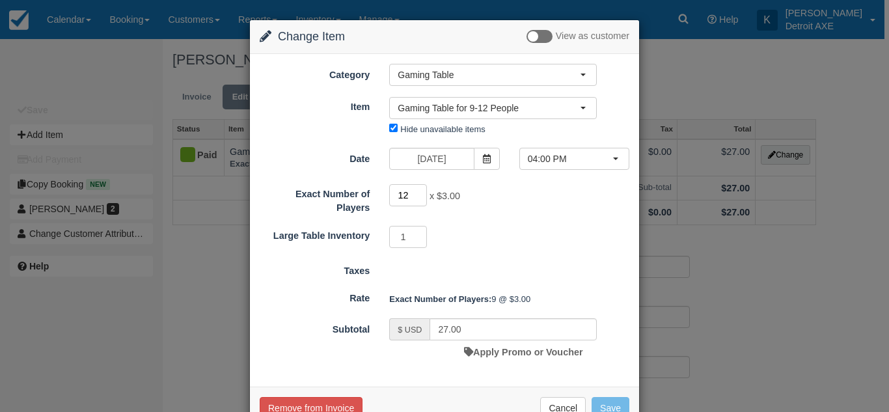
scroll to position [37, 0]
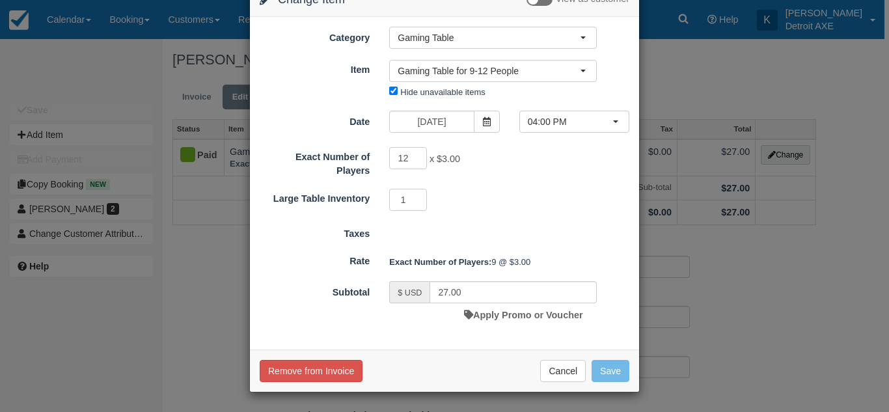
type input "36.00"
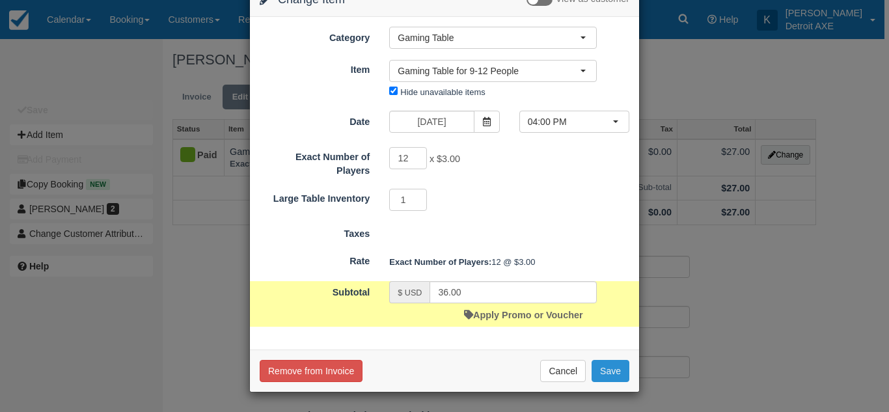
click at [607, 371] on button "Save" at bounding box center [611, 371] width 38 height 22
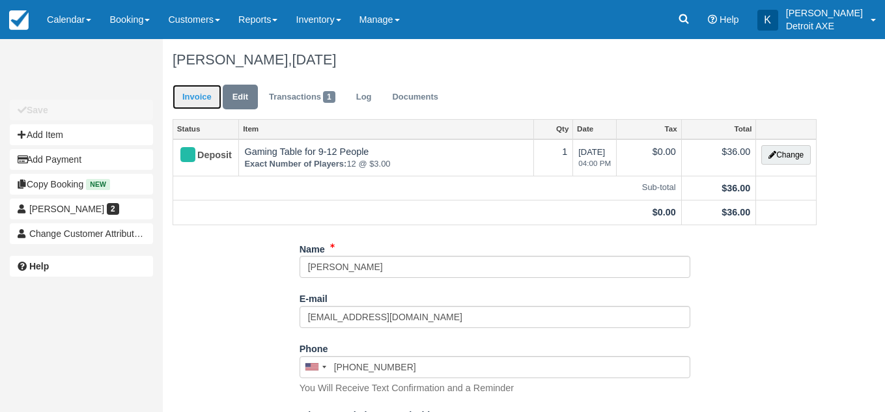
click at [184, 100] on link "Invoice" at bounding box center [197, 97] width 49 height 25
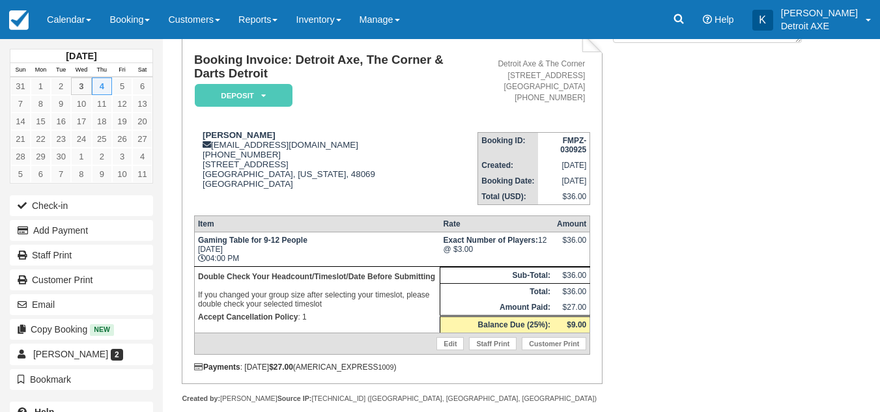
scroll to position [103, 0]
click at [660, 277] on div "Notifications to ric@detroitaxe.com for this booking have bounced . Booking Inv…" at bounding box center [493, 224] width 660 height 416
click at [680, 188] on div "Notifications to ric@detroitaxe.com for this booking have bounced . Booking Inv…" at bounding box center [493, 224] width 660 height 416
click at [53, 20] on link "Calendar" at bounding box center [69, 19] width 63 height 39
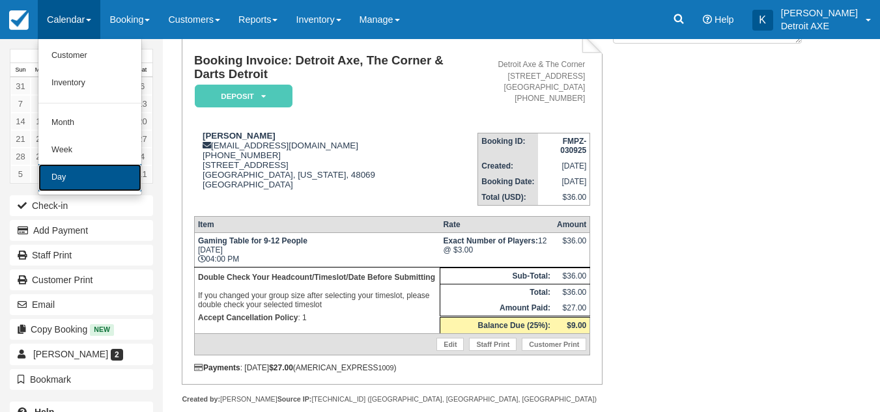
click at [67, 172] on link "Day" at bounding box center [89, 177] width 103 height 27
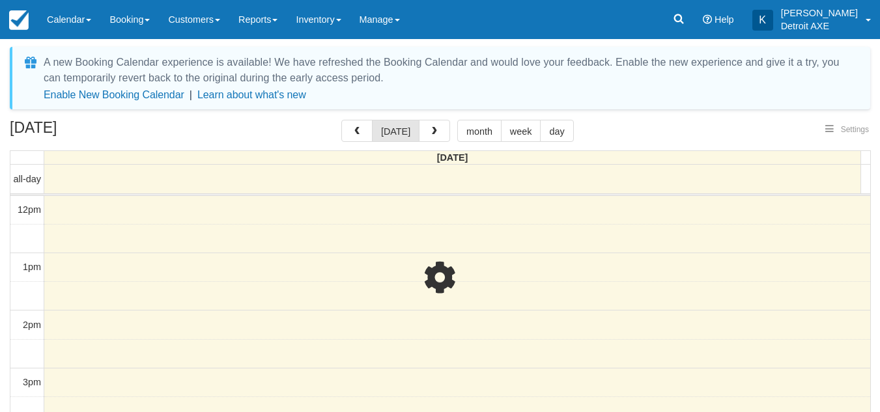
select select
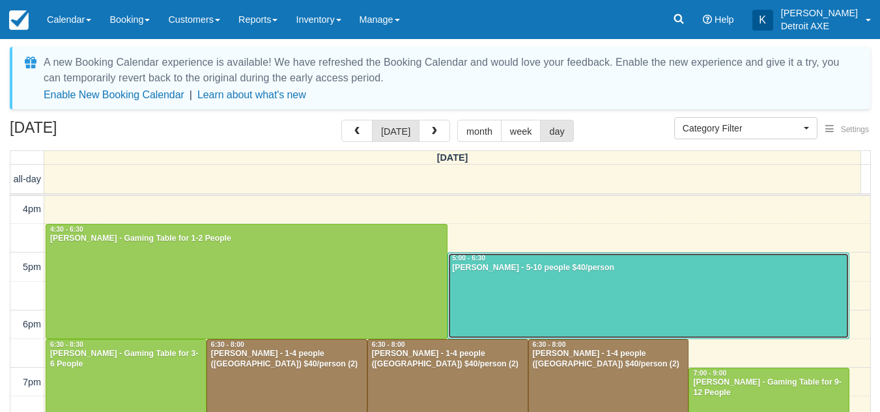
click at [519, 288] on div at bounding box center [648, 295] width 400 height 85
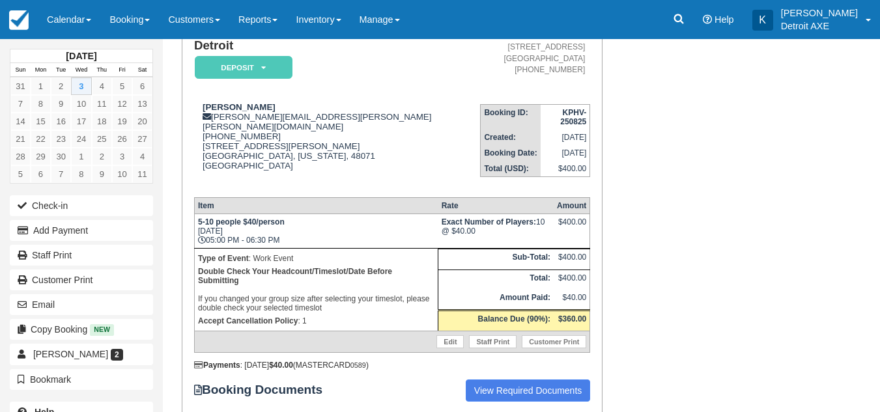
scroll to position [115, 0]
